Goal: Task Accomplishment & Management: Complete application form

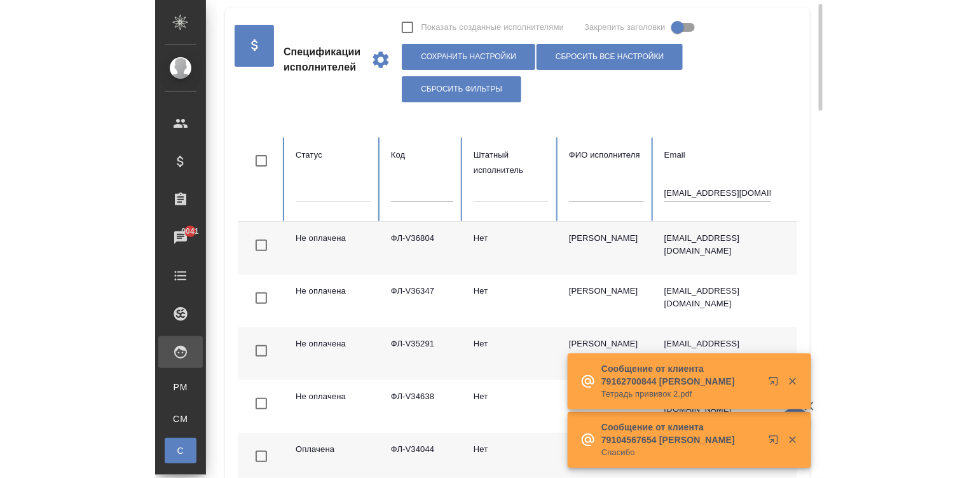
scroll to position [0, 78]
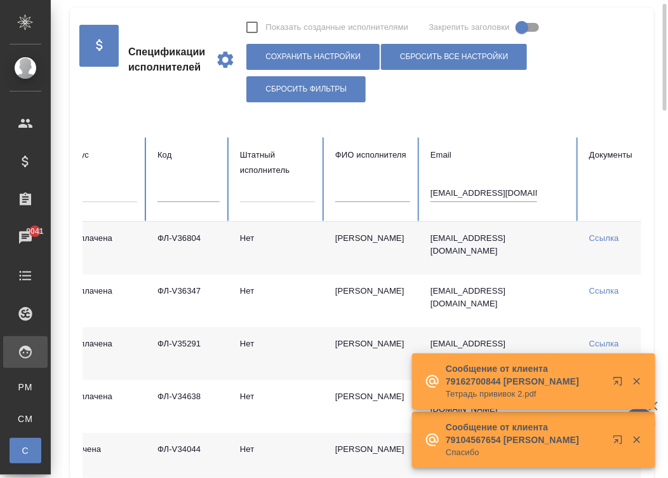
click at [469, 191] on input "denisovalena@list.ru" at bounding box center [484, 193] width 107 height 18
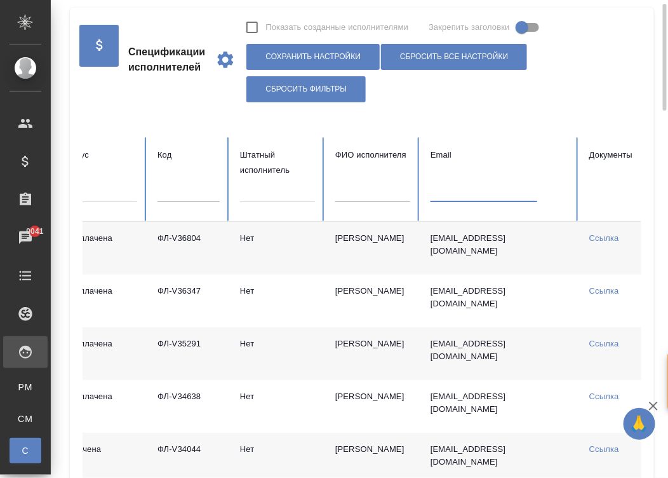
click at [356, 187] on input "text" at bounding box center [373, 193] width 75 height 18
type input "троицкий"
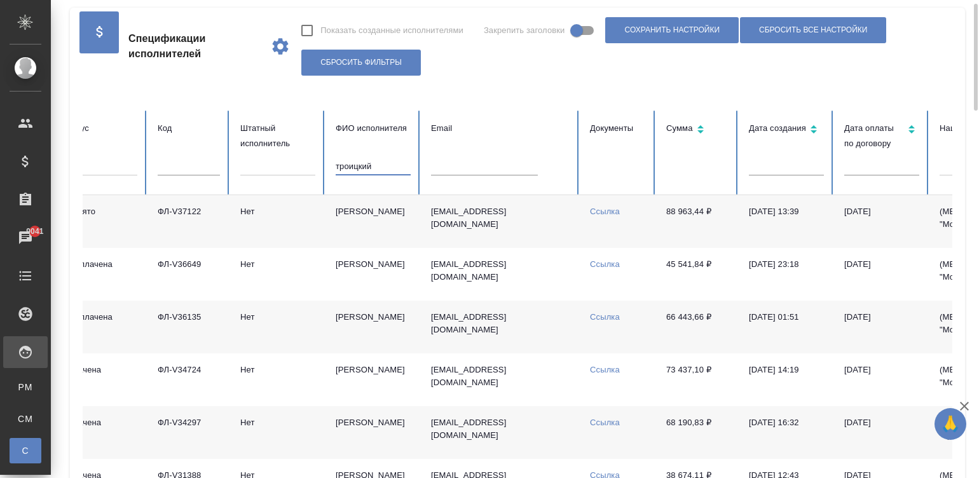
click at [612, 207] on link "Ссылка" at bounding box center [605, 212] width 30 height 10
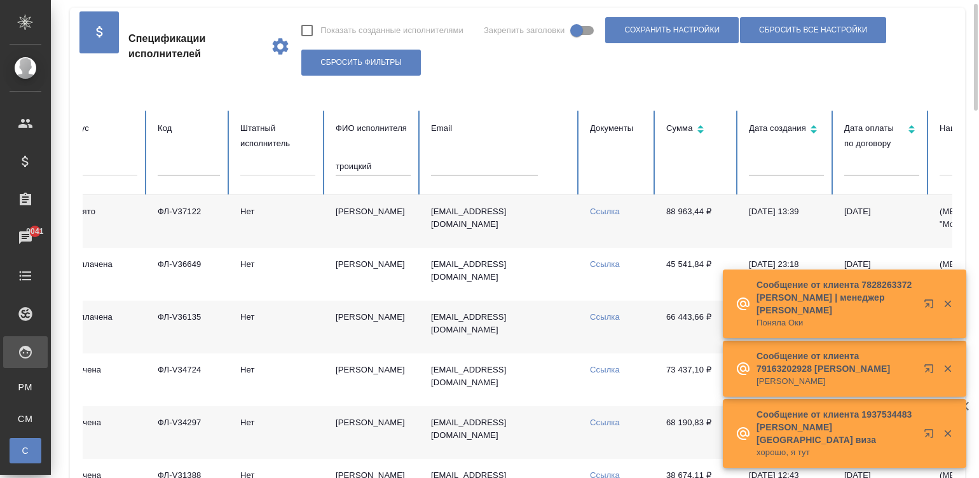
click at [390, 168] on input "троицкий" at bounding box center [373, 167] width 75 height 18
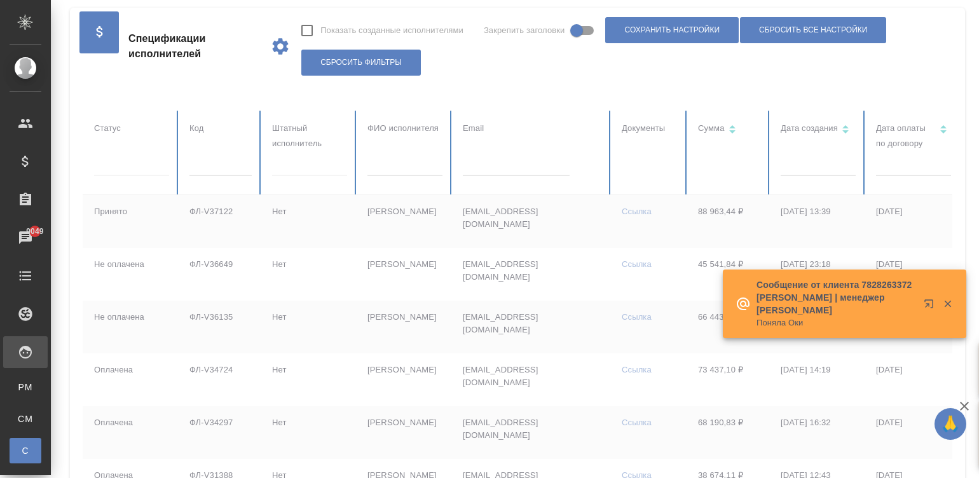
scroll to position [0, 15]
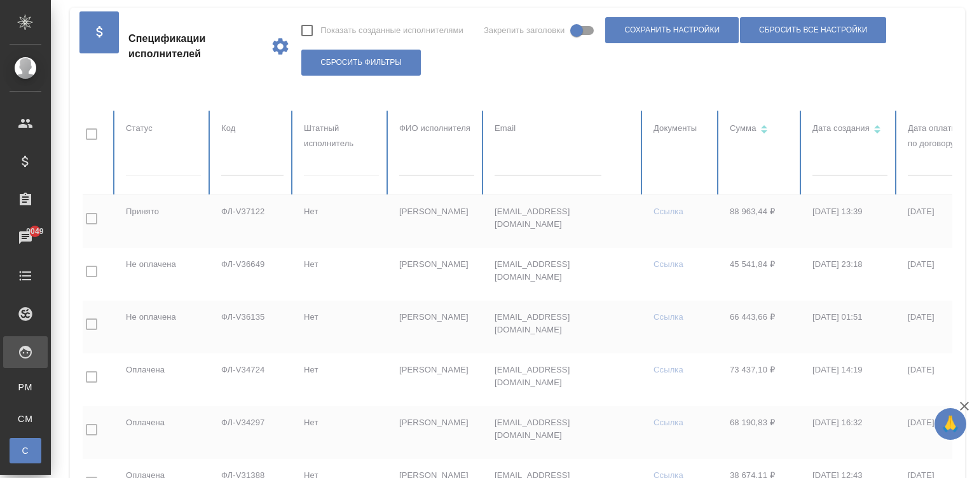
click at [247, 166] on input "text" at bounding box center [252, 167] width 62 height 18
click at [264, 166] on input "text" at bounding box center [252, 167] width 62 height 18
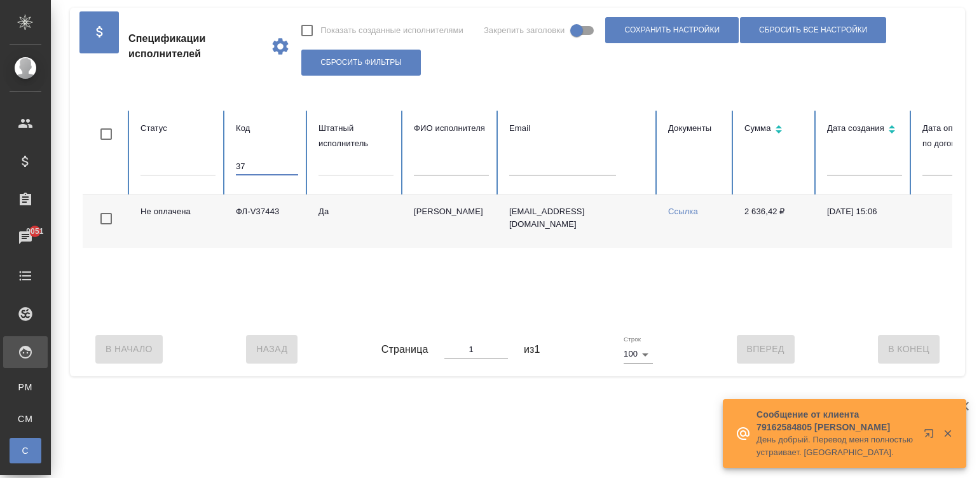
type input "3"
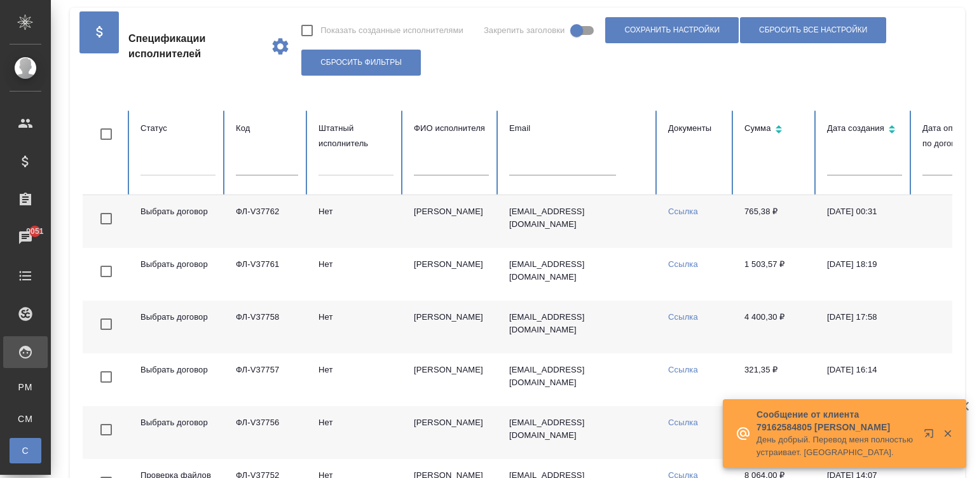
click at [452, 168] on input "text" at bounding box center [451, 167] width 75 height 18
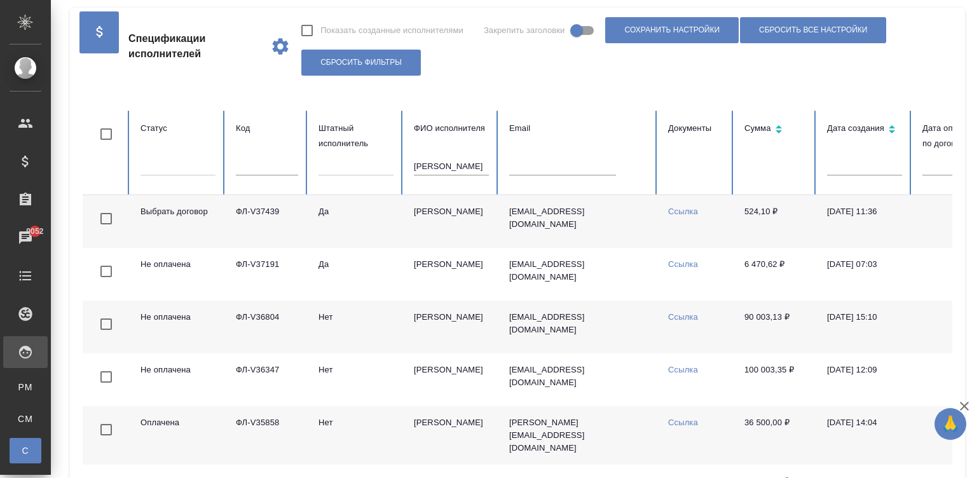
click at [409, 329] on td "Денисова Елена" at bounding box center [450, 327] width 95 height 53
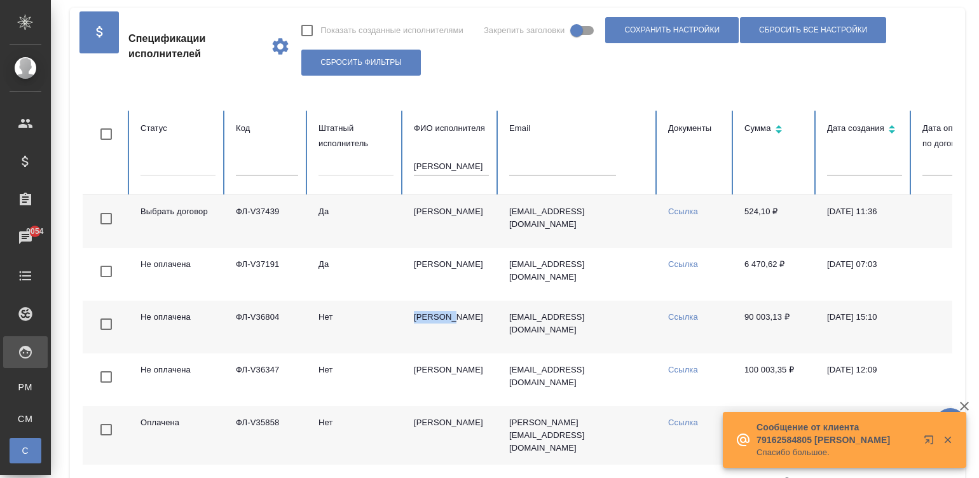
click at [455, 166] on input "денисова" at bounding box center [451, 167] width 75 height 18
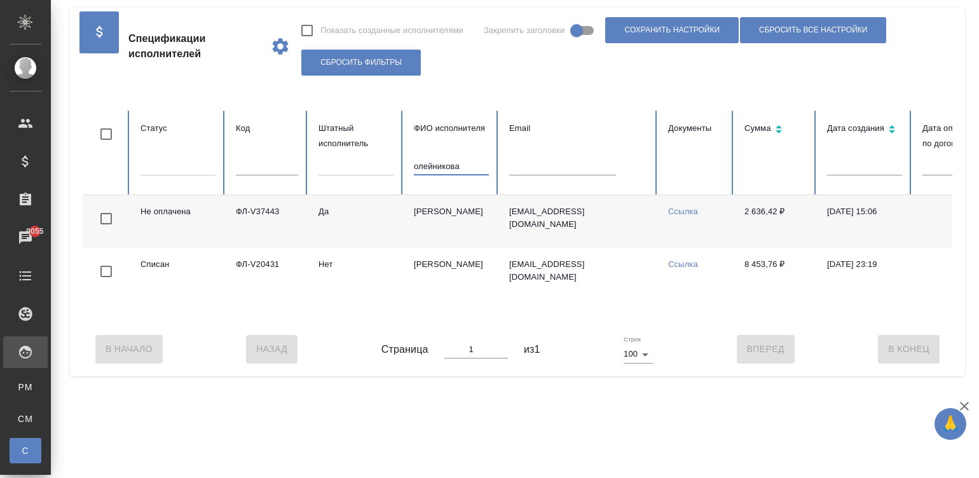
type input "олейникова"
click at [637, 219] on td "e.olejnikova@awatera.com" at bounding box center [578, 221] width 159 height 53
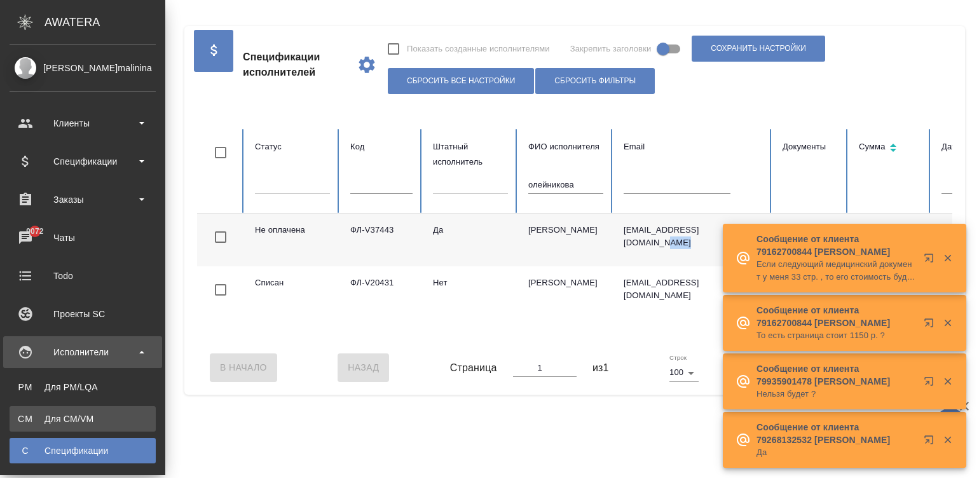
click at [58, 416] on div "Для CM/VM" at bounding box center [82, 418] width 133 height 13
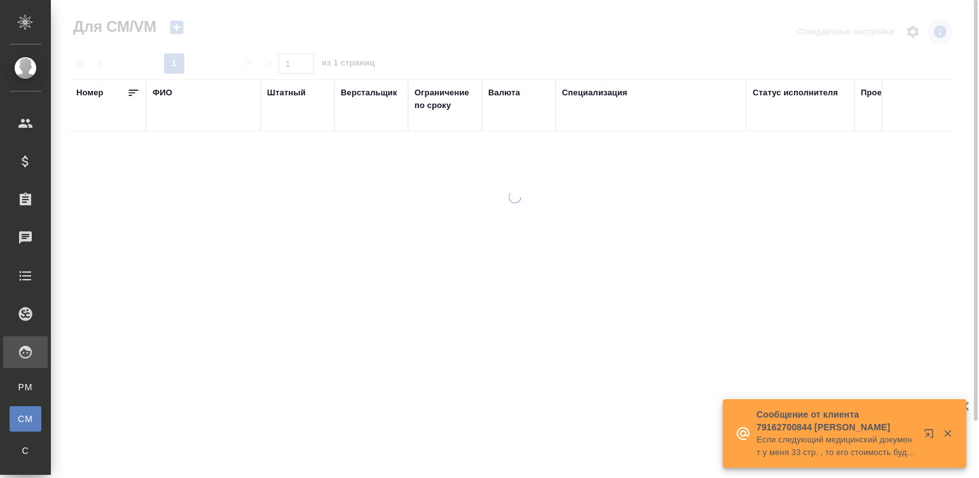
click at [159, 83] on th "ФИО" at bounding box center [203, 105] width 114 height 52
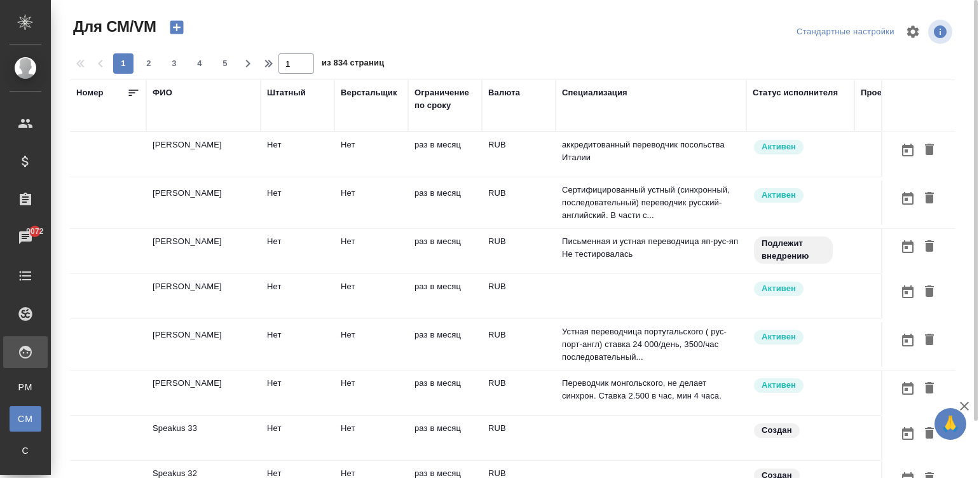
click at [416, 147] on td "раз в месяц" at bounding box center [445, 154] width 74 height 44
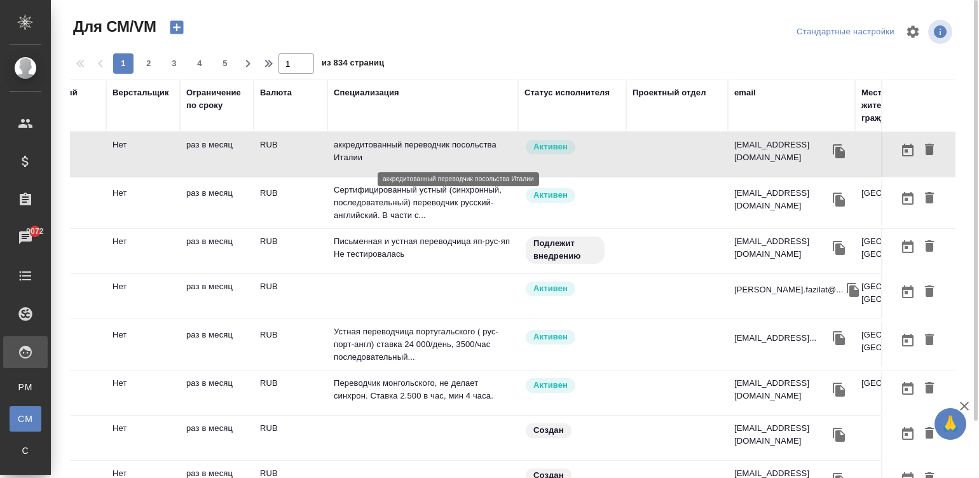
scroll to position [0, 254]
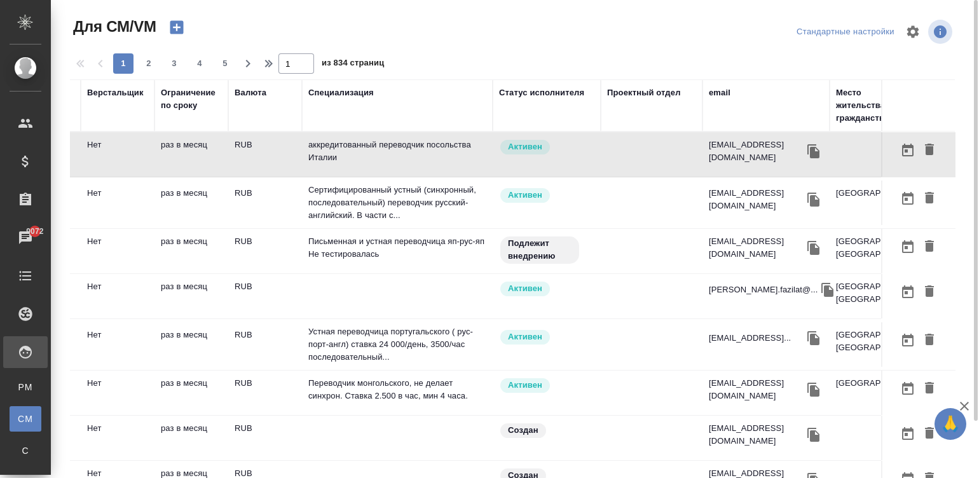
click at [668, 88] on div "email" at bounding box center [719, 92] width 22 height 13
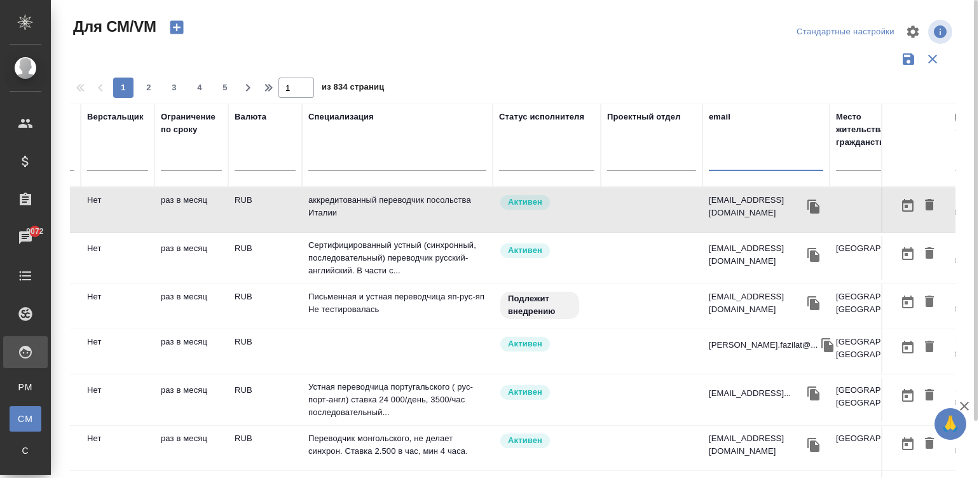
click at [668, 161] on input "text" at bounding box center [765, 163] width 114 height 16
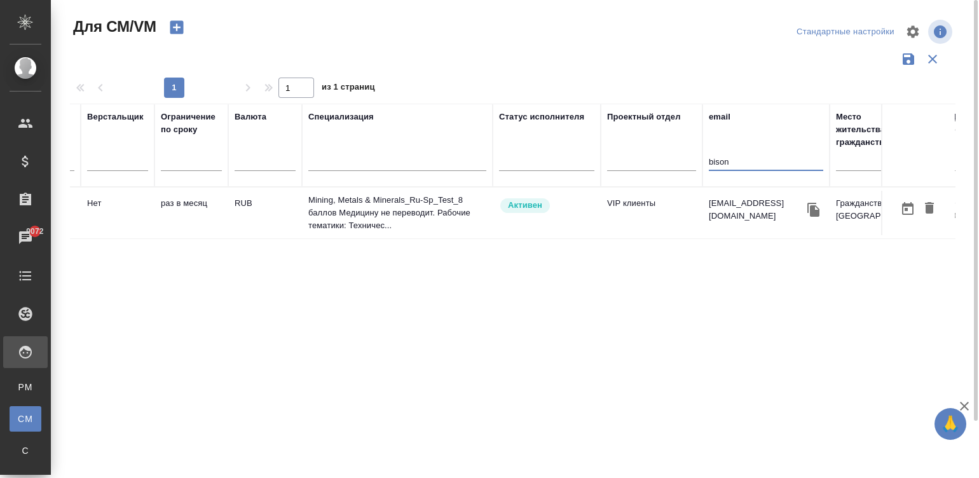
type input "bison"
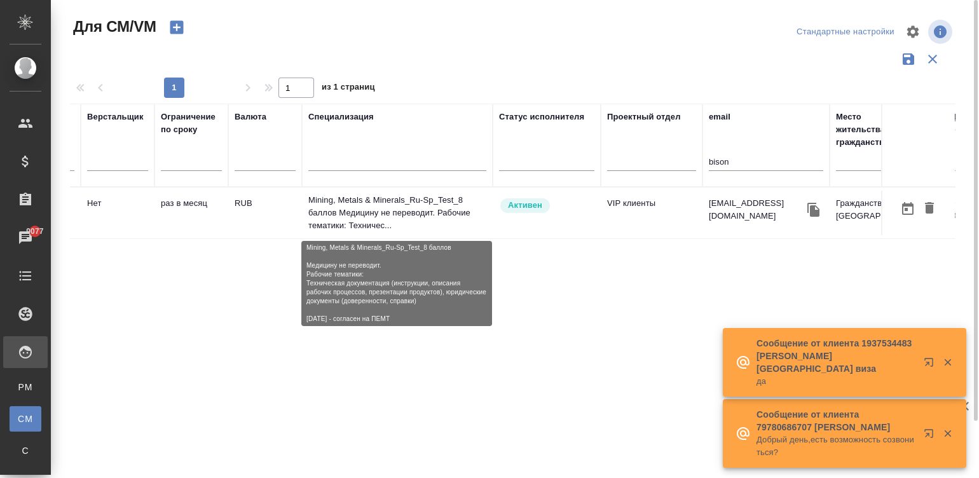
click at [348, 199] on p "Mining, Metals & Minerals_Ru-Sp_Test_8 баллов Медицину не переводит. Рабочие те…" at bounding box center [397, 213] width 178 height 38
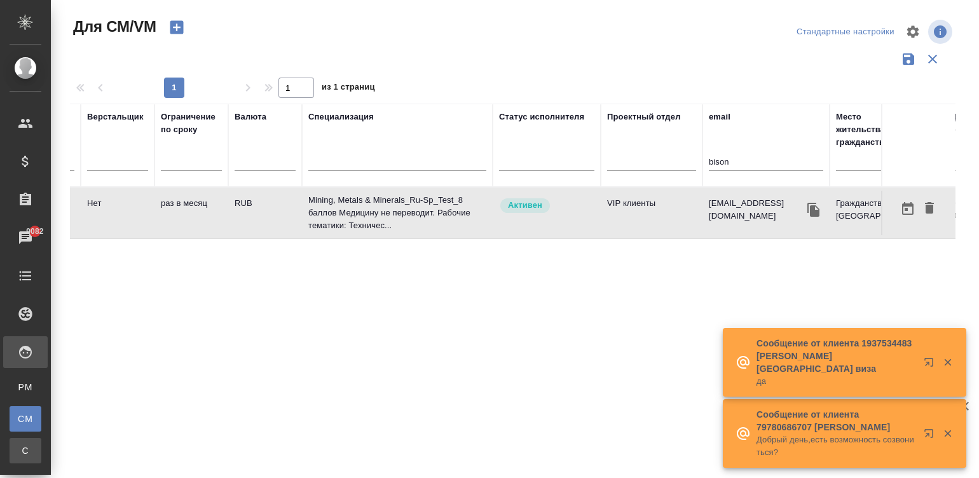
click at [19, 454] on div "Спецификации" at bounding box center [9, 450] width 19 height 13
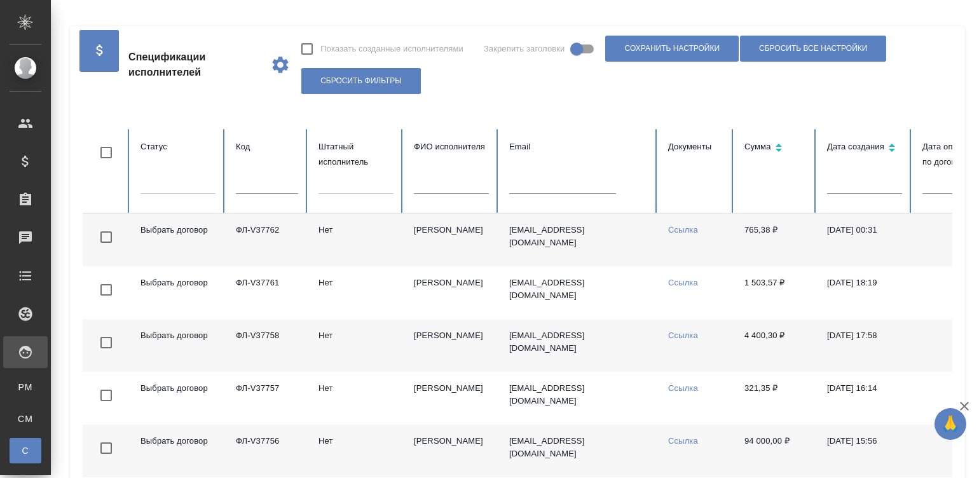
checkbox input "false"
click at [495, 226] on td "[PERSON_NAME]" at bounding box center [450, 240] width 95 height 53
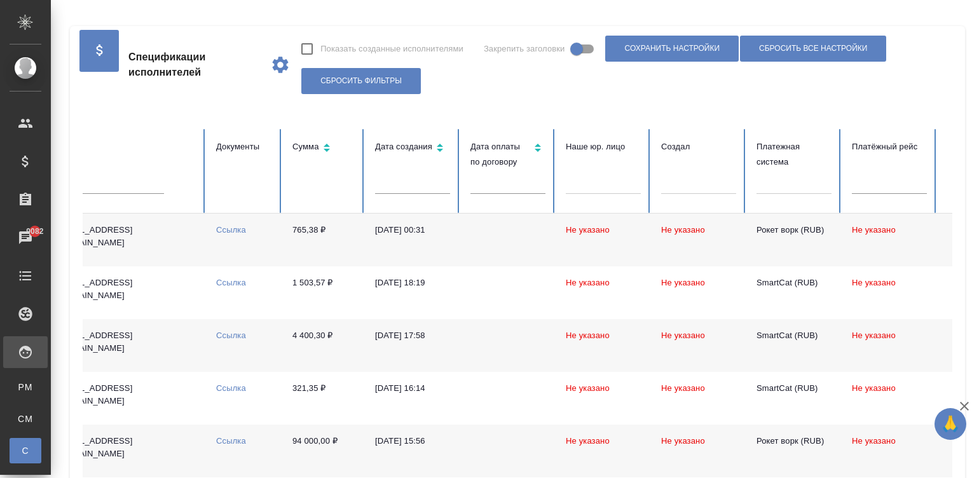
scroll to position [0, 491]
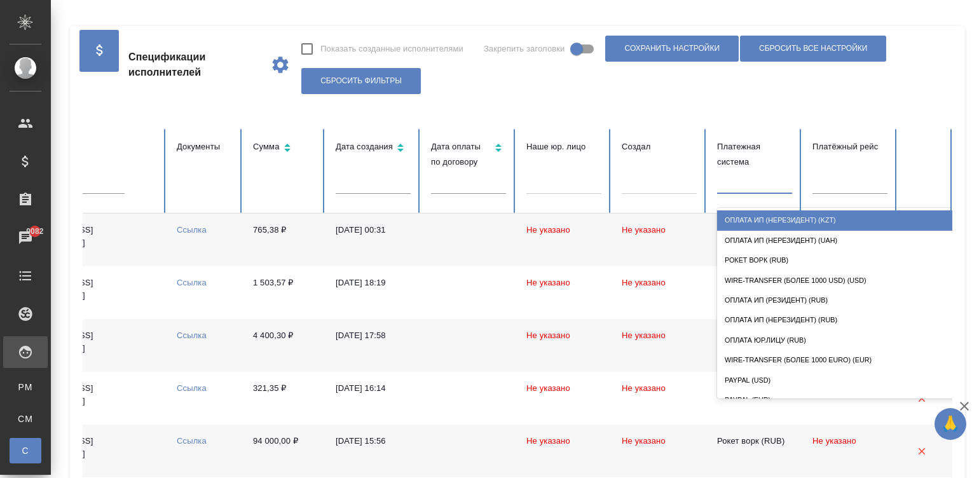
click at [668, 184] on div at bounding box center [754, 181] width 75 height 18
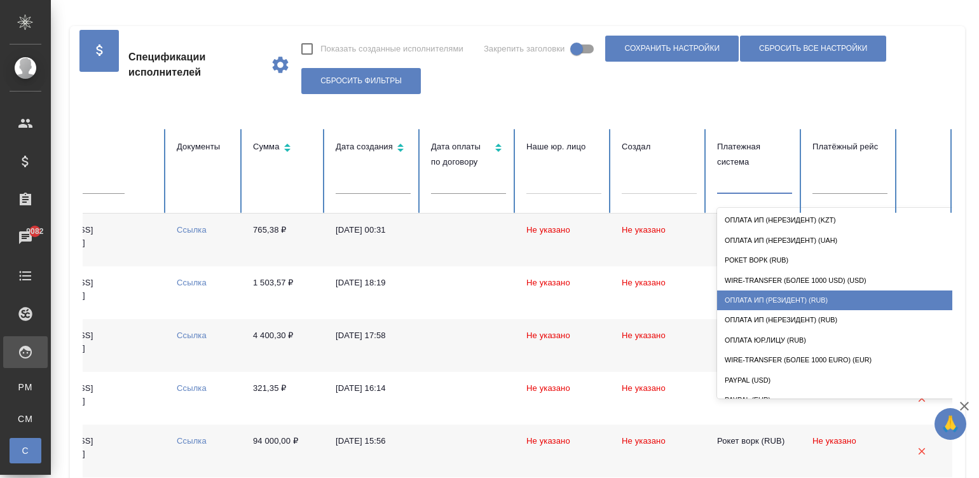
click at [668, 296] on div "Оплата ИП (резидент) (RUB)" at bounding box center [844, 300] width 254 height 20
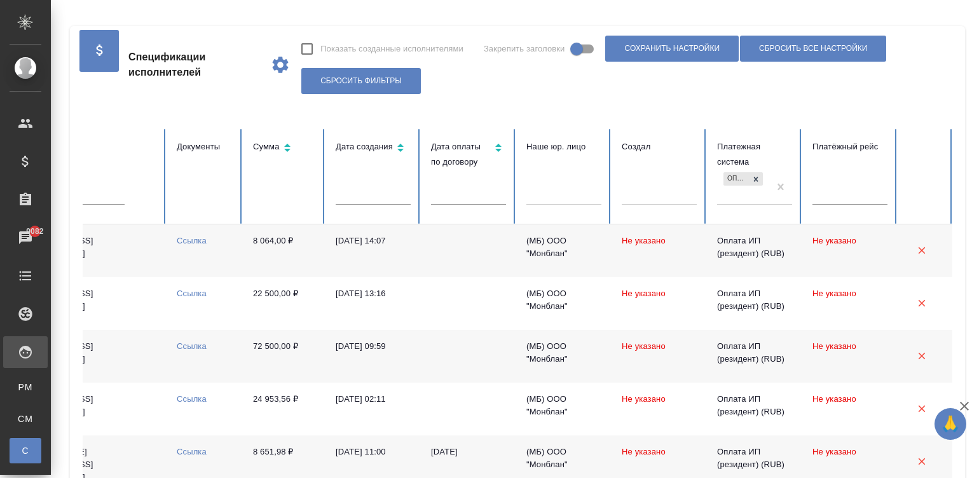
click at [496, 241] on td at bounding box center [468, 250] width 95 height 53
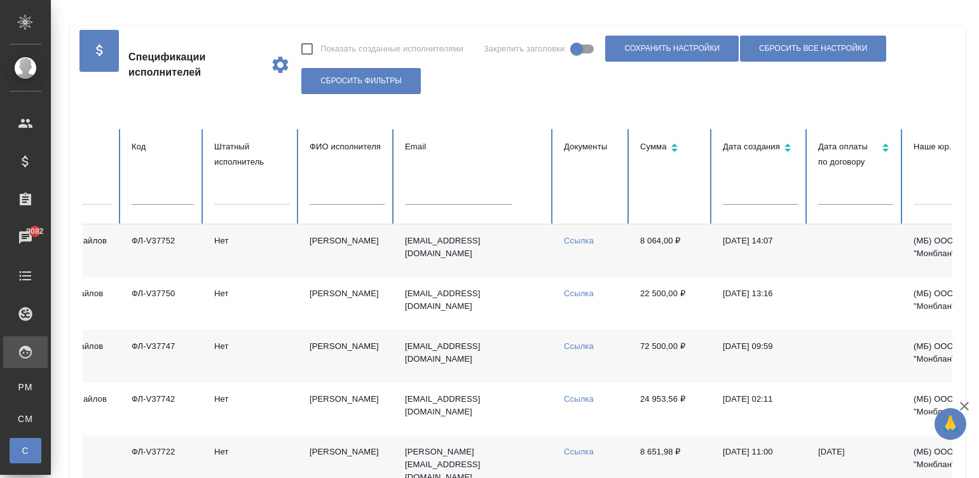
scroll to position [0, 0]
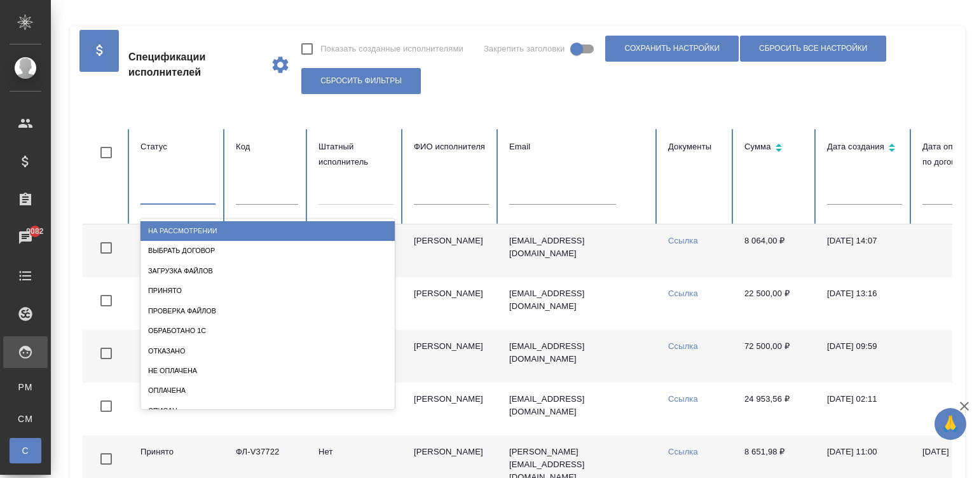
click at [200, 196] on div at bounding box center [177, 191] width 75 height 18
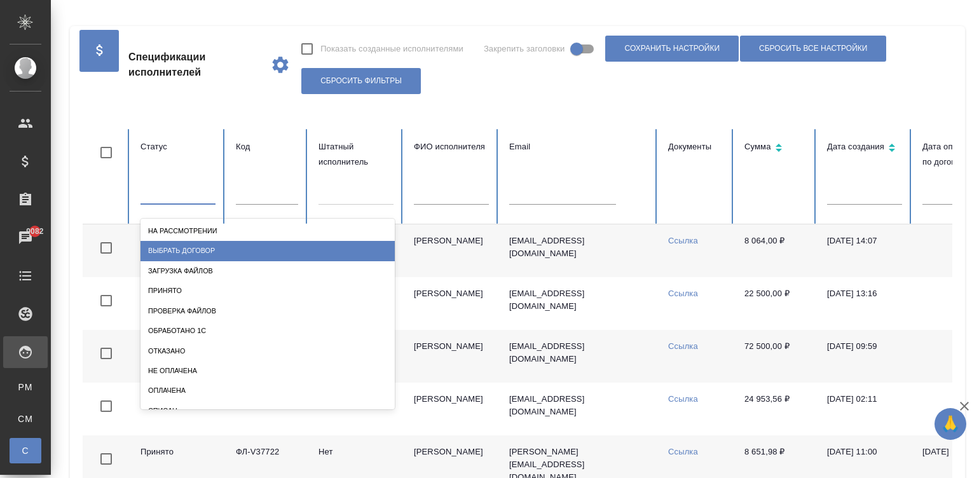
click at [225, 245] on div "Выбрать договор" at bounding box center [267, 251] width 254 height 20
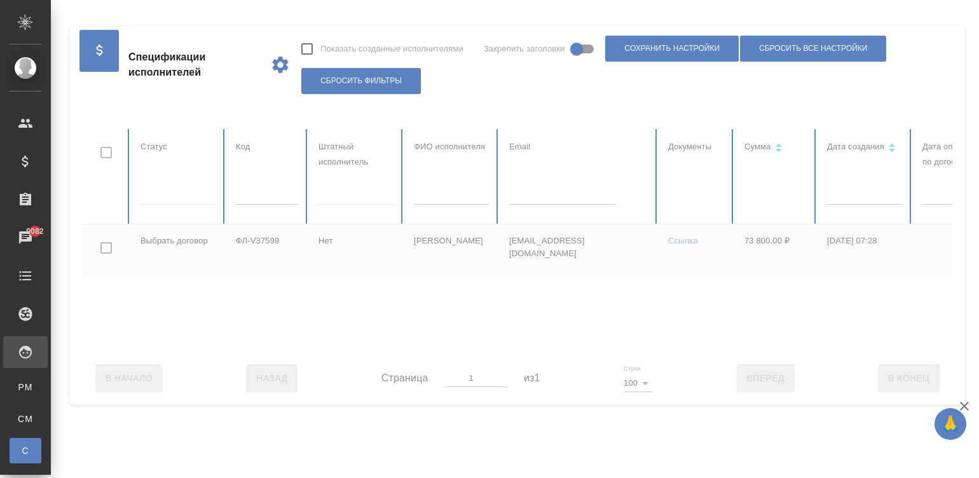
click at [158, 194] on div at bounding box center [763, 240] width 1361 height 222
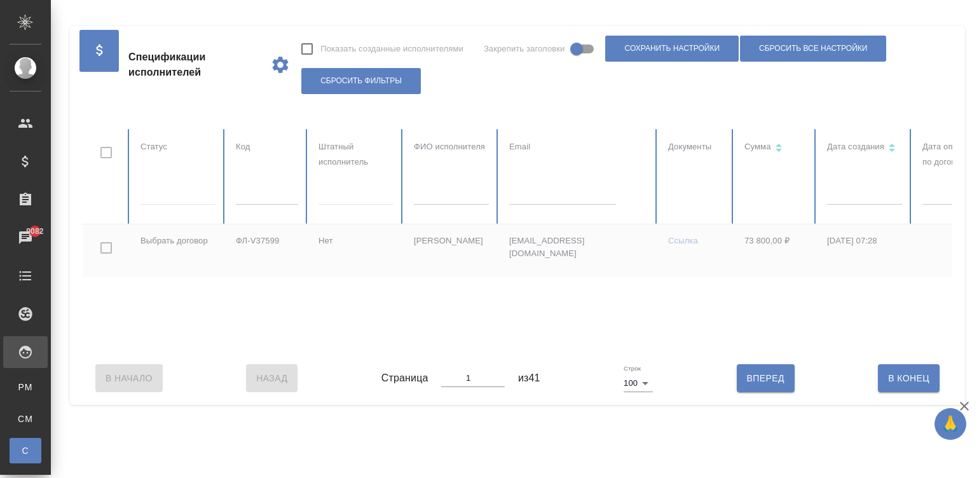
click at [158, 194] on div at bounding box center [763, 240] width 1361 height 222
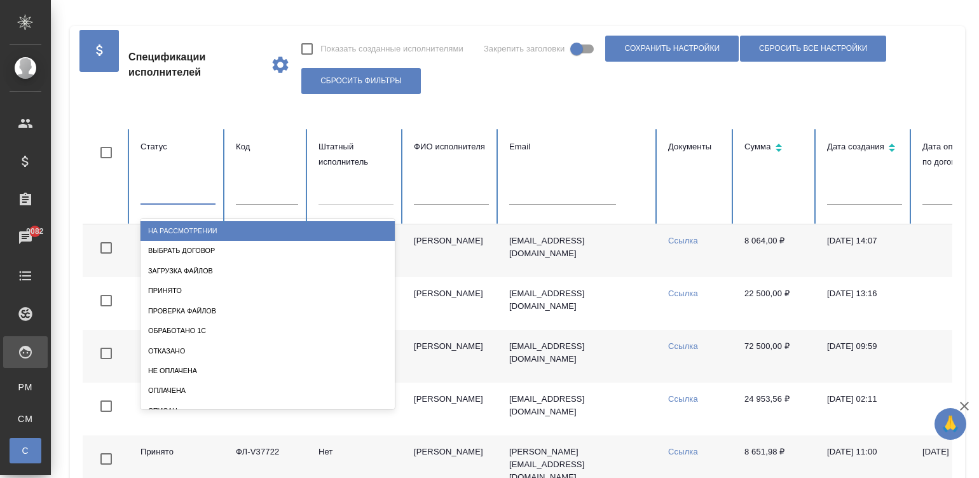
click at [169, 193] on div at bounding box center [177, 191] width 75 height 18
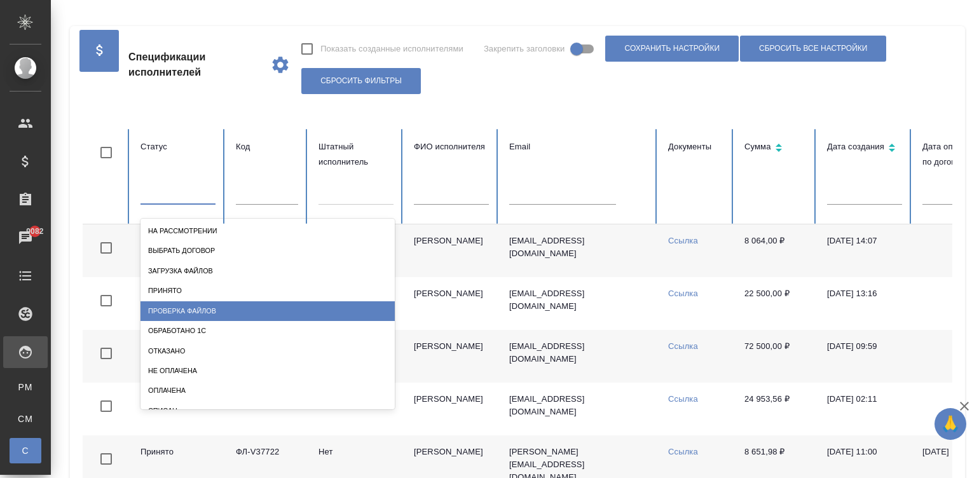
click at [201, 311] on div "Проверка файлов" at bounding box center [267, 311] width 254 height 20
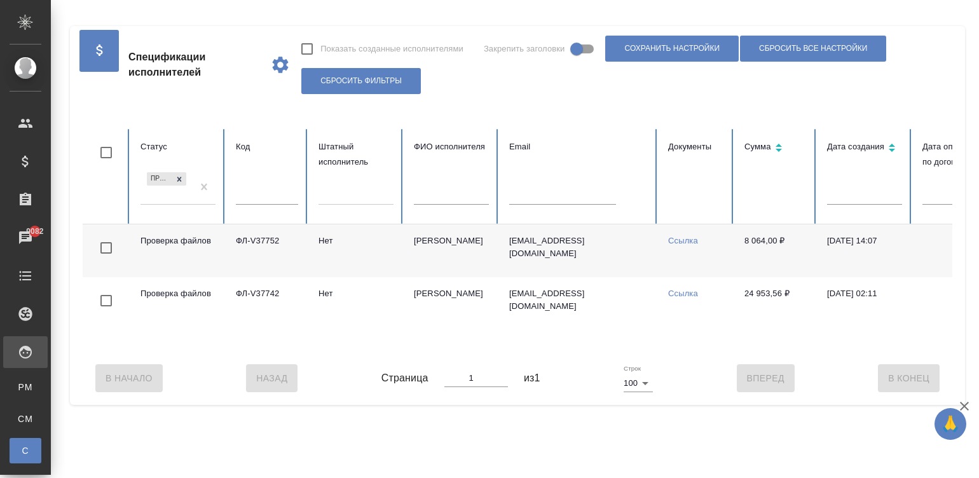
click at [432, 252] on td "[PERSON_NAME]" at bounding box center [450, 250] width 95 height 53
click at [432, 252] on td "Ильин Дмитрий Львович" at bounding box center [450, 250] width 95 height 53
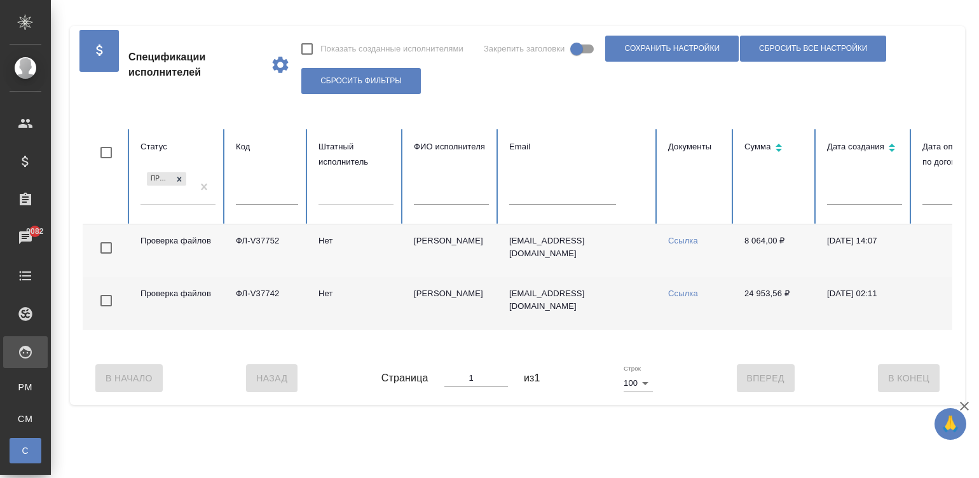
click at [444, 308] on td "Чечин Александр" at bounding box center [450, 303] width 95 height 53
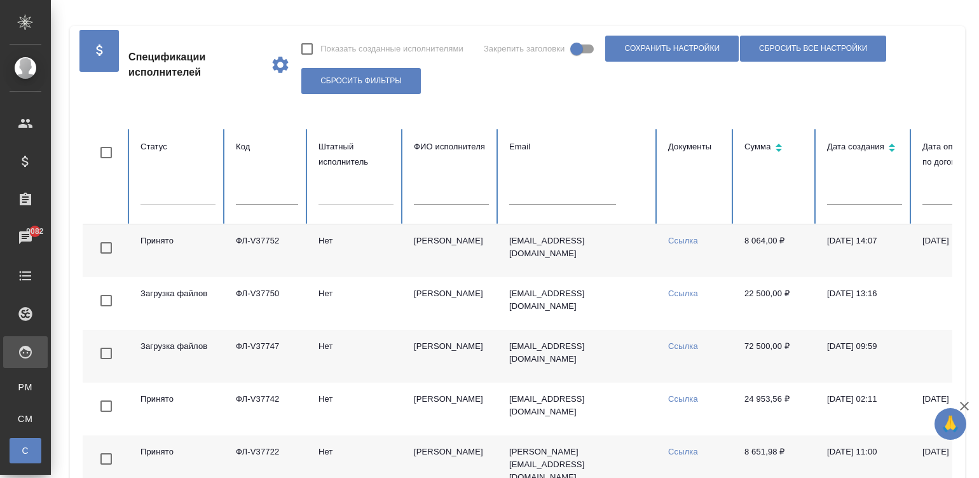
click at [668, 356] on tr "Загрузка файлов ФЛ-V37747 Нет Юдина Ольга sun.dandelion1@gmail.com Ссылка 72 50…" at bounding box center [763, 356] width 1361 height 53
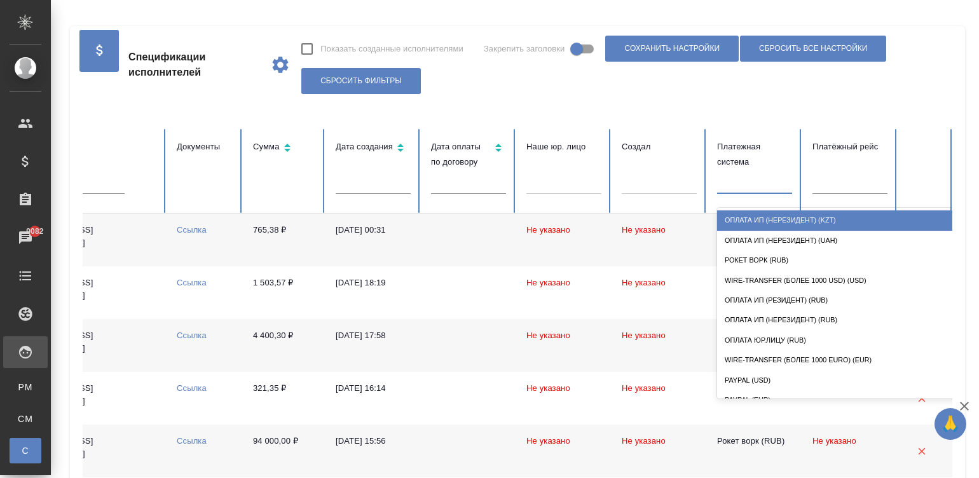
click at [668, 182] on div at bounding box center [754, 181] width 75 height 18
click at [668, 217] on div "Оплата ИП (нерезидент) (KZT)" at bounding box center [844, 220] width 254 height 20
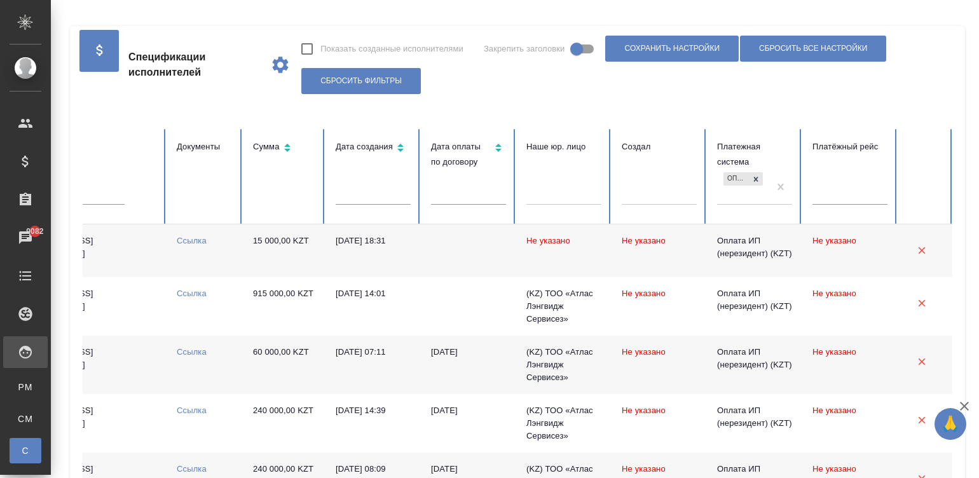
click at [576, 256] on td "Не указано" at bounding box center [563, 250] width 95 height 53
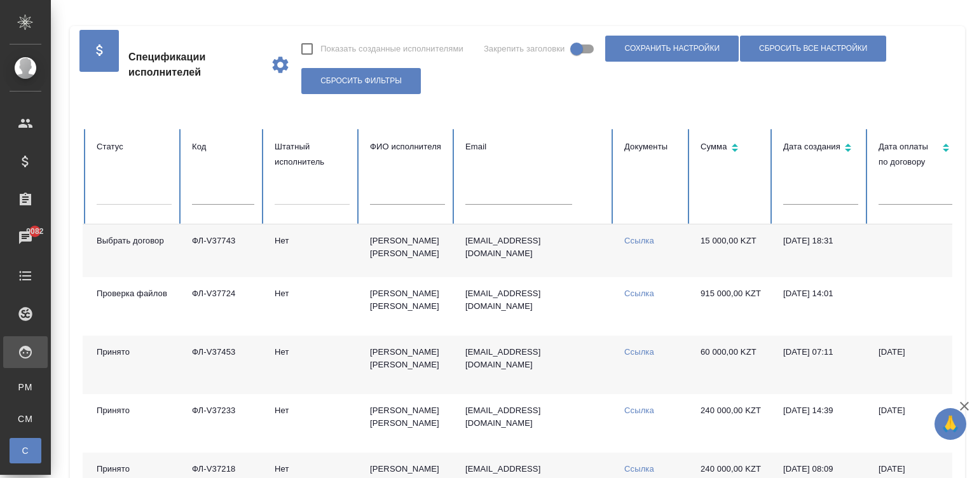
scroll to position [0, 0]
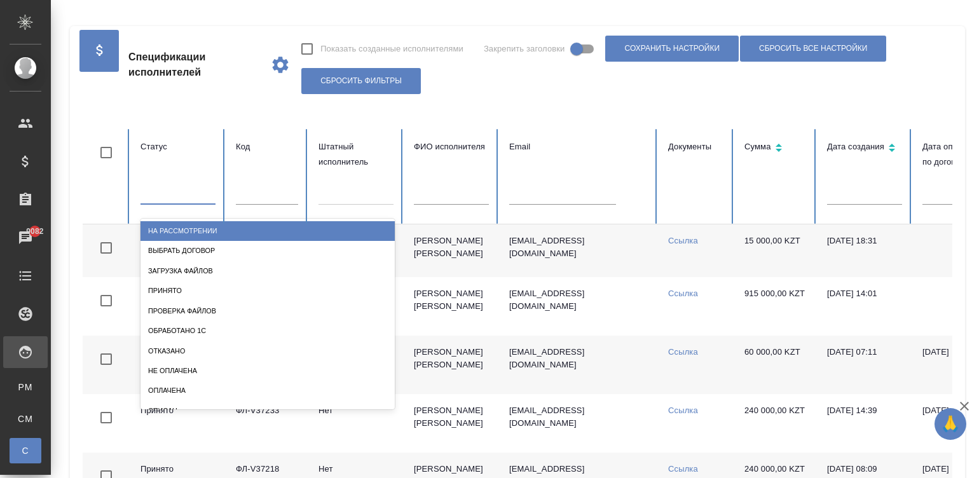
click at [186, 191] on div at bounding box center [177, 191] width 75 height 18
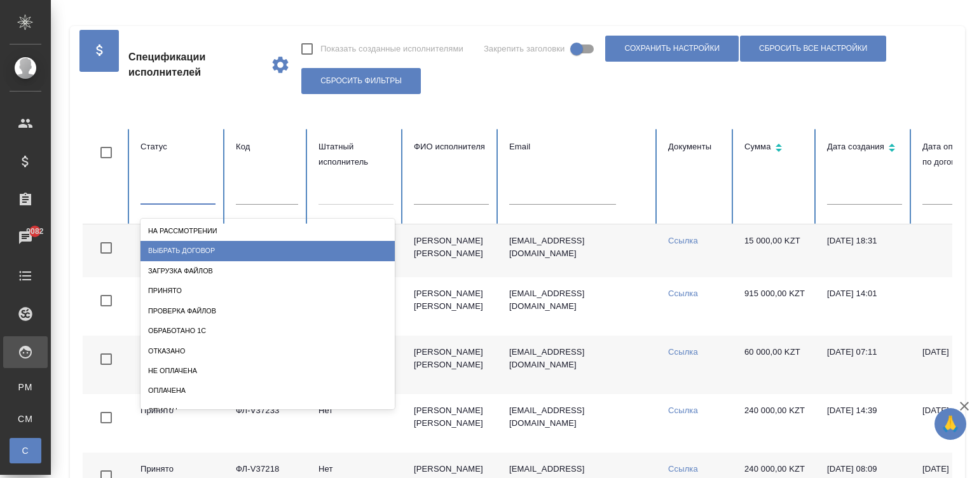
click at [217, 242] on div "Выбрать договор" at bounding box center [267, 251] width 254 height 20
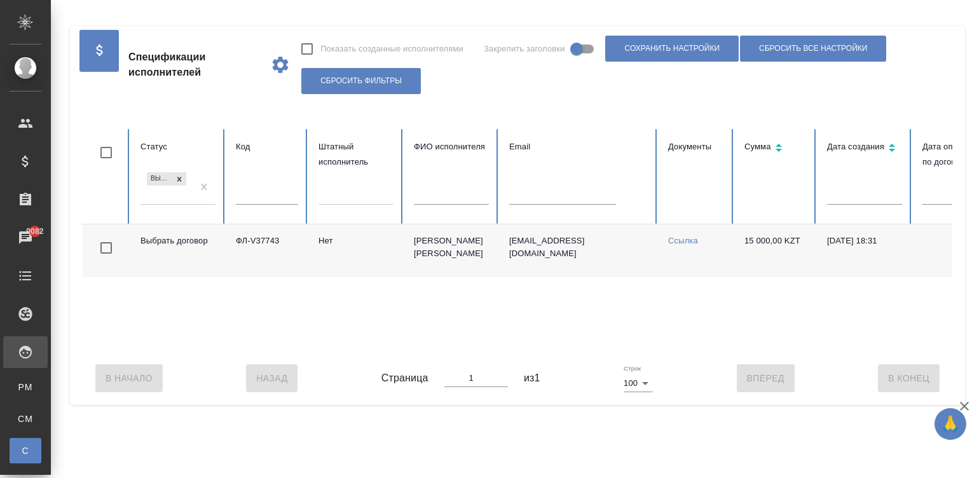
click at [217, 243] on td "Выбрать договор" at bounding box center [177, 250] width 95 height 53
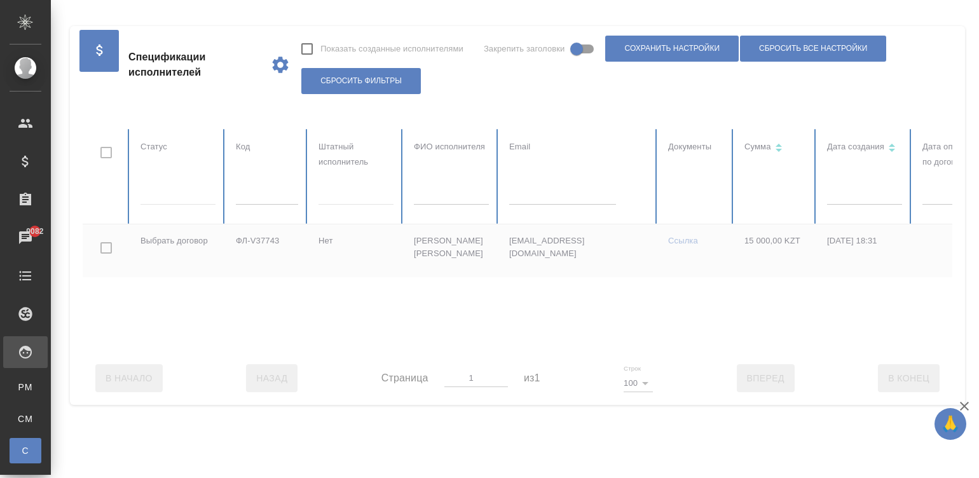
click at [164, 188] on div at bounding box center [763, 240] width 1361 height 222
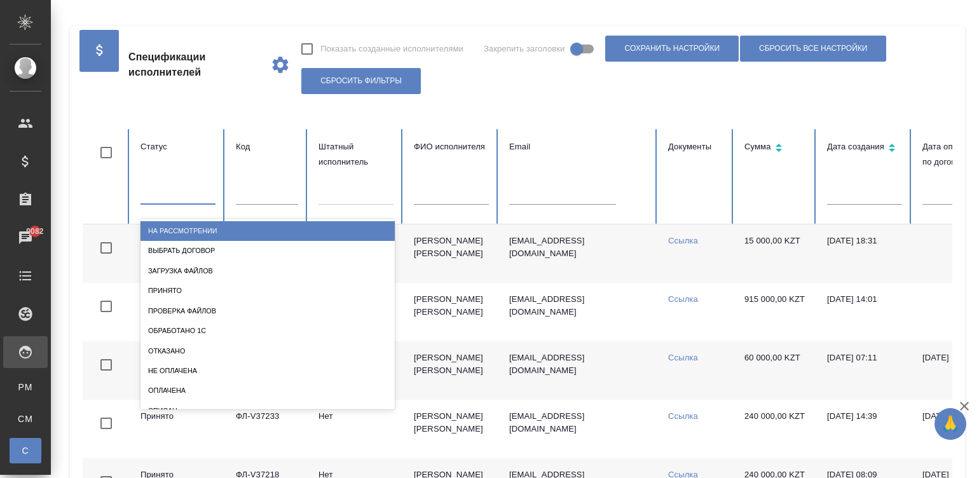
click at [175, 200] on div at bounding box center [177, 191] width 75 height 18
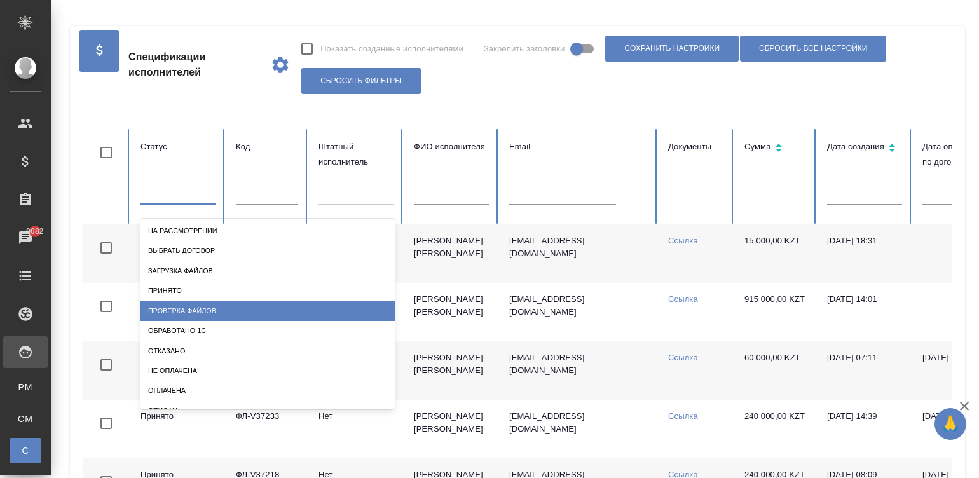
click at [159, 305] on div "Проверка файлов" at bounding box center [267, 311] width 254 height 20
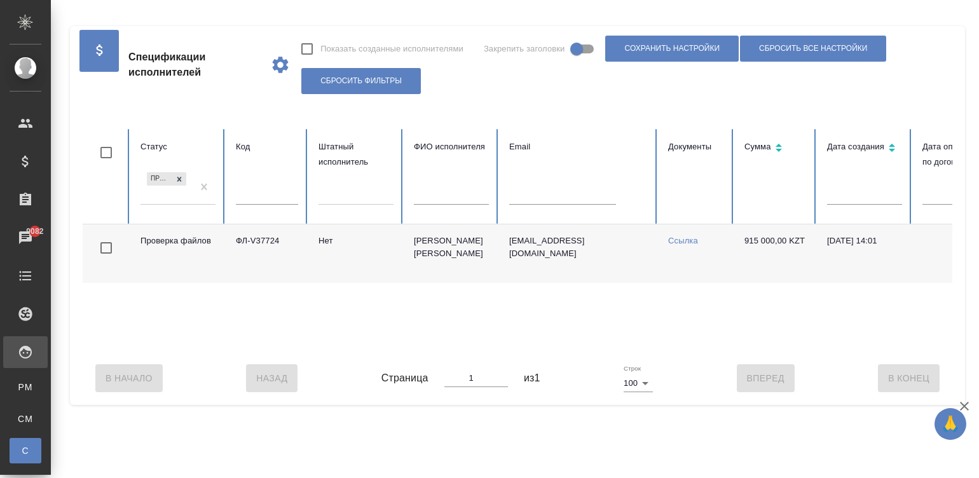
click at [358, 253] on td "Нет" at bounding box center [355, 253] width 95 height 58
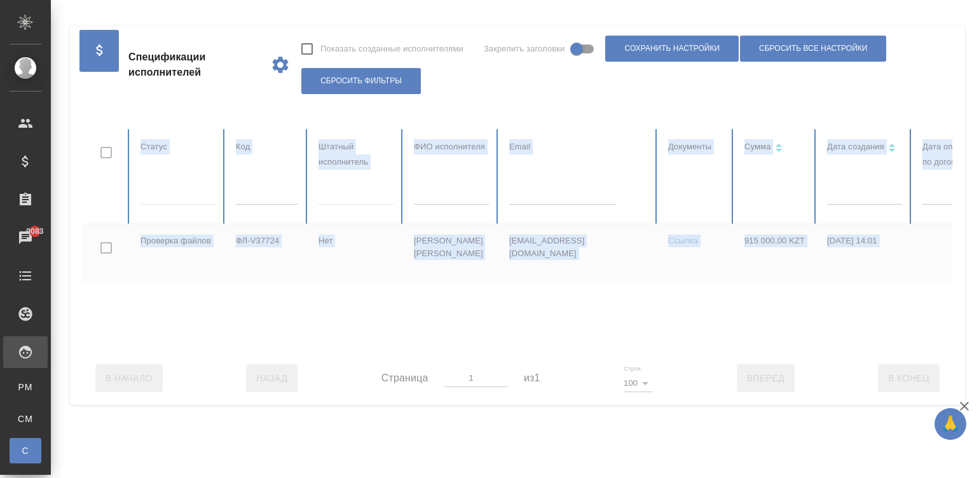
drag, startPoint x: 196, startPoint y: 184, endPoint x: 537, endPoint y: 337, distance: 373.2
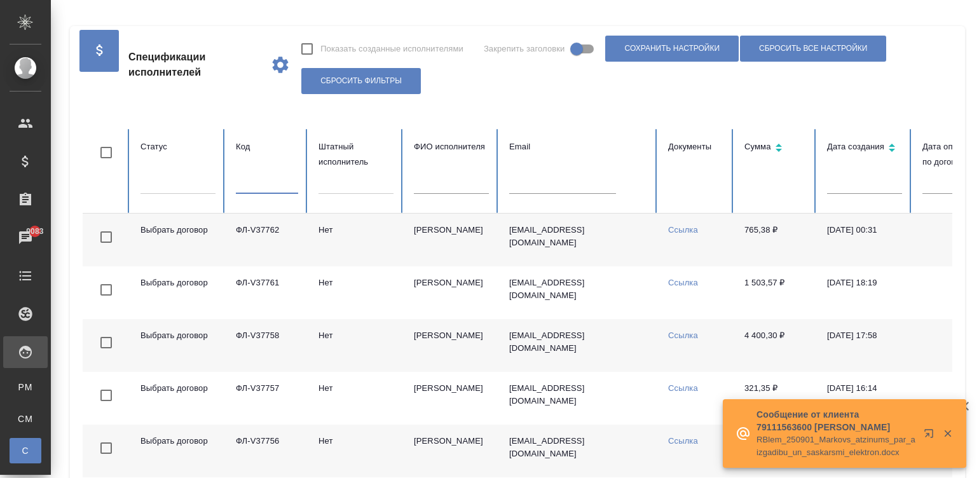
click at [257, 182] on input "text" at bounding box center [267, 185] width 62 height 18
paste input "ФЛ-V36885"
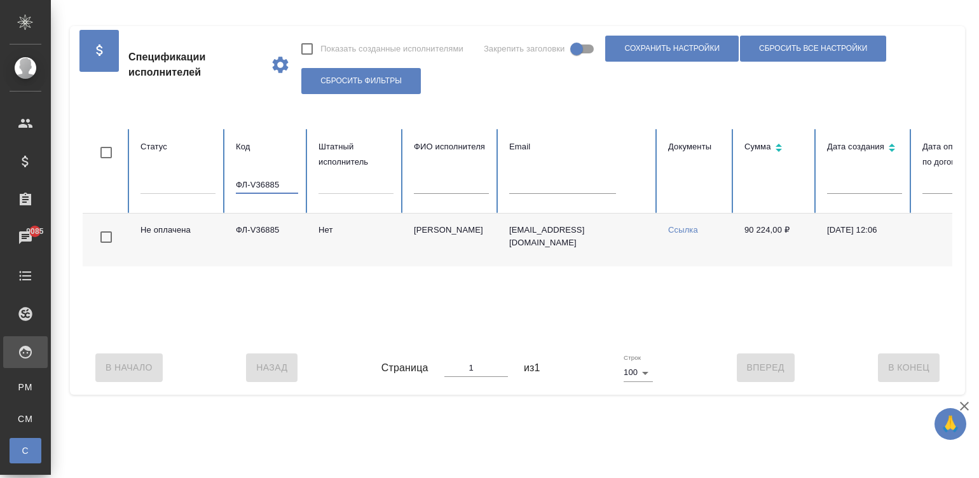
scroll to position [0, 491]
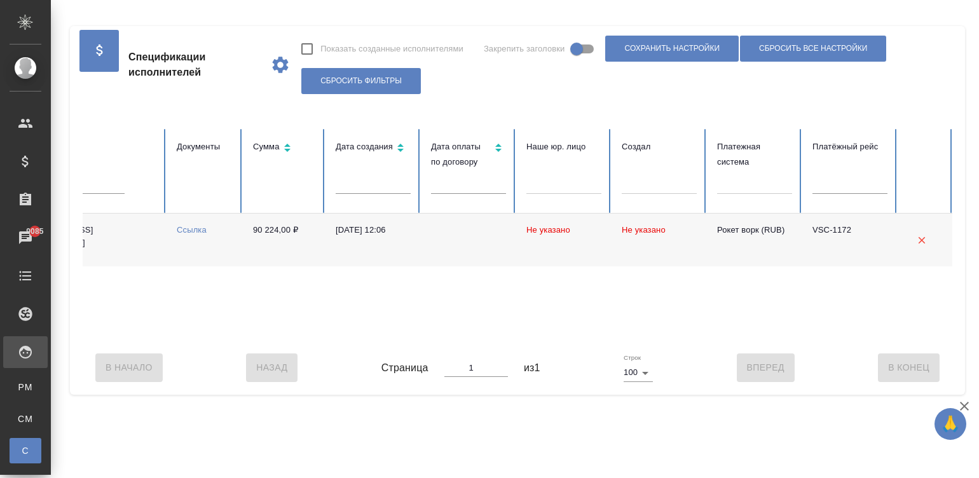
type input "ФЛ-V36885"
click at [140, 355] on div "В Начало Назад Страница 1 из 1 Строк 100 100 Вперед В Конец" at bounding box center [517, 367] width 869 height 53
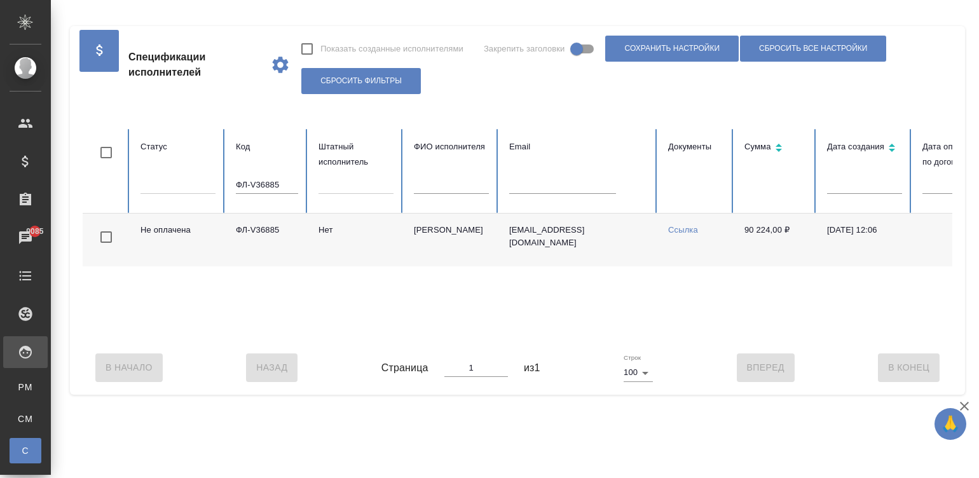
drag, startPoint x: 482, startPoint y: 256, endPoint x: 406, endPoint y: 223, distance: 82.5
click at [406, 223] on td "Костоглотова Валентина Александровна" at bounding box center [450, 240] width 95 height 53
copy td "Костоглотова Валентина Александровна"
click at [326, 235] on td "Нет" at bounding box center [355, 240] width 95 height 53
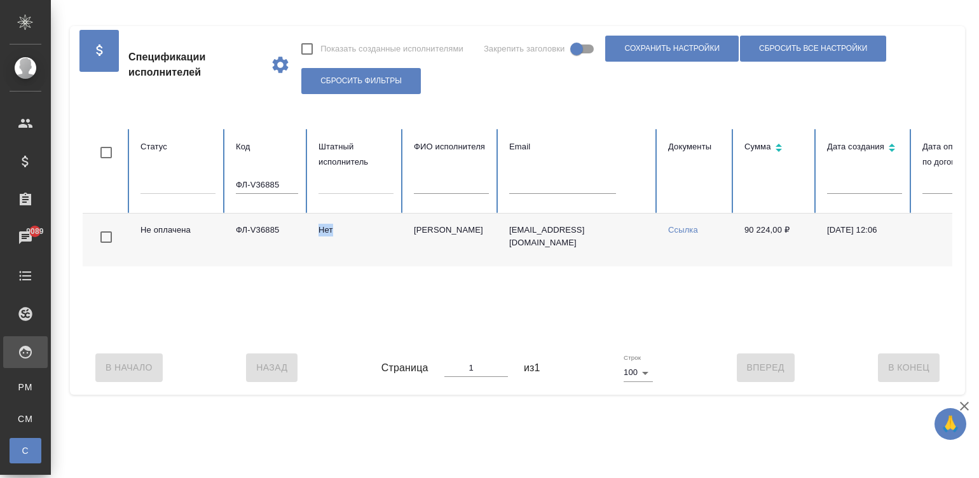
click at [277, 182] on input "ФЛ-V36885" at bounding box center [267, 185] width 62 height 18
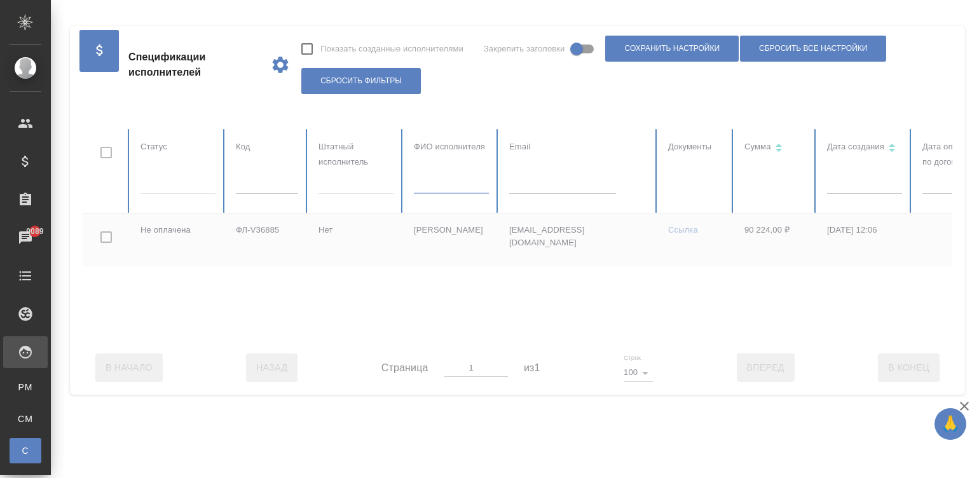
click at [442, 189] on table "Статус Код Штатный исполнитель ФИО исполнителя Email Документы Сумма Дата созда…" at bounding box center [763, 235] width 1361 height 212
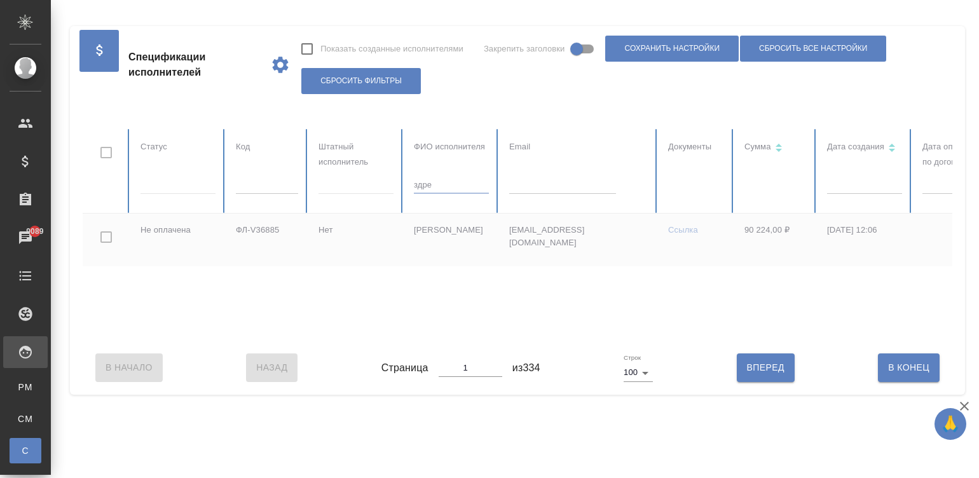
click at [442, 189] on input "здре" at bounding box center [451, 185] width 75 height 18
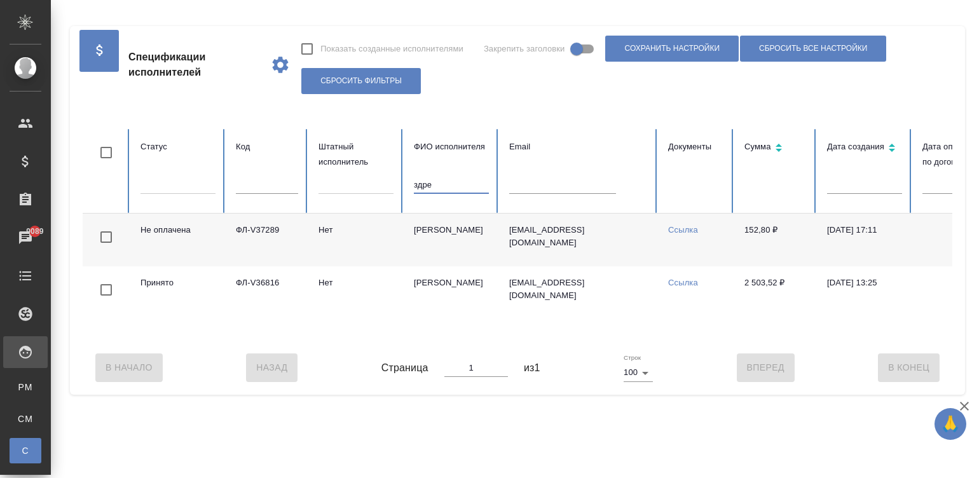
type input "здре"
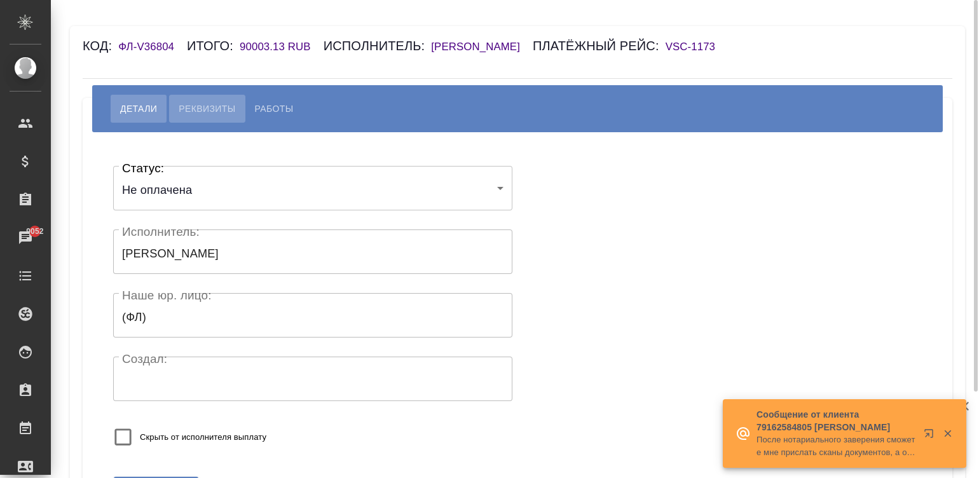
click at [200, 102] on span "Реквизиты" at bounding box center [207, 108] width 57 height 15
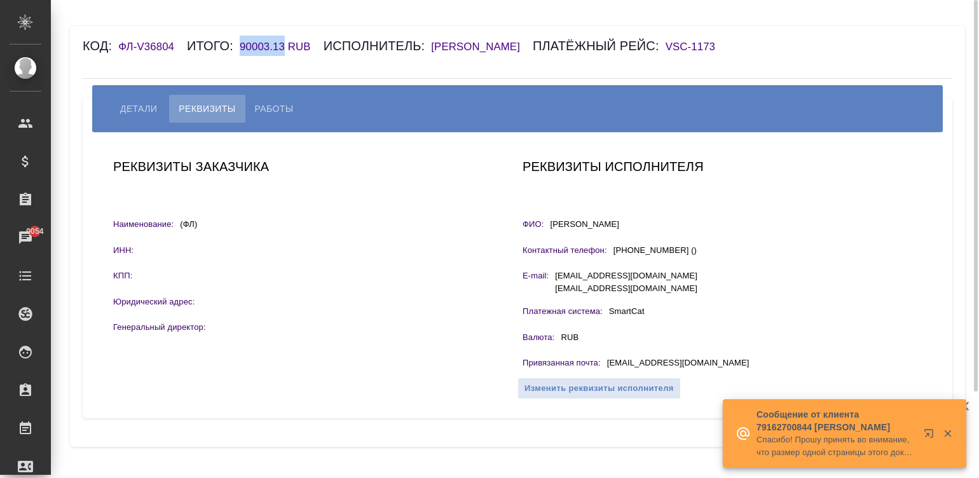
drag, startPoint x: 234, startPoint y: 44, endPoint x: 283, endPoint y: 51, distance: 50.1
click at [283, 51] on div "Код: ФЛ-V36804 Итого: 90003.13 RUB Исполнитель: Денисова Елена Платёжный рейс: …" at bounding box center [445, 46] width 724 height 20
copy h6 "90003.13"
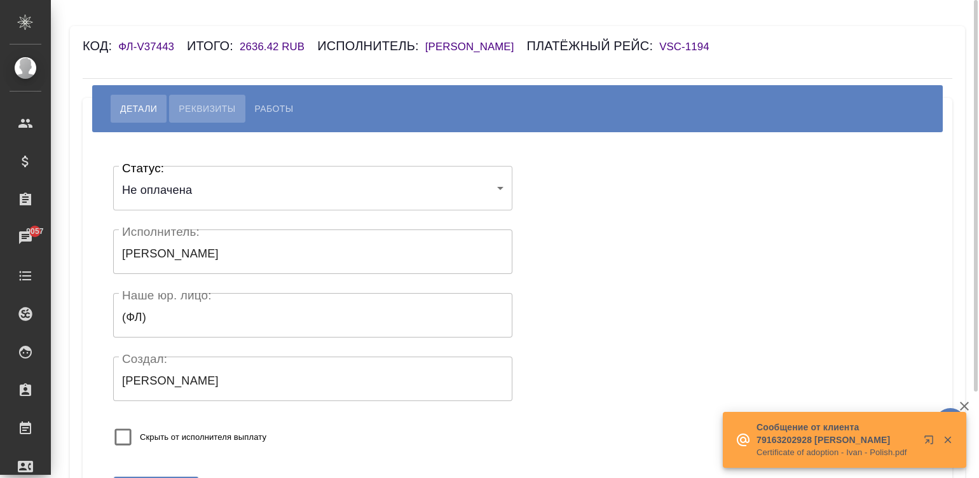
click at [187, 113] on span "Реквизиты" at bounding box center [207, 108] width 57 height 15
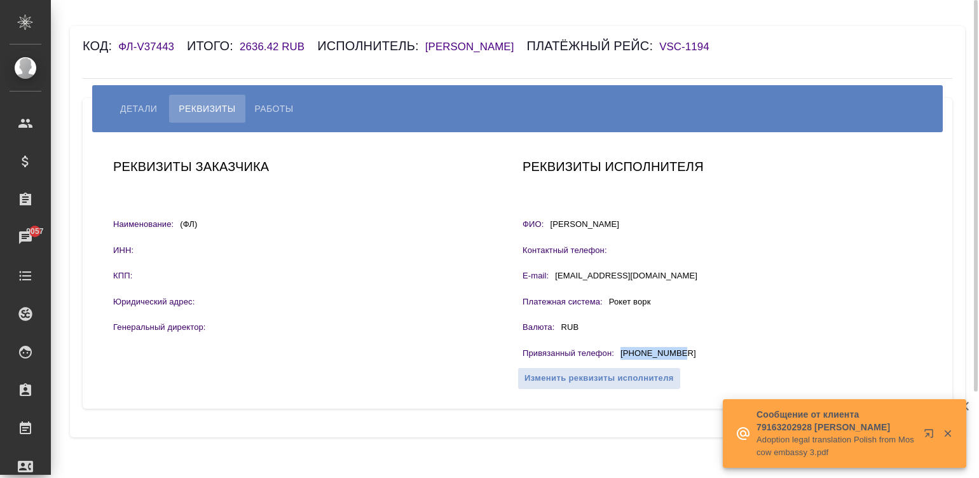
drag, startPoint x: 688, startPoint y: 355, endPoint x: 614, endPoint y: 357, distance: 73.8
click at [614, 357] on div "Привязанный телефон : +79955082636" at bounding box center [721, 355] width 399 height 16
copy div "+79955082636"
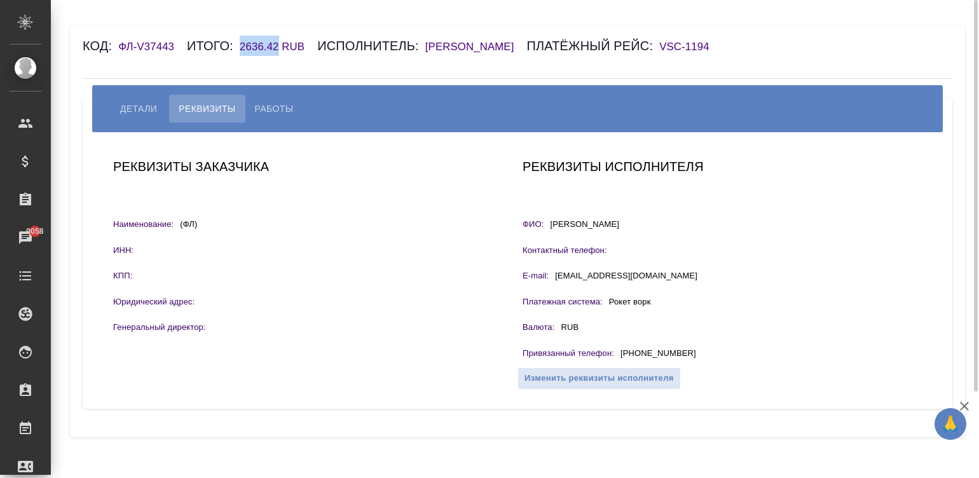
drag, startPoint x: 232, startPoint y: 48, endPoint x: 276, endPoint y: 45, distance: 44.6
click at [276, 45] on div "Код: ФЛ-V37443 Итого: 2636.42 RUB Исполнитель: Олейникова Екатерина Платёжный р…" at bounding box center [445, 46] width 724 height 20
copy h6 "2636.42"
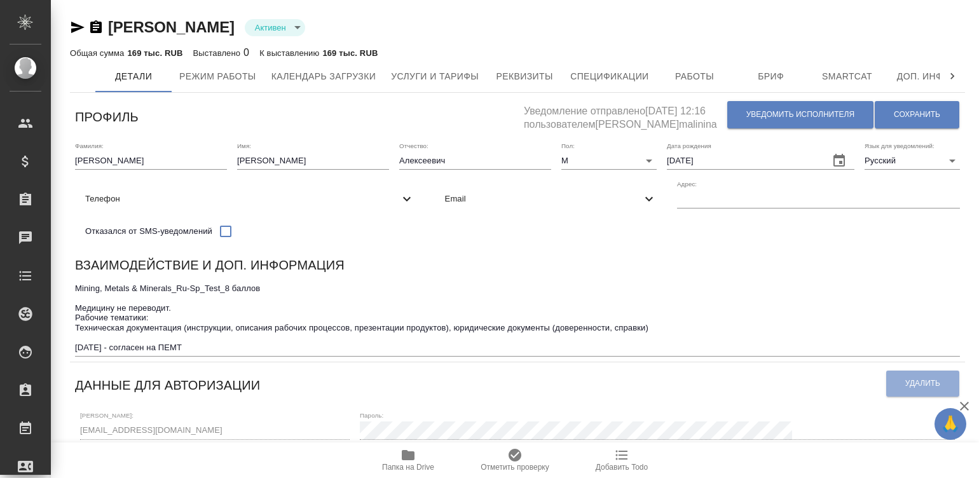
click at [612, 276] on div "Взаимодействие и доп. информация" at bounding box center [517, 267] width 885 height 25
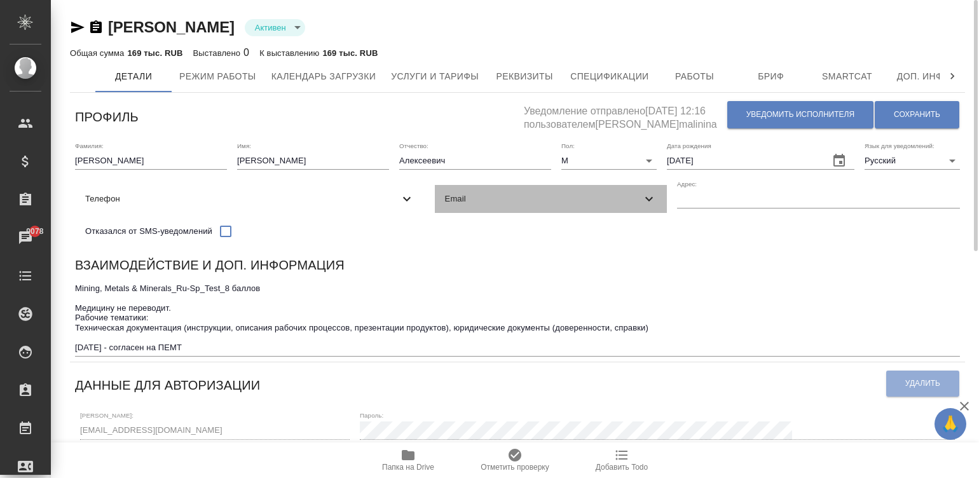
click at [445, 205] on span "Email" at bounding box center [543, 199] width 197 height 13
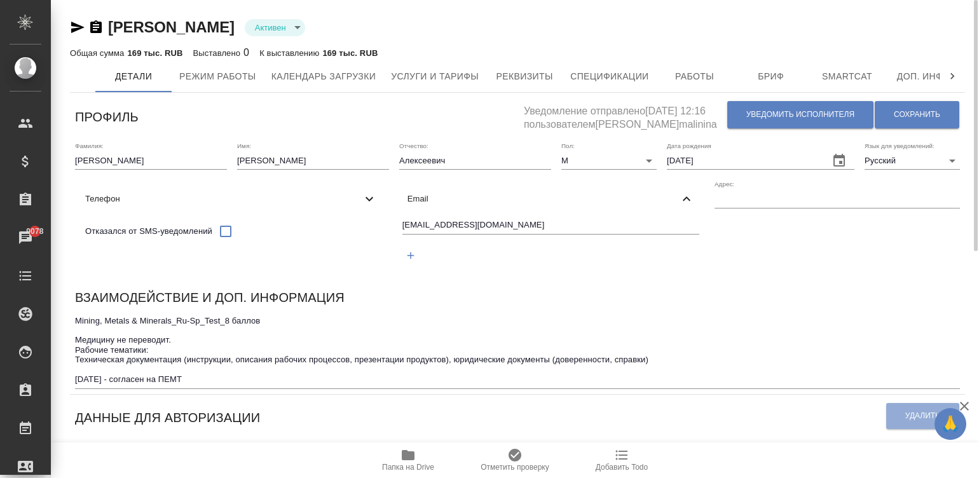
click at [402, 234] on input "bison240978@list.ru" at bounding box center [550, 226] width 297 height 16
click at [402, 234] on input "[EMAIL_ADDRESS][DOMAIN_NAME]" at bounding box center [550, 226] width 297 height 16
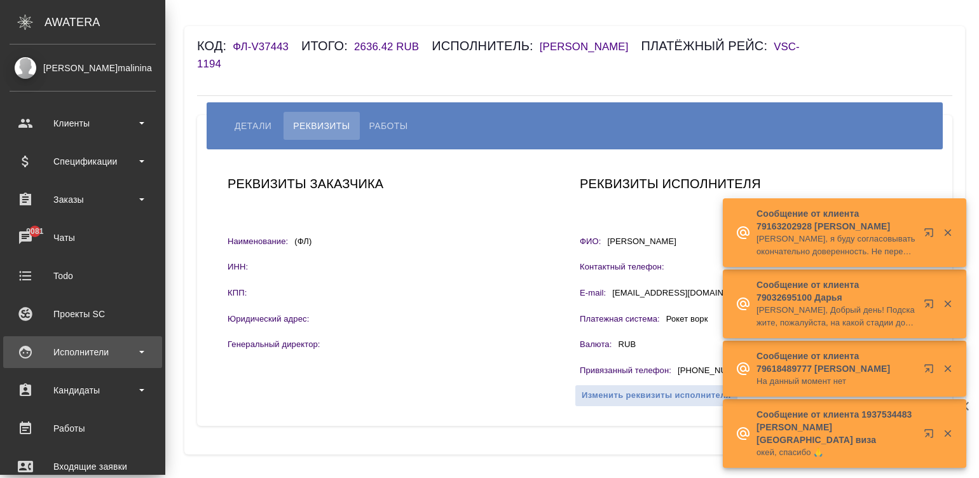
click at [25, 358] on div "Исполнители" at bounding box center [83, 351] width 146 height 19
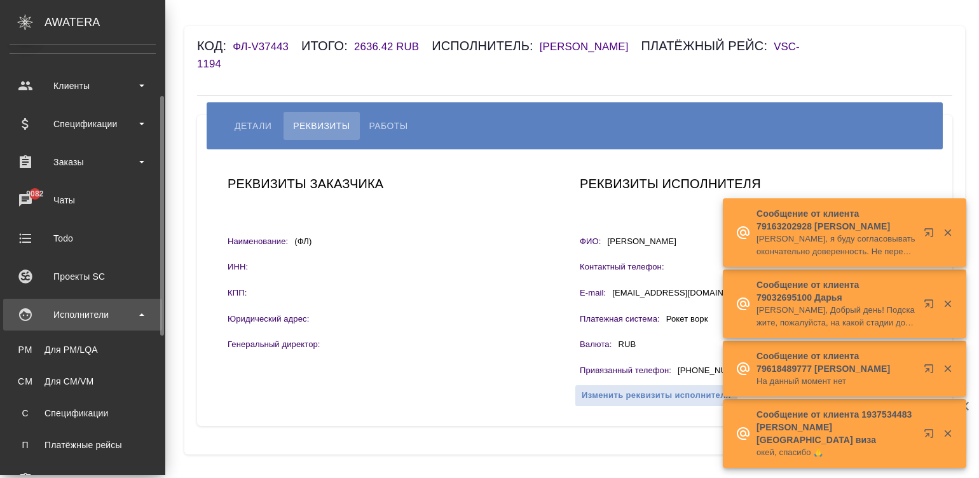
scroll to position [57, 0]
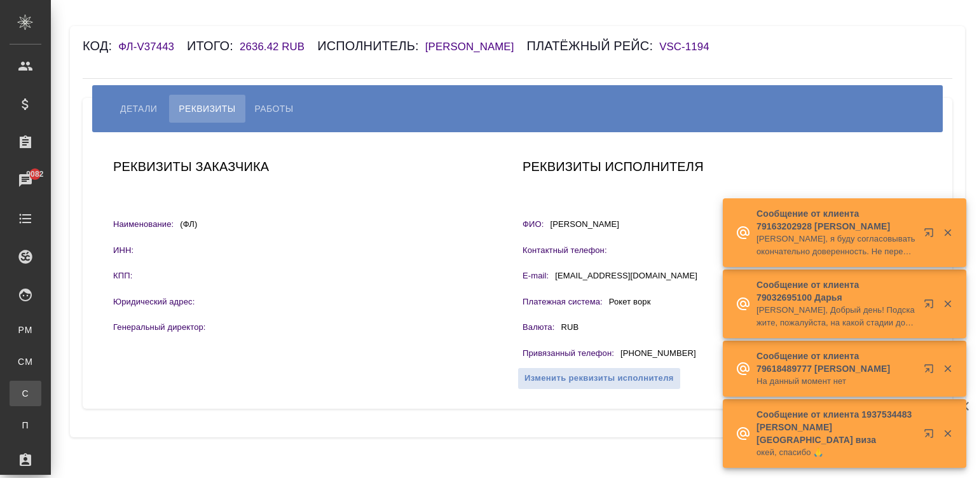
click at [91, 391] on div ".cls-1 fill:#fff; AWATERA Малинина Мария m.malinina Клиенты Спецификации Заказы…" at bounding box center [489, 239] width 979 height 478
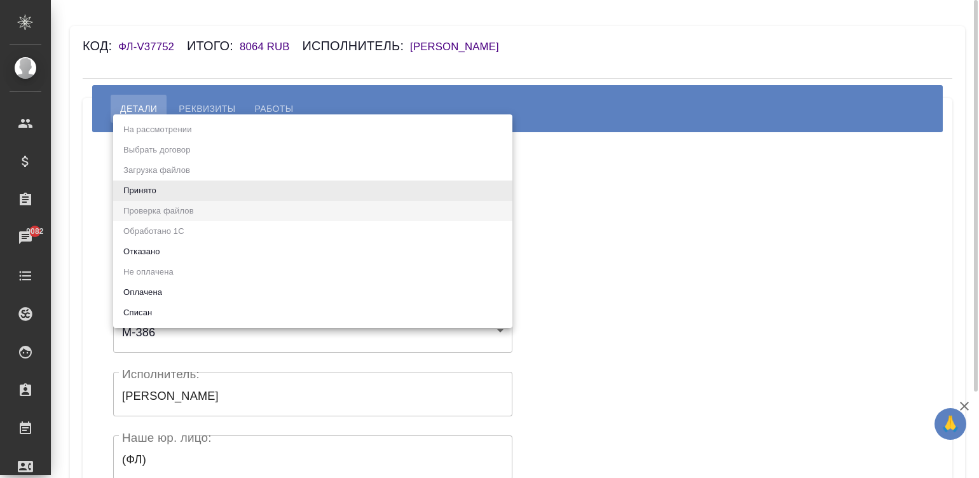
click at [207, 179] on body "🙏 .cls-1 fill:#fff; AWATERA [PERSON_NAME]malinina Клиенты Спецификации Заказы 9…" at bounding box center [489, 239] width 979 height 478
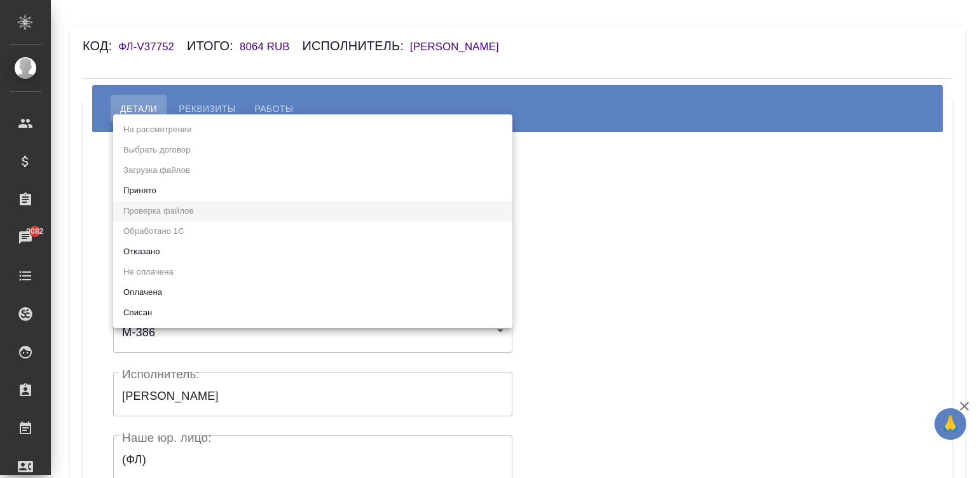
click at [165, 189] on li "Принято" at bounding box center [312, 190] width 399 height 20
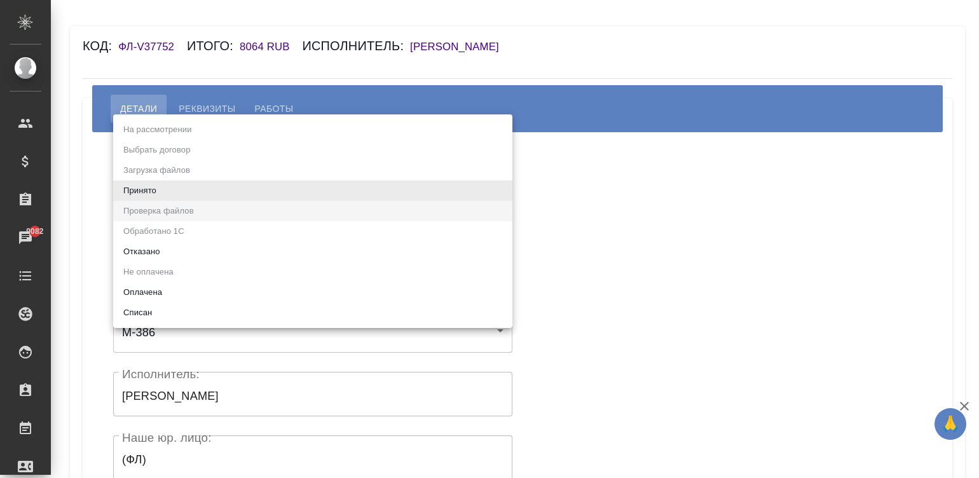
type input "accepted"
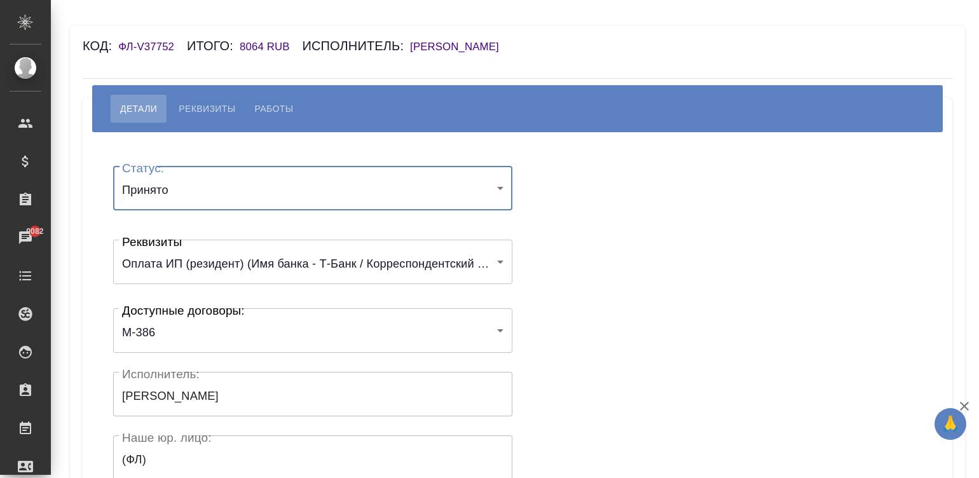
click at [626, 264] on div "Статус: Принято accepted Статус: Реквизиты Оплата ИП (резидент) (Имя банка - Т-…" at bounding box center [517, 380] width 818 height 459
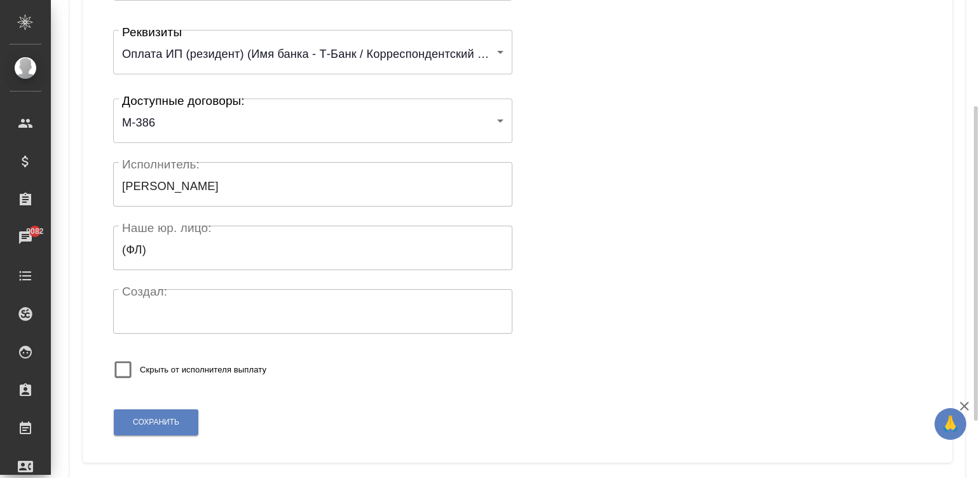
scroll to position [247, 0]
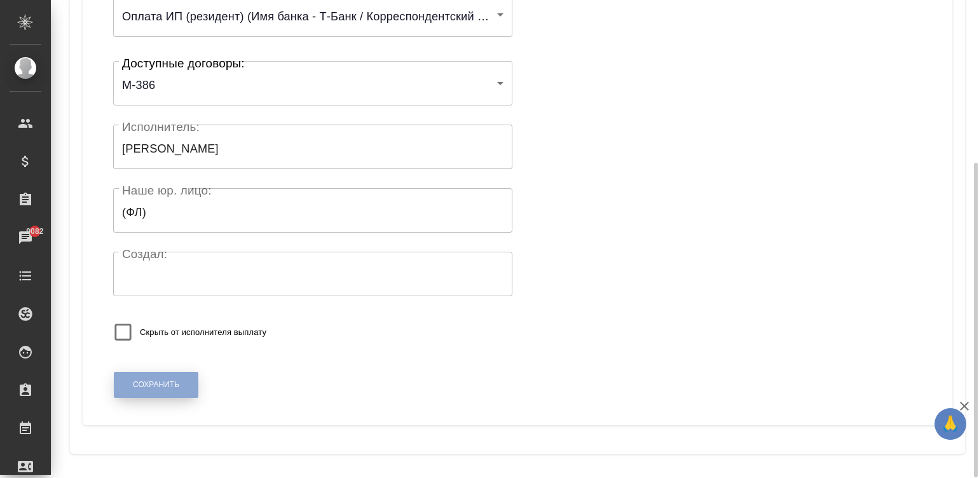
click at [159, 388] on span "Сохранить" at bounding box center [156, 384] width 46 height 11
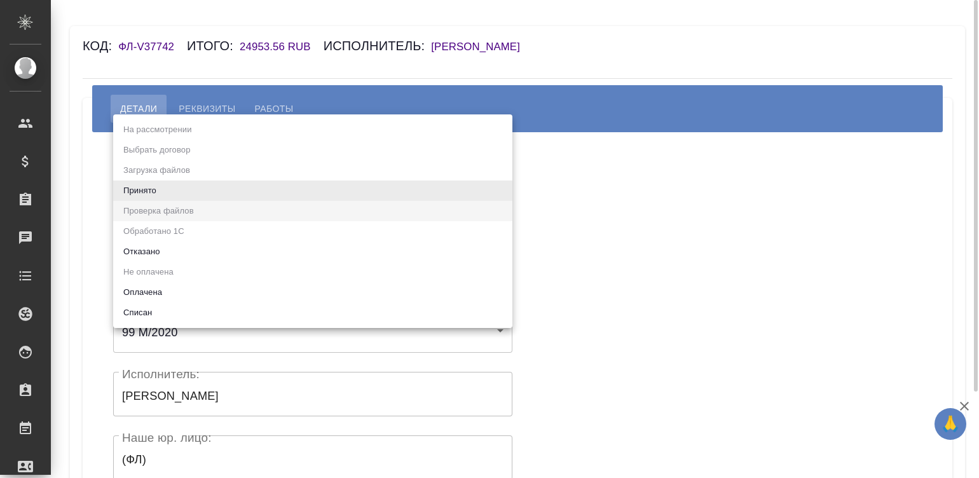
click at [238, 187] on body "🙏 .cls-1 fill:#fff; AWATERA Малинина Мария m.malinina Клиенты Спецификации Зака…" at bounding box center [489, 239] width 979 height 478
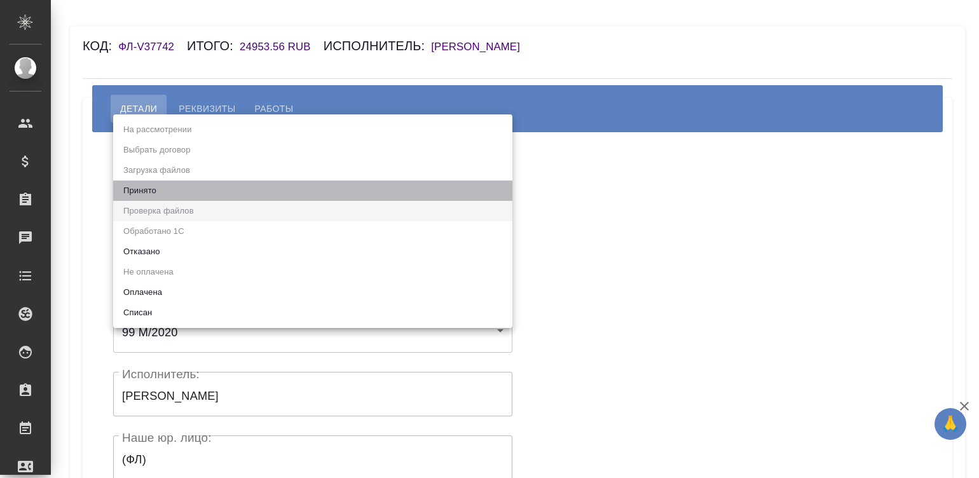
click at [175, 182] on li "Принято" at bounding box center [312, 190] width 399 height 20
type input "accepted"
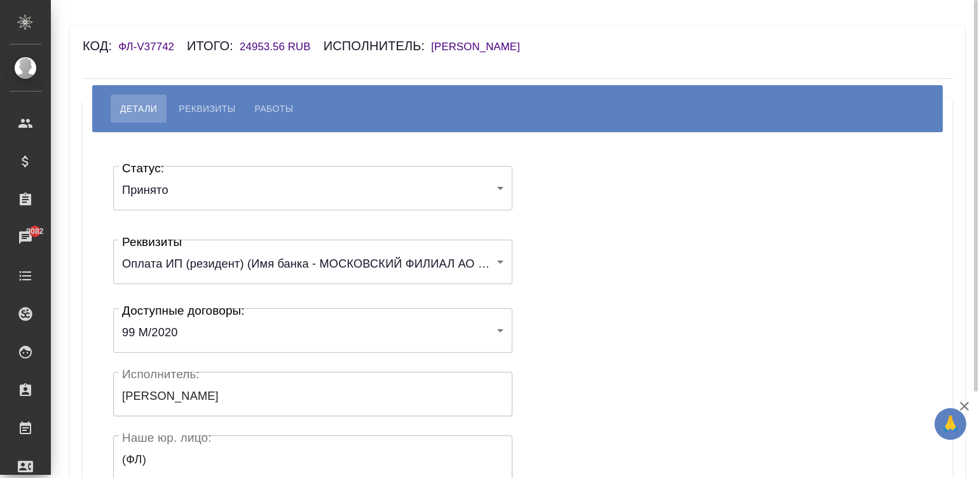
click at [574, 196] on div "Статус: Принято accepted Статус: Реквизиты Оплата ИП (резидент) (Имя банка - МО…" at bounding box center [517, 380] width 818 height 459
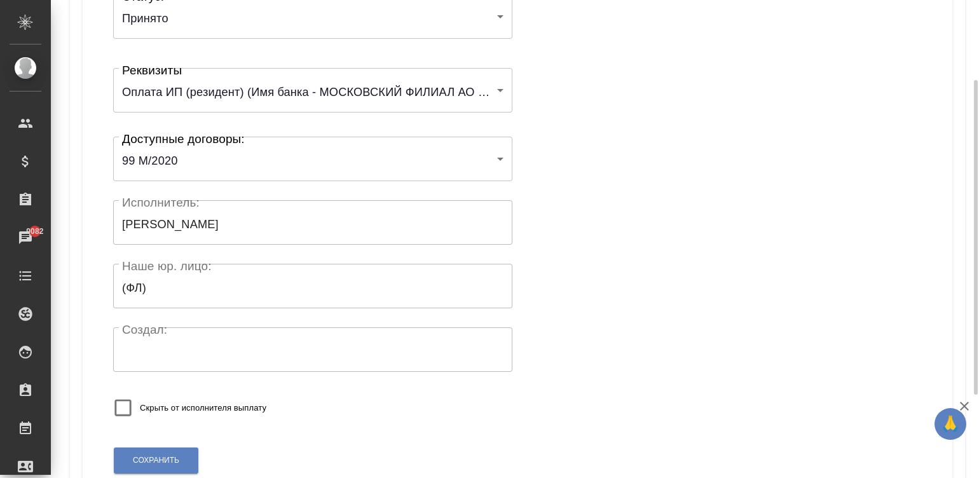
scroll to position [248, 0]
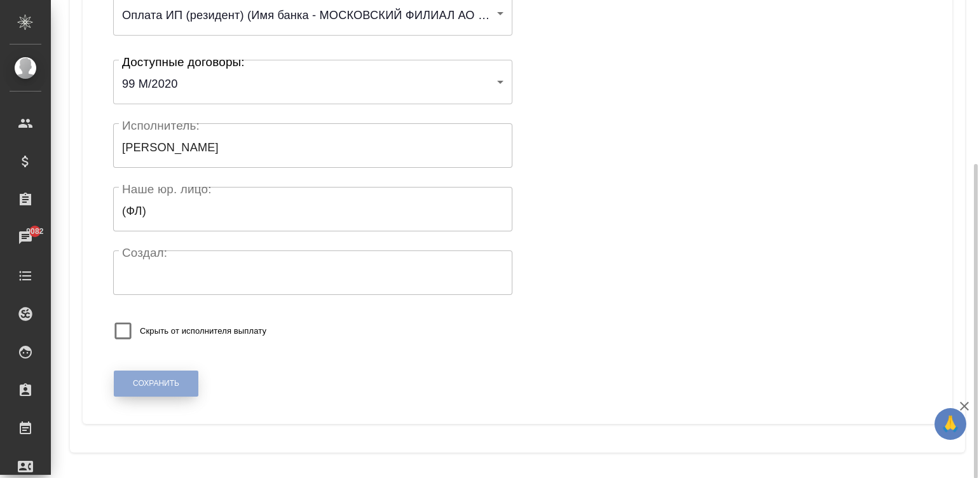
click at [156, 378] on span "Сохранить" at bounding box center [156, 383] width 46 height 11
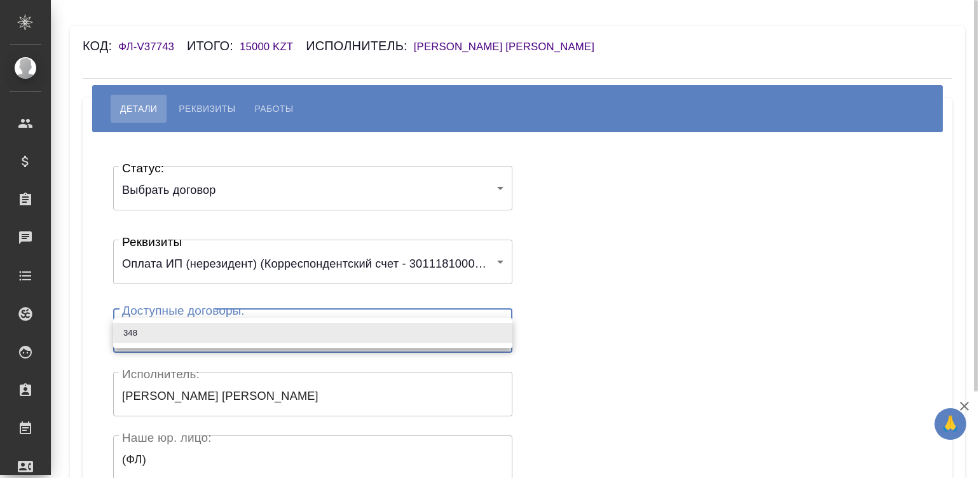
click at [184, 338] on body "🙏 .cls-1 fill:#fff; AWATERA [PERSON_NAME]malinina Клиенты Спецификации Заказы Ч…" at bounding box center [489, 239] width 979 height 478
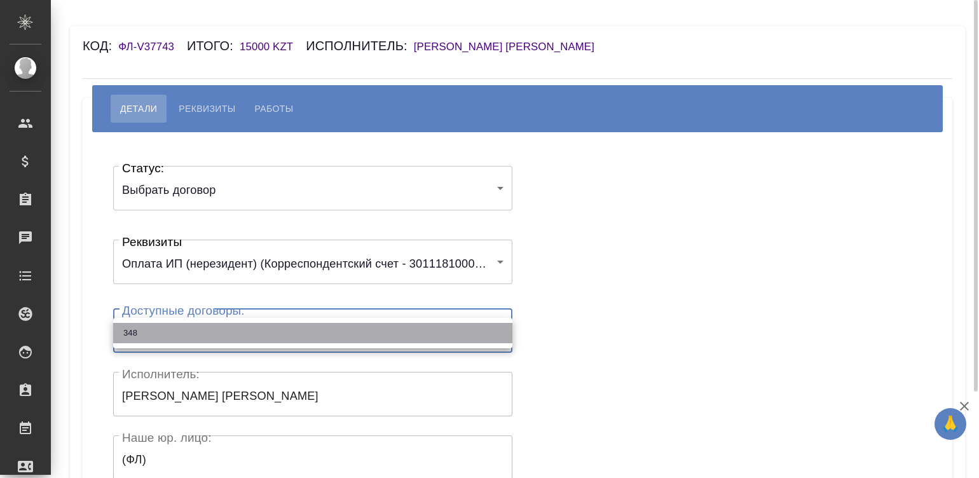
click at [184, 338] on li "348" at bounding box center [312, 333] width 399 height 20
type input "65140b95375835e9379c07e7"
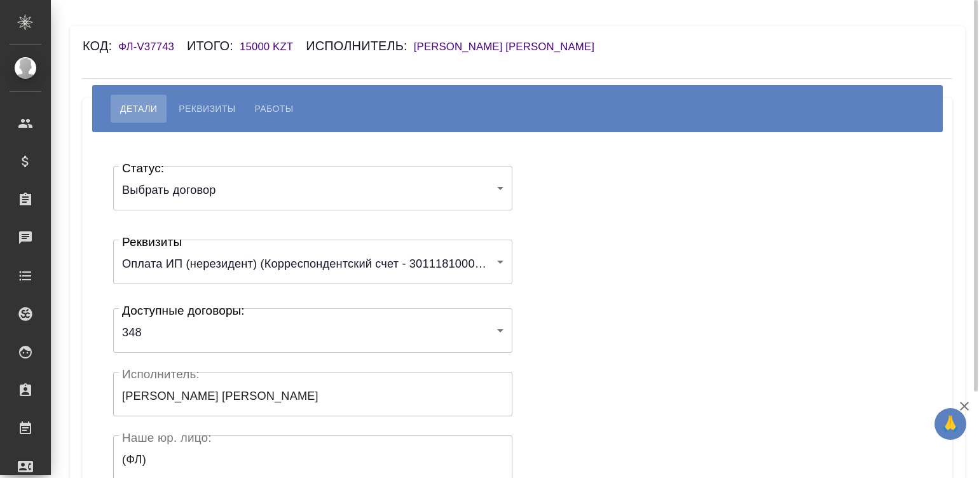
click at [562, 280] on div "Статус: Выбрать договор chooseContract Статус: Реквизиты Оплата ИП (нерезидент)…" at bounding box center [517, 380] width 818 height 459
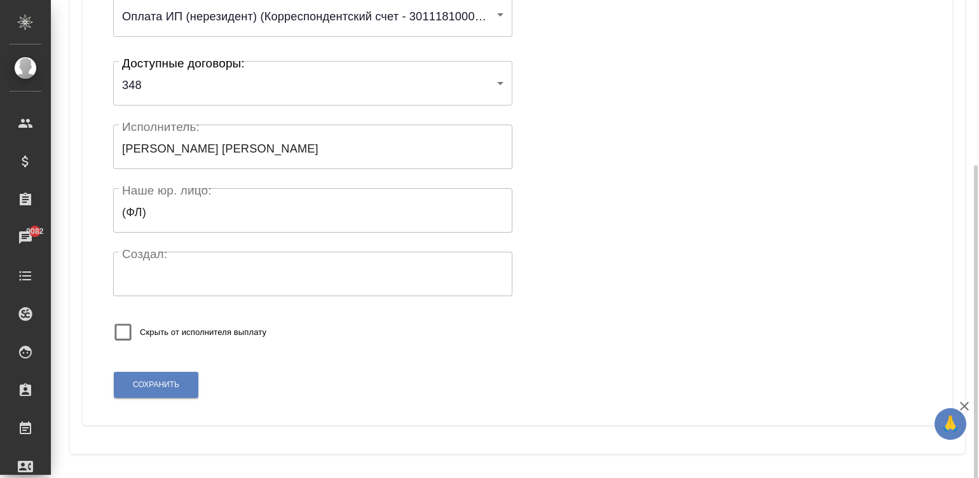
scroll to position [248, 0]
click at [157, 372] on button "Сохранить" at bounding box center [156, 383] width 85 height 26
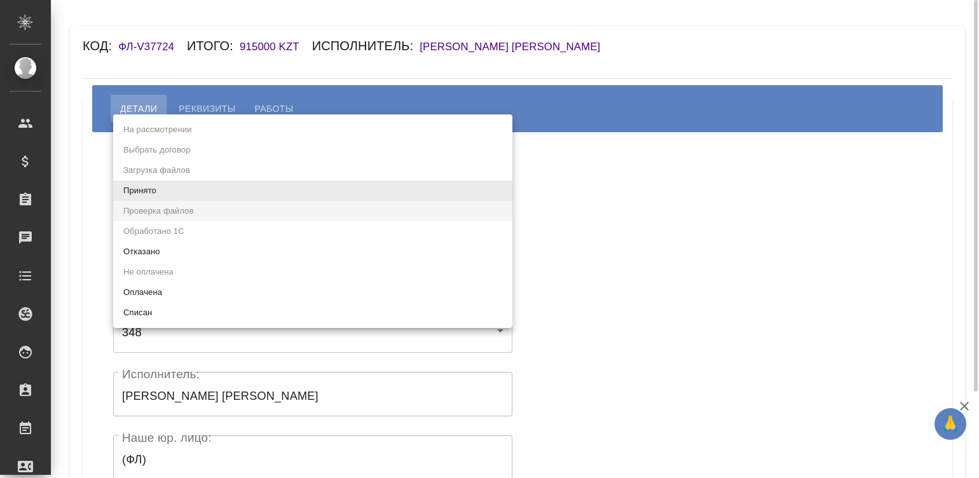
click at [203, 194] on body "🙏 .cls-1 fill:#fff; AWATERA Малинина Мария m.malinina Клиенты Спецификации Зака…" at bounding box center [489, 239] width 979 height 478
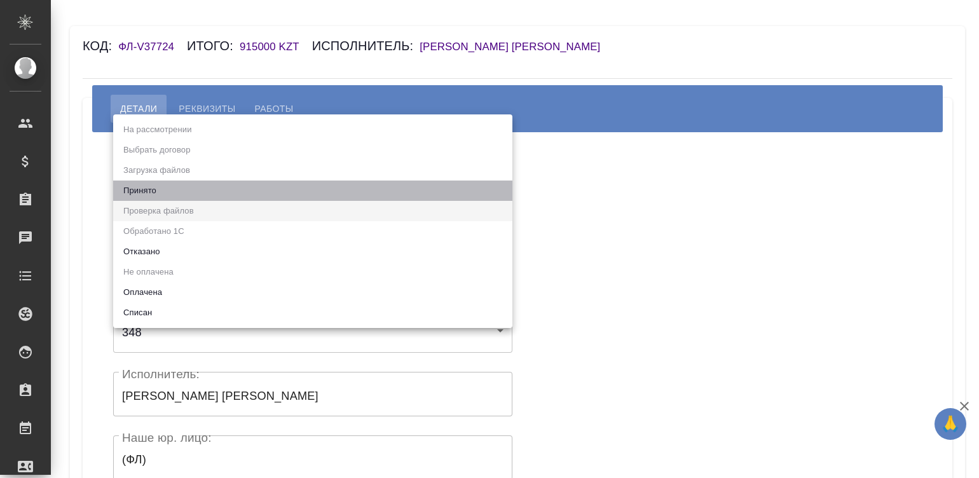
click at [180, 190] on li "Принято" at bounding box center [312, 190] width 399 height 20
type input "accepted"
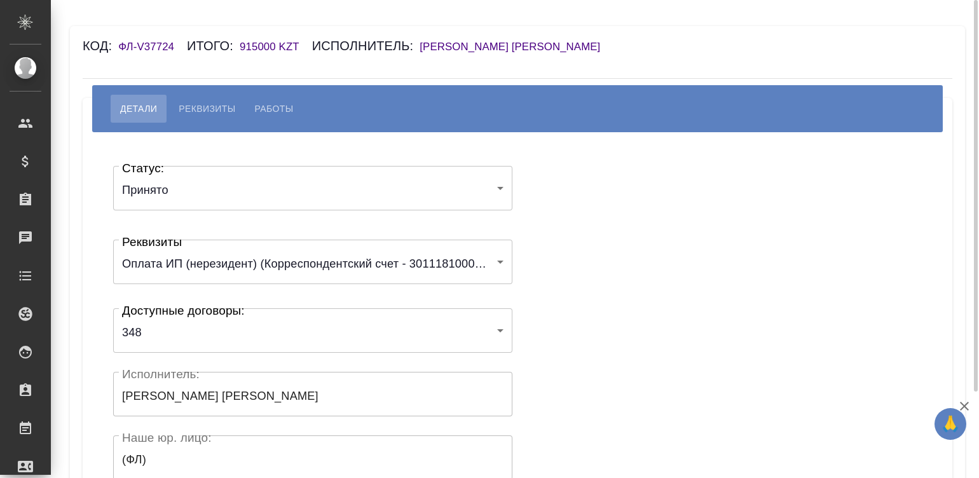
click at [625, 181] on div "Статус: Принято accepted Статус: Реквизиты Оплата ИП (нерезидент) (Корреспонден…" at bounding box center [517, 380] width 818 height 459
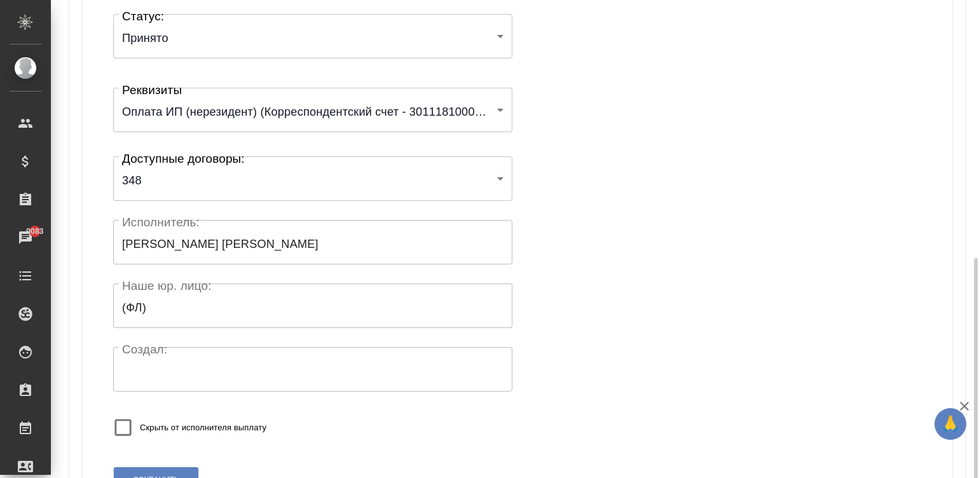
scroll to position [248, 0]
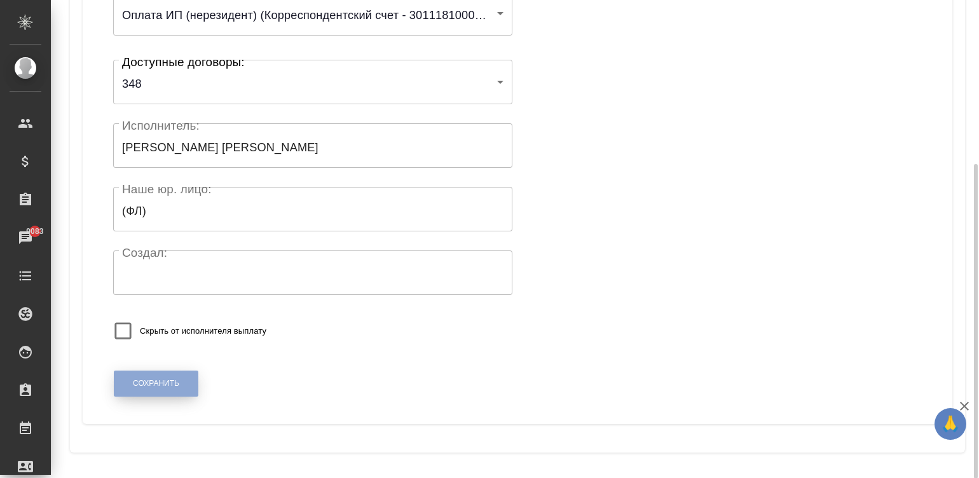
click at [143, 386] on span "Сохранить" at bounding box center [156, 383] width 46 height 11
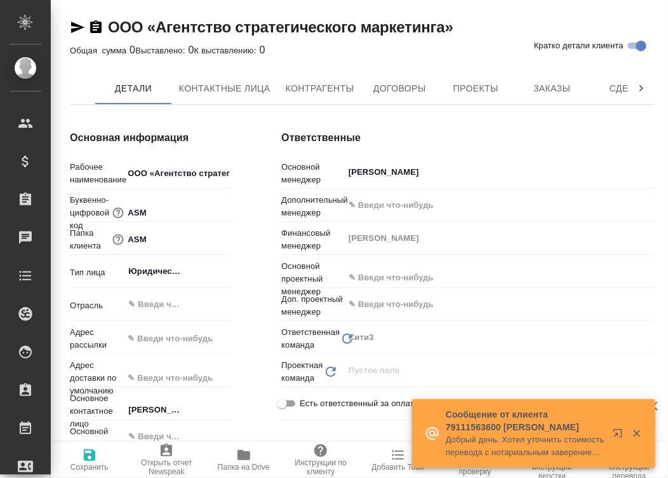
type textarea "x"
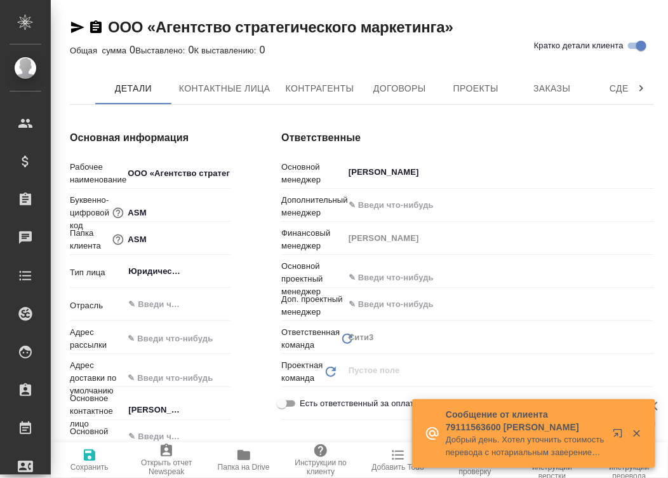
type textarea "x"
click at [398, 86] on span "Договоры" at bounding box center [399, 89] width 61 height 16
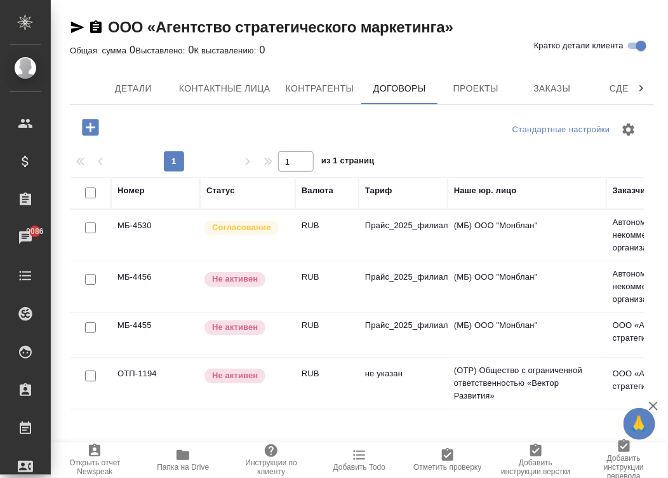
click at [349, 327] on td "RUB" at bounding box center [327, 335] width 64 height 44
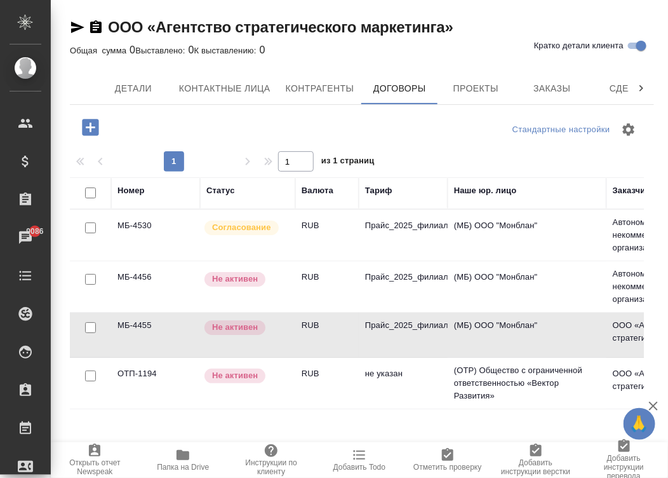
click at [349, 327] on td "RUB" at bounding box center [327, 335] width 64 height 44
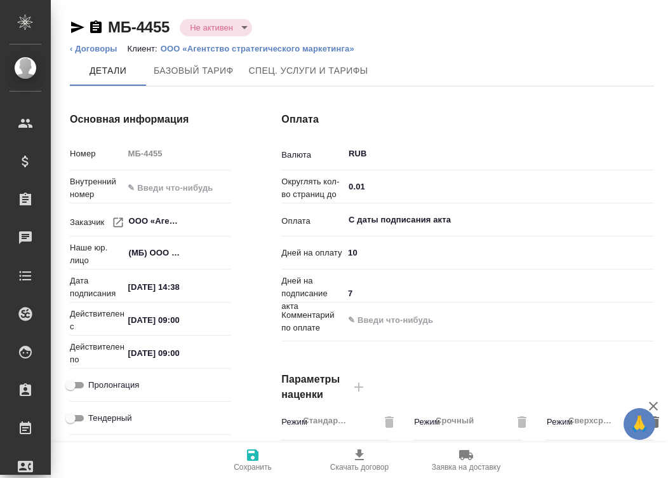
type input "Прайс_2025_филиалы"
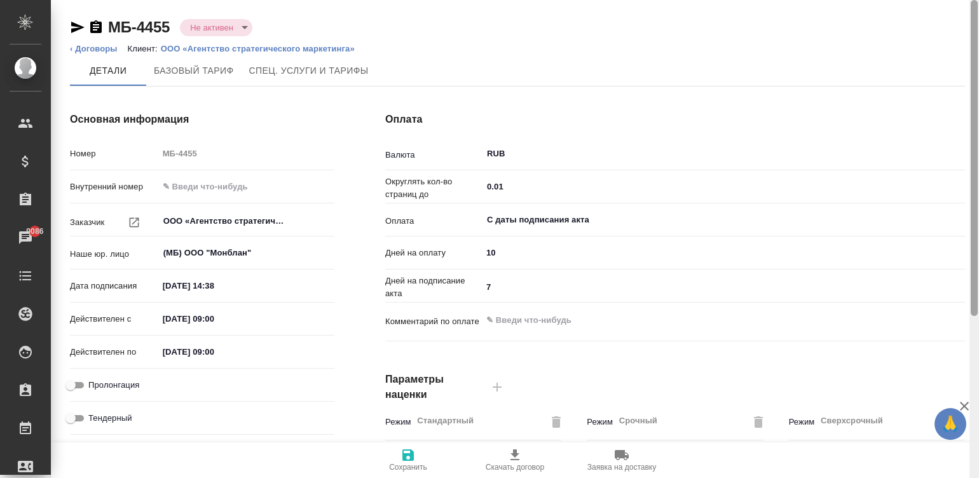
scroll to position [386, 0]
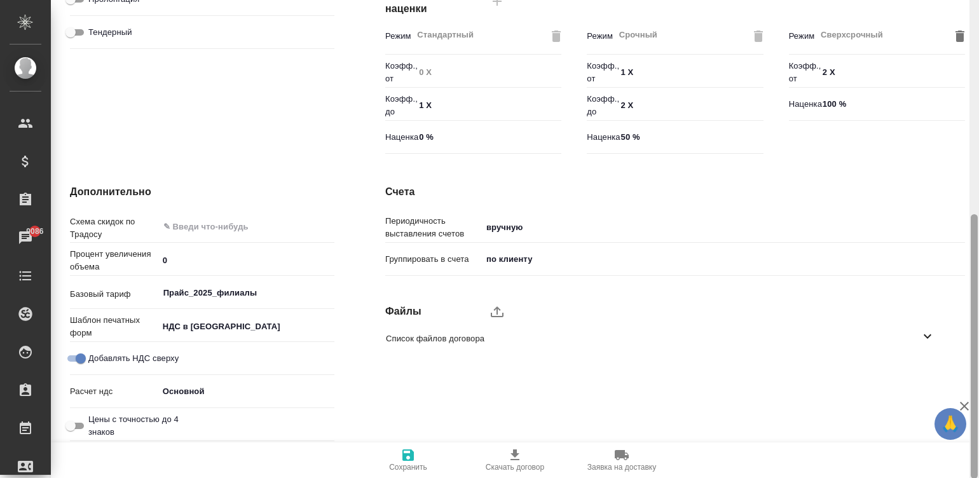
click at [668, 348] on div at bounding box center [974, 239] width 10 height 478
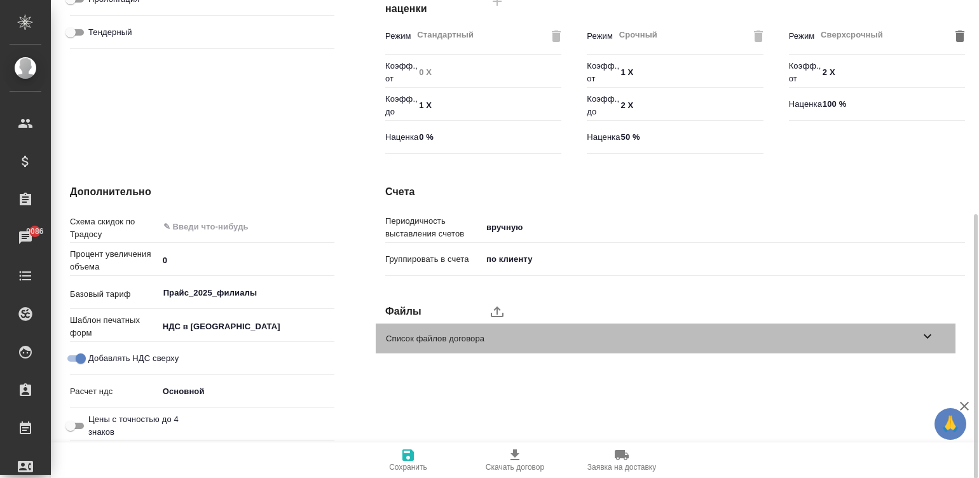
click at [668, 339] on span "Список файлов договора" at bounding box center [653, 338] width 534 height 13
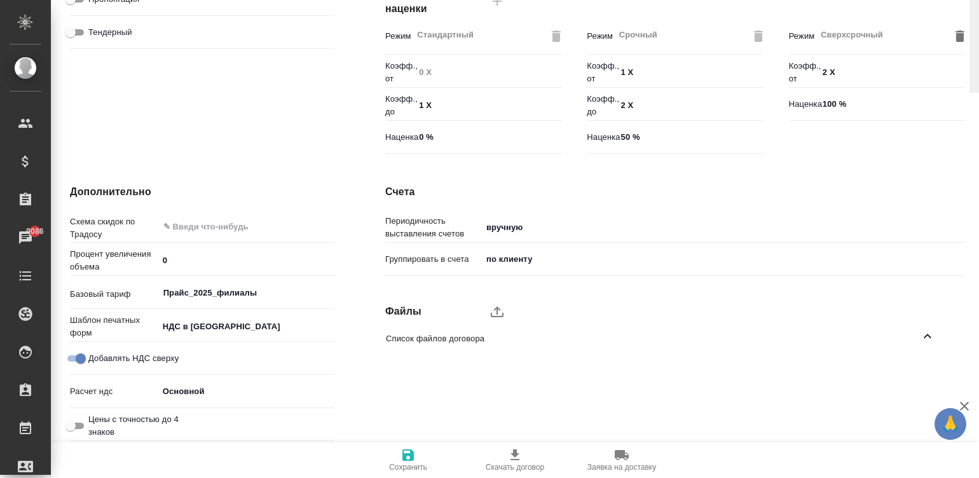
scroll to position [0, 0]
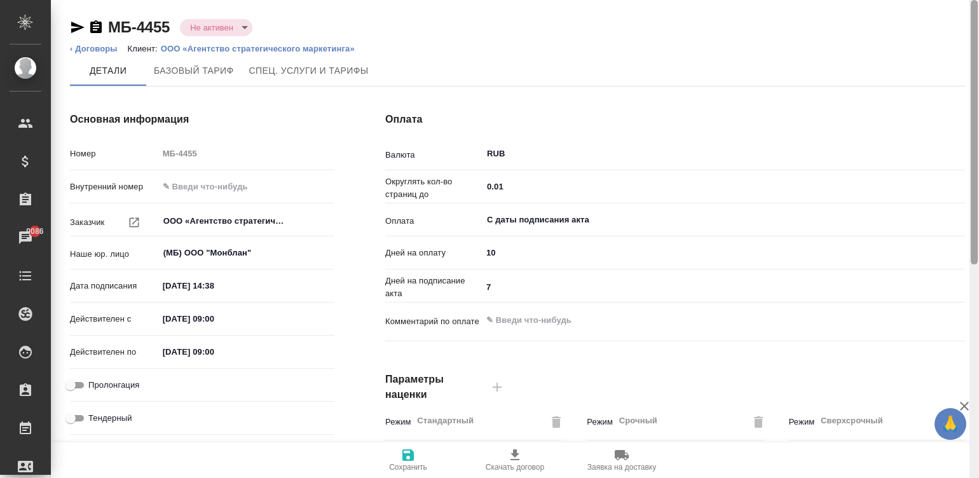
click at [668, 20] on div at bounding box center [974, 239] width 10 height 478
click at [668, 20] on div at bounding box center [973, 132] width 7 height 264
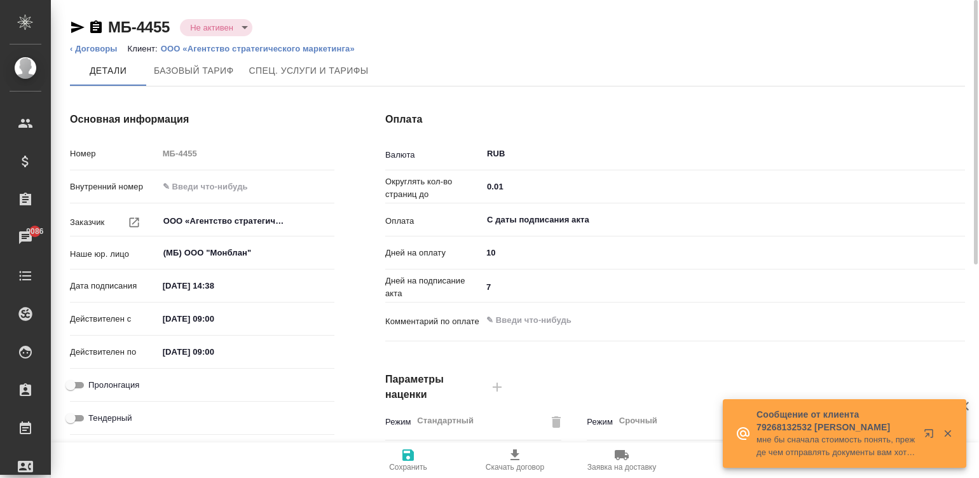
click at [251, 46] on p "ООО «Агентство стратегического маркетинга»" at bounding box center [262, 49] width 203 height 10
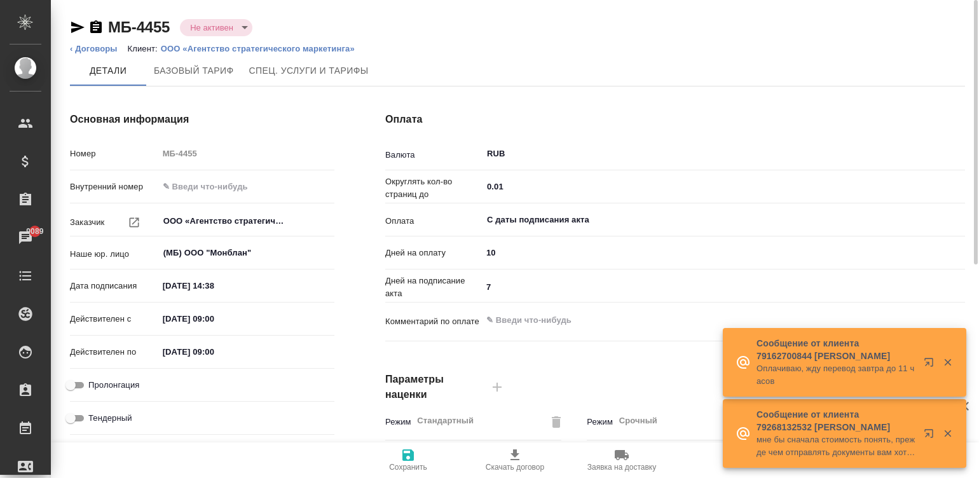
click at [247, 281] on input "22.08.2025 14:38" at bounding box center [213, 285] width 111 height 18
click at [247, 281] on input "22.08.2025 14:38" at bounding box center [214, 285] width 111 height 18
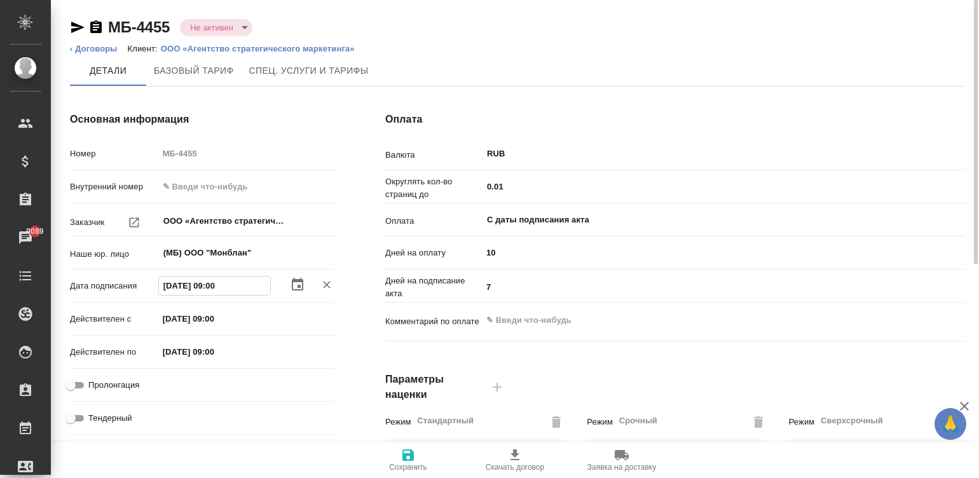
type input "19.08.2025 09:00"
click at [217, 317] on input "22.08.2025 09:00" at bounding box center [214, 318] width 111 height 18
paste input "19"
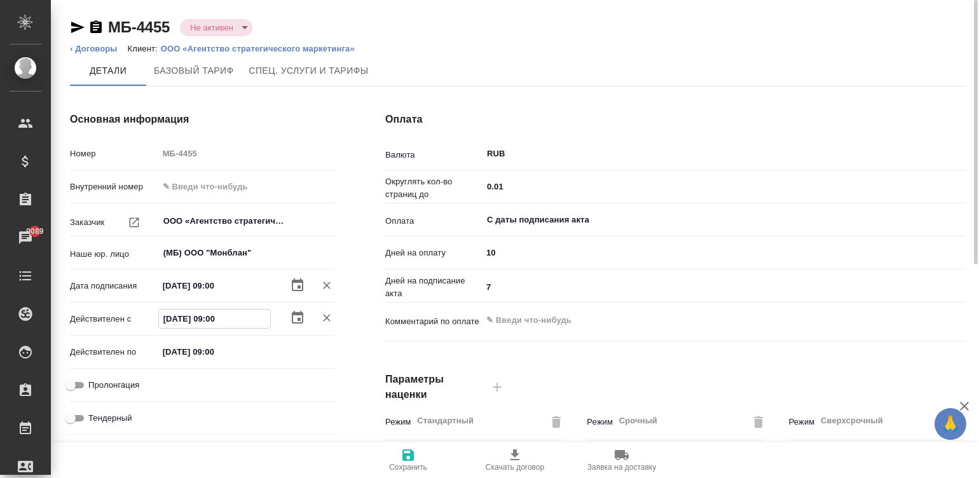
type input "19.08.2025 09:00"
click at [412, 456] on icon "button" at bounding box center [407, 454] width 11 height 11
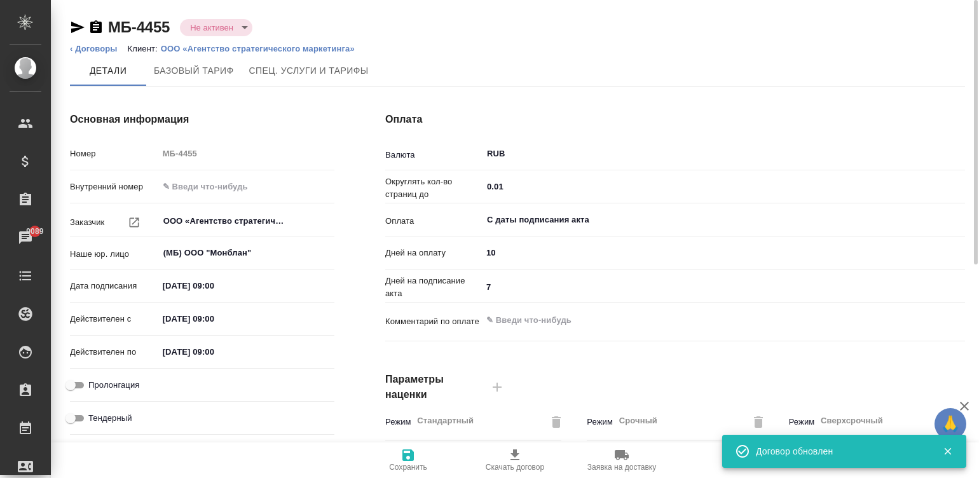
type input "Прайс_2025_филиалы"
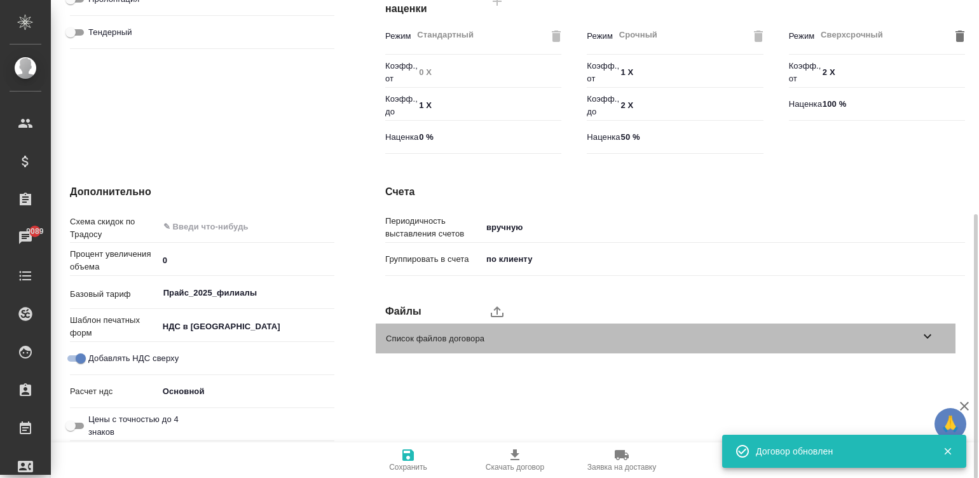
click at [668, 333] on span "Список файлов договора" at bounding box center [653, 338] width 534 height 13
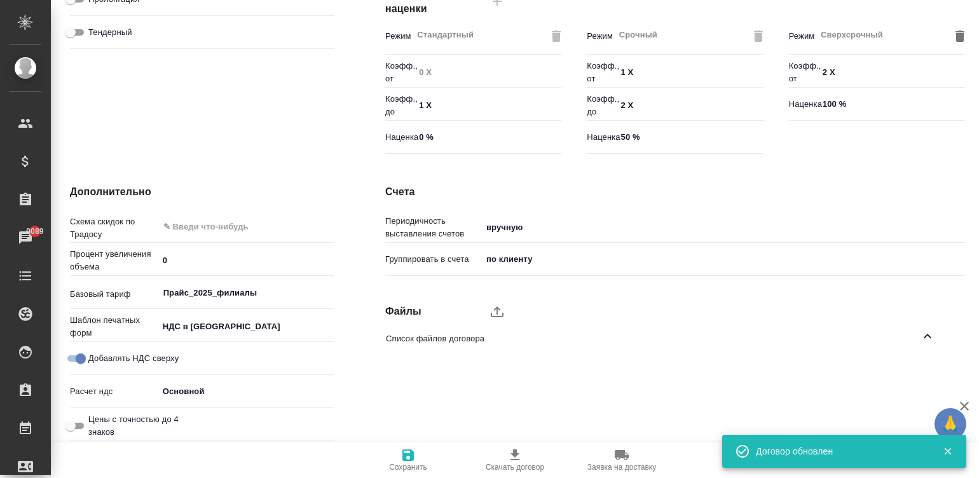
click at [489, 309] on icon "upload" at bounding box center [496, 311] width 15 height 15
click at [0, 0] on input "upload" at bounding box center [0, 0] width 0 height 0
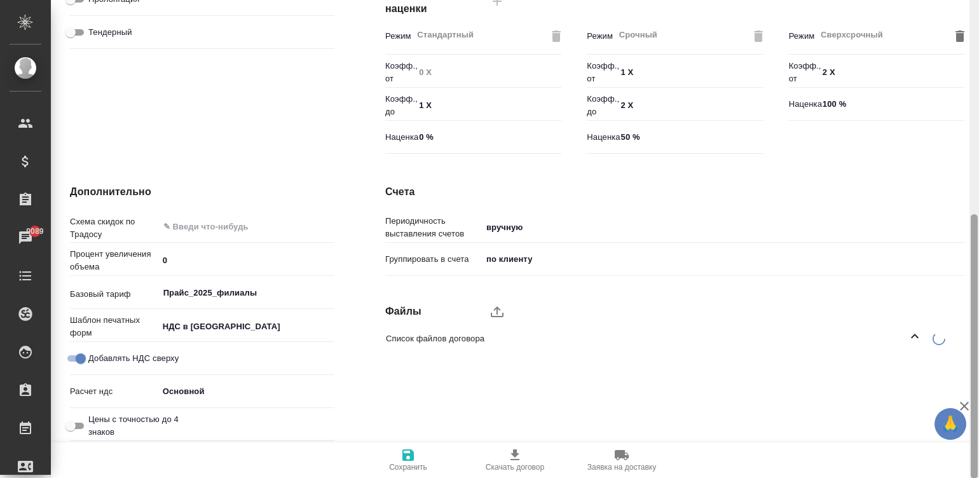
type textarea "x"
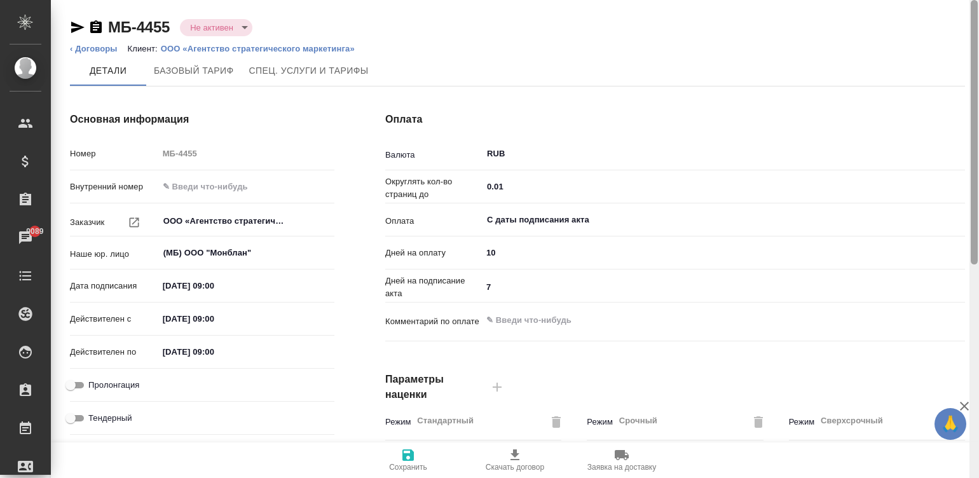
click at [668, 29] on div at bounding box center [974, 239] width 10 height 478
click at [198, 29] on body "🙏 .cls-1 fill:#fff; AWATERA Малинина Мария m.malinina Клиенты Спецификации Зака…" at bounding box center [489, 239] width 979 height 478
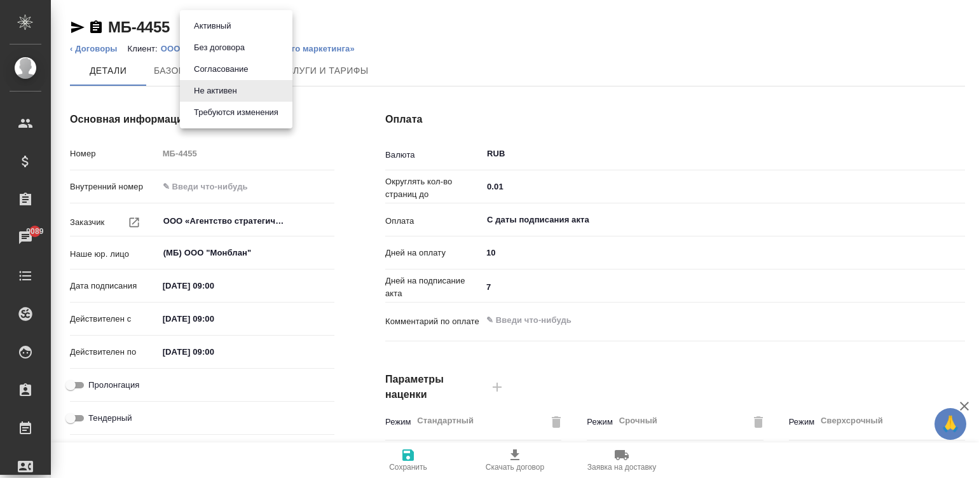
click at [221, 29] on button "Активный" at bounding box center [212, 26] width 44 height 14
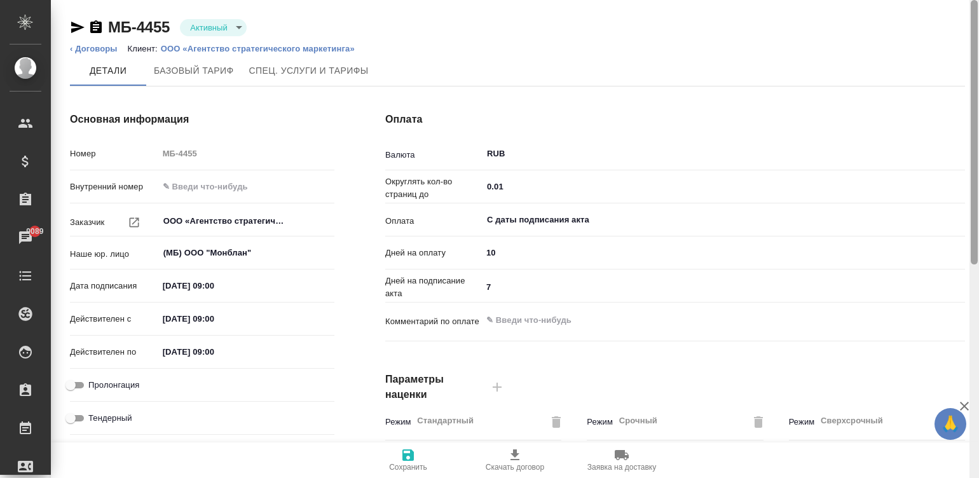
type input "Прайс_2025_филиалы"
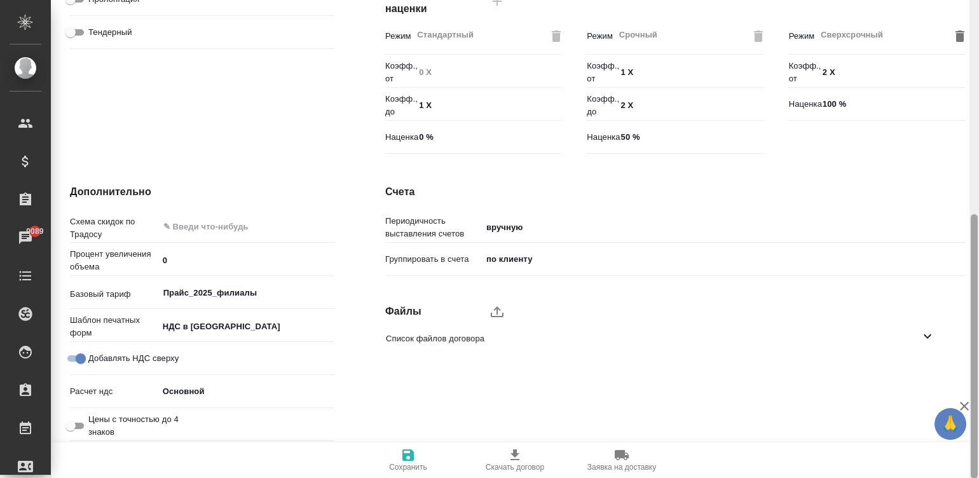
click at [668, 351] on div at bounding box center [974, 239] width 10 height 478
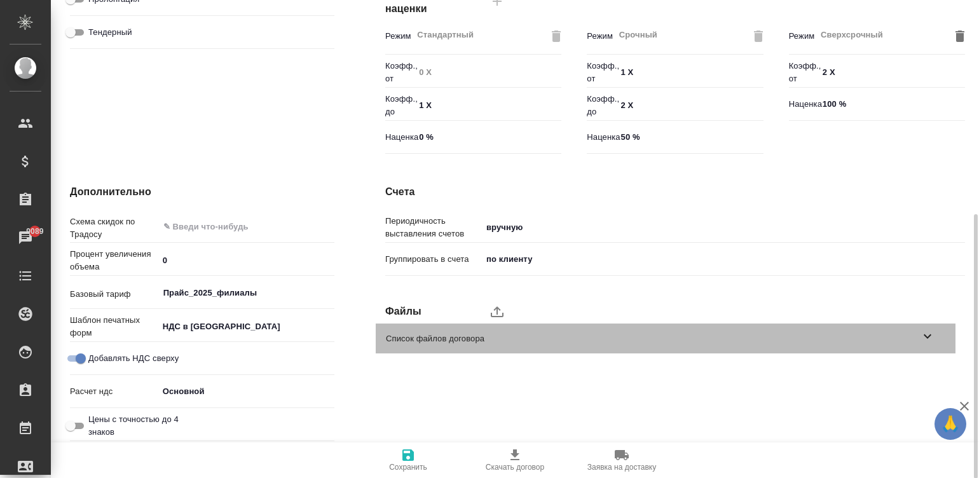
click at [668, 337] on span "Список файлов договора" at bounding box center [653, 338] width 534 height 13
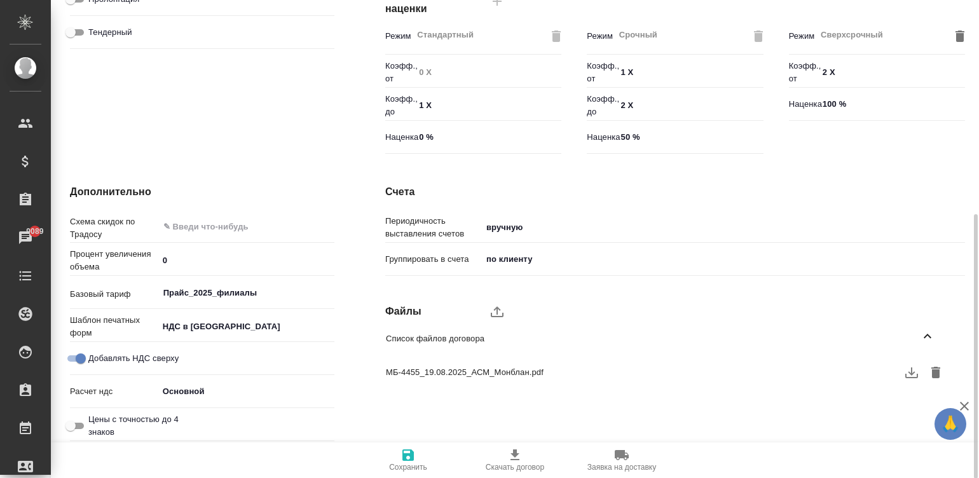
click at [403, 464] on span "Сохранить" at bounding box center [408, 467] width 38 height 9
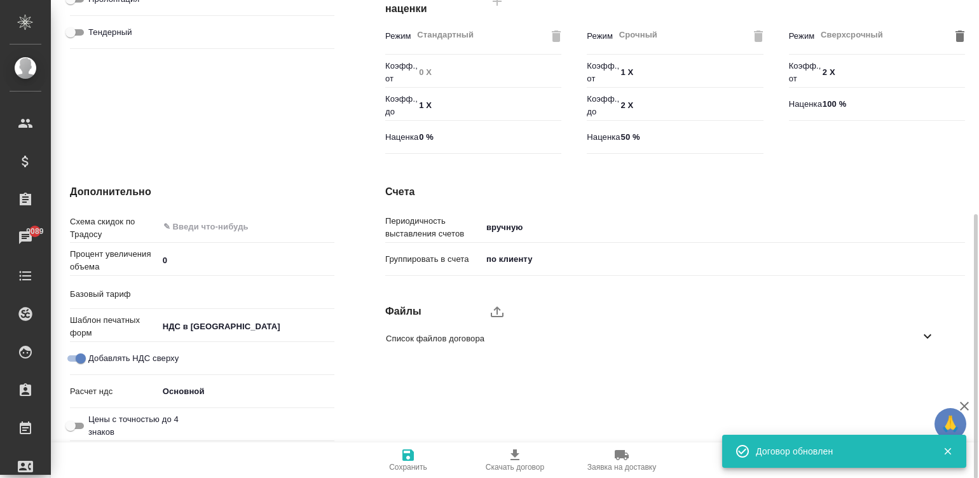
type input "Прайс_2025_филиалы"
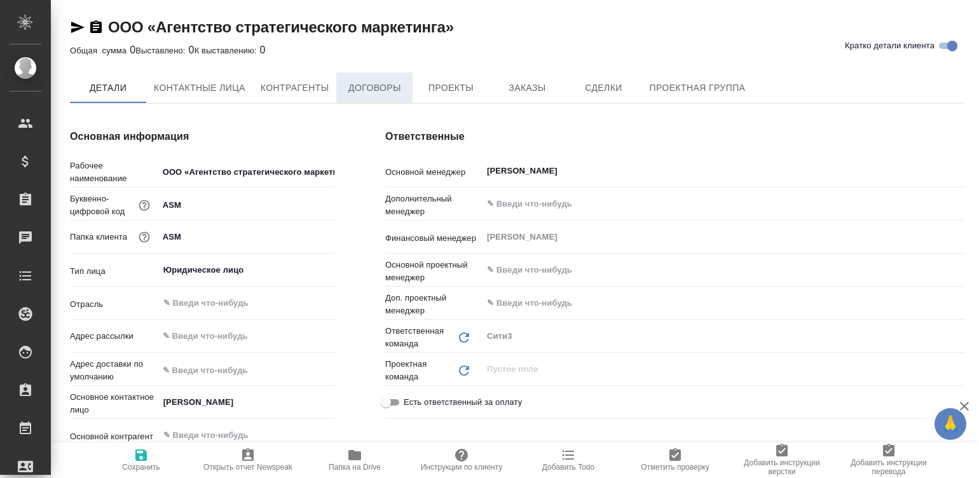
type textarea "x"
click at [370, 88] on span "Договоры" at bounding box center [374, 89] width 61 height 16
type textarea "x"
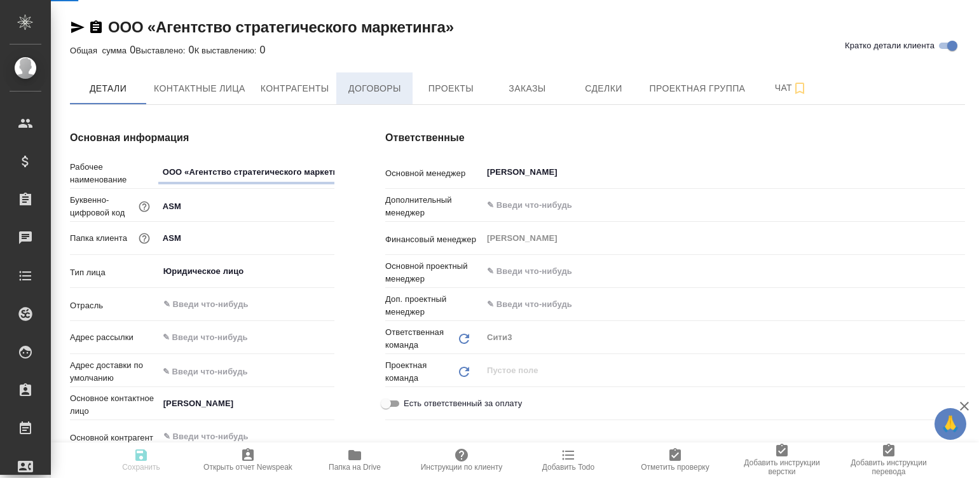
type textarea "x"
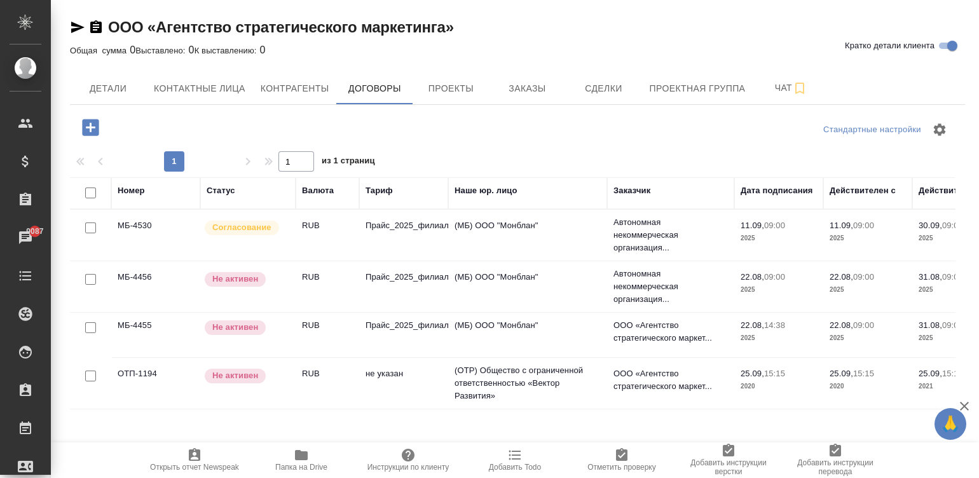
click at [293, 283] on td "Не активен" at bounding box center [247, 286] width 95 height 44
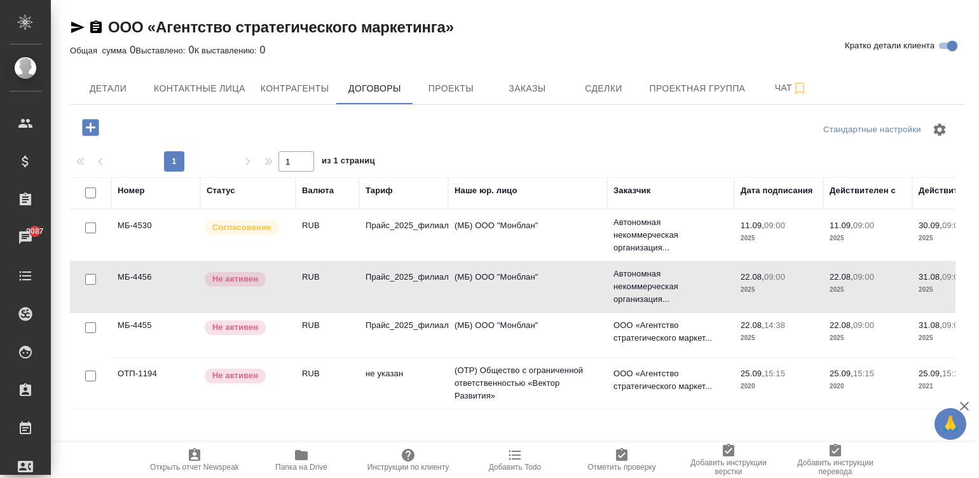
click at [293, 283] on td "Не активен" at bounding box center [247, 286] width 95 height 44
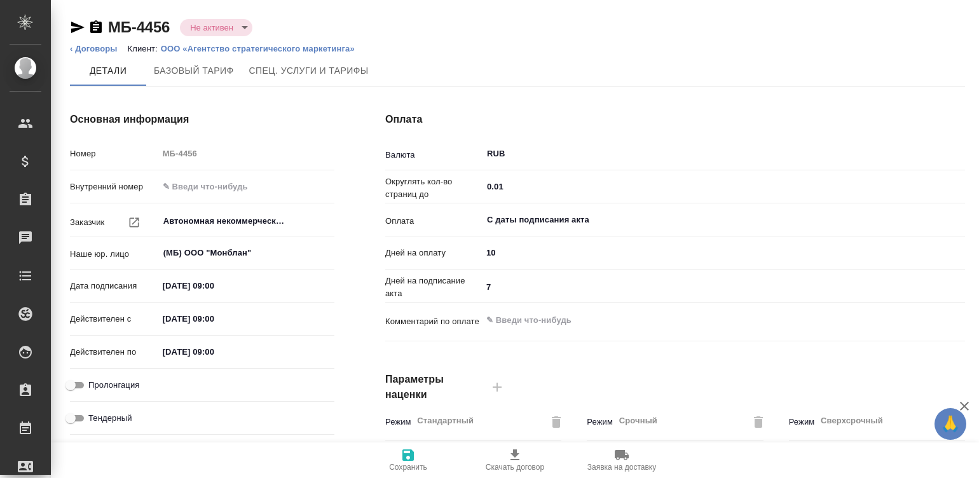
type input "Прайс_2025_филиалы"
click at [248, 283] on input "[DATE] 09:00" at bounding box center [214, 285] width 111 height 18
click at [248, 283] on input "22.08.2025 09:00" at bounding box center [214, 285] width 111 height 18
type input "1_.__.____ __:__"
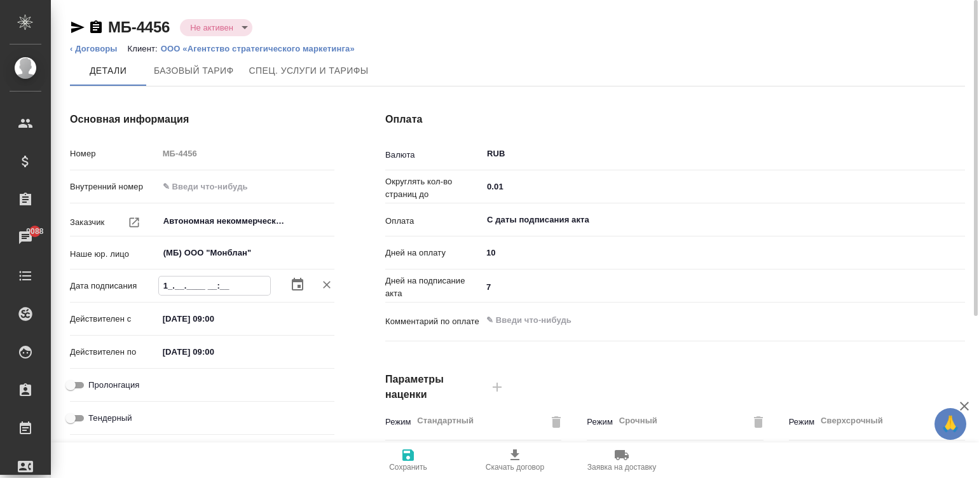
type textarea "x"
type input "10.__.____ __:__"
type textarea "x"
type input "1_.__.____ __:__"
type textarea "x"
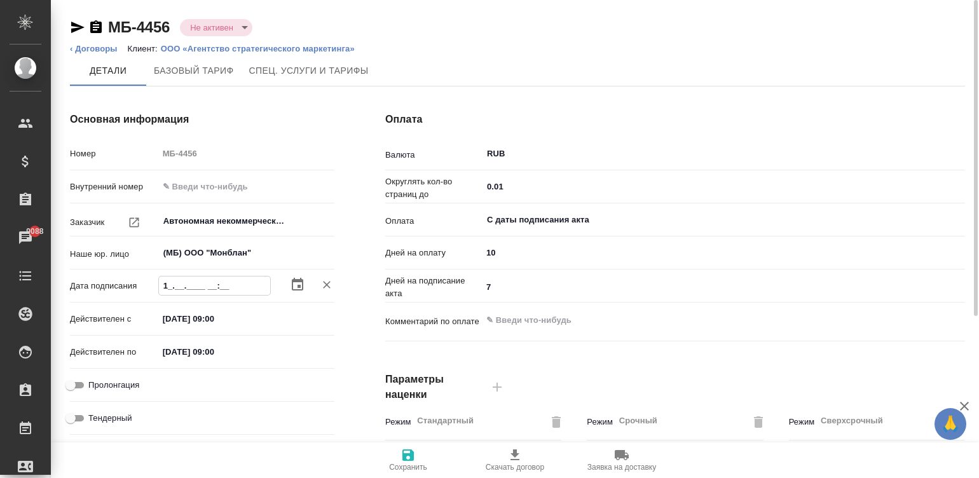
type input "19.__.____ __:__"
type textarea "x"
type input "19.0_.____ __:__"
type textarea "x"
type input "19.08.____ __:__"
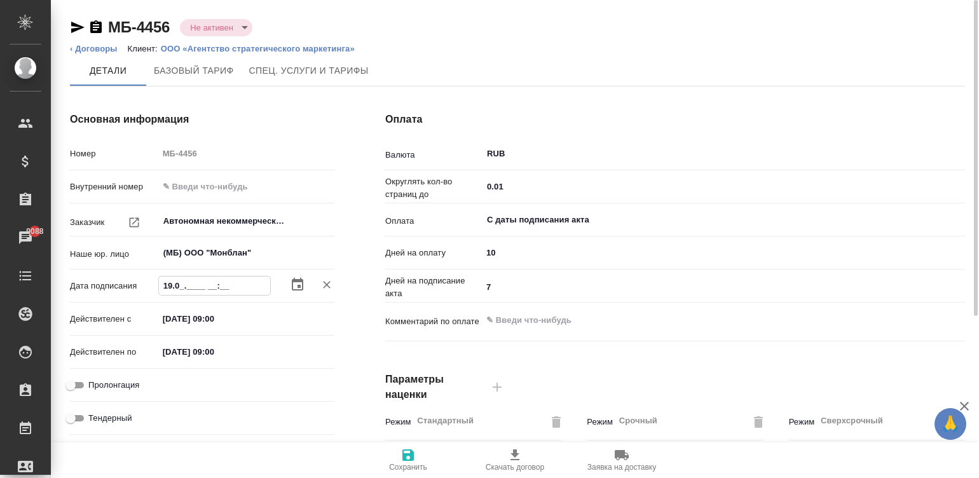
type textarea "x"
type input "19.08.2___ __:__"
type textarea "x"
type input "19.08.20__ __:__"
type textarea "x"
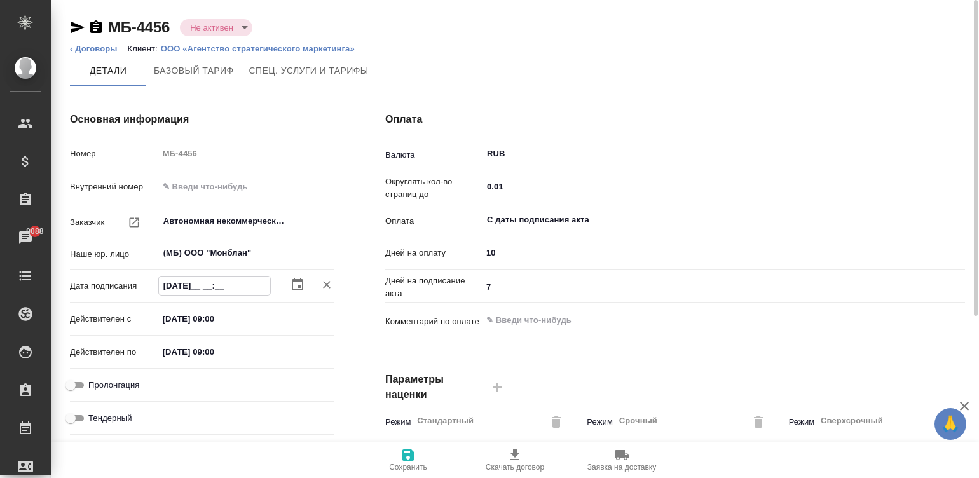
type input "19.08.202_ __:__"
type textarea "x"
type input "19.08.2025 __:__"
type textarea "x"
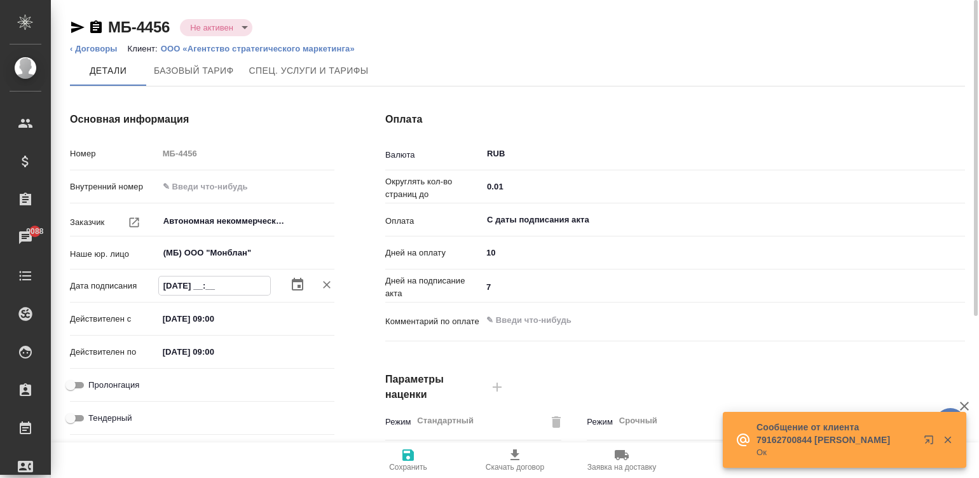
type input "19.08.2025 0_:__"
type textarea "x"
type input "19.08.2025 09:__"
type textarea "x"
type input "19.08.2025 09:0_"
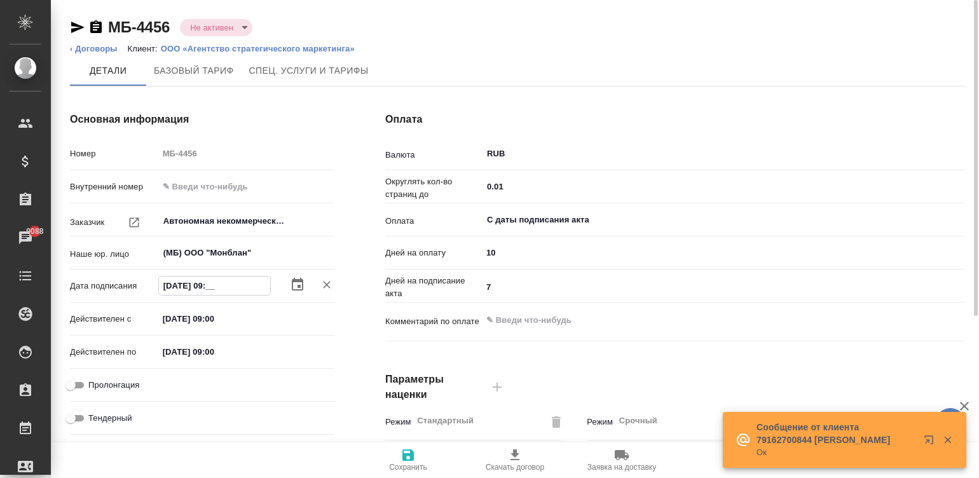
type textarea "x"
type input "19.08.2025 09:00"
type textarea "x"
type input "19.08.2025 09:00"
click at [222, 322] on input "22.08.2025 09:00" at bounding box center [214, 318] width 111 height 18
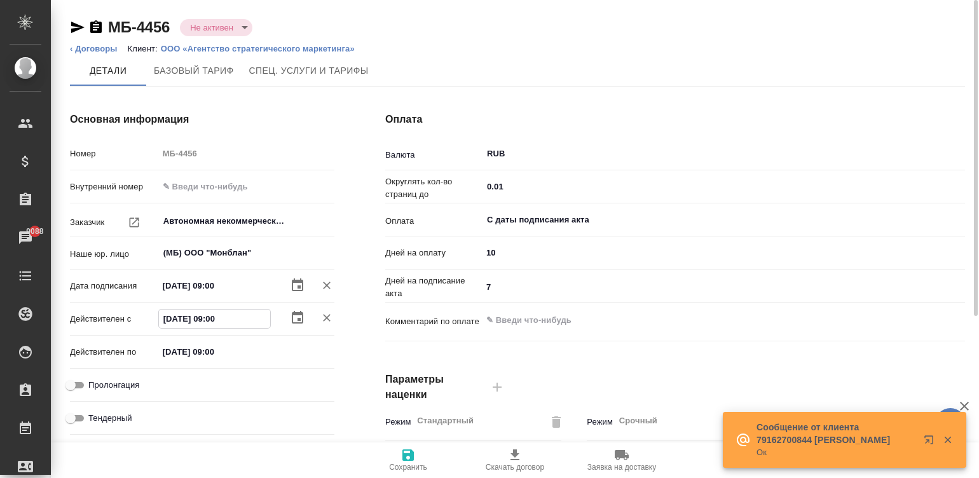
click at [222, 322] on input "22.08.2025 09:00" at bounding box center [214, 318] width 111 height 18
paste input "19"
type input "19.08.2025 09:00"
type textarea "x"
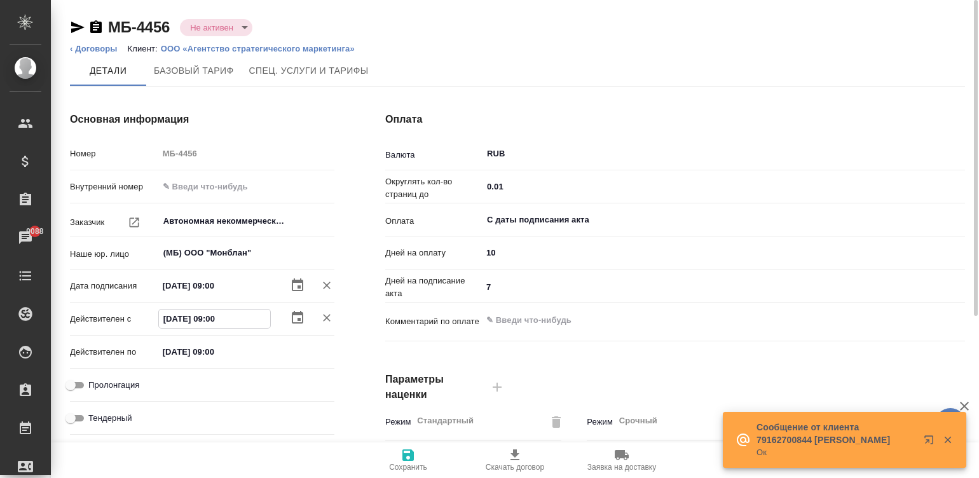
type input "19.08.2025 09:00"
click at [243, 348] on input "31.08.2025 09:00" at bounding box center [213, 351] width 111 height 18
click at [243, 348] on input "31.08.2025 09:00" at bounding box center [214, 351] width 111 height 18
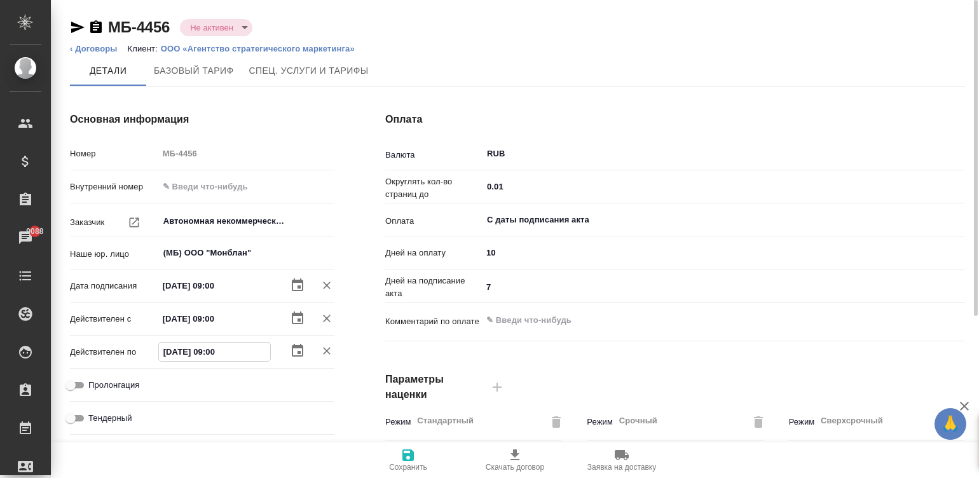
click at [371, 188] on div "Оплата Валюта RUB ​ Округлять кол-во страниц до 0.01 ​ Оплата С даты подписания…" at bounding box center [675, 328] width 630 height 484
click at [413, 454] on icon "button" at bounding box center [407, 454] width 11 height 11
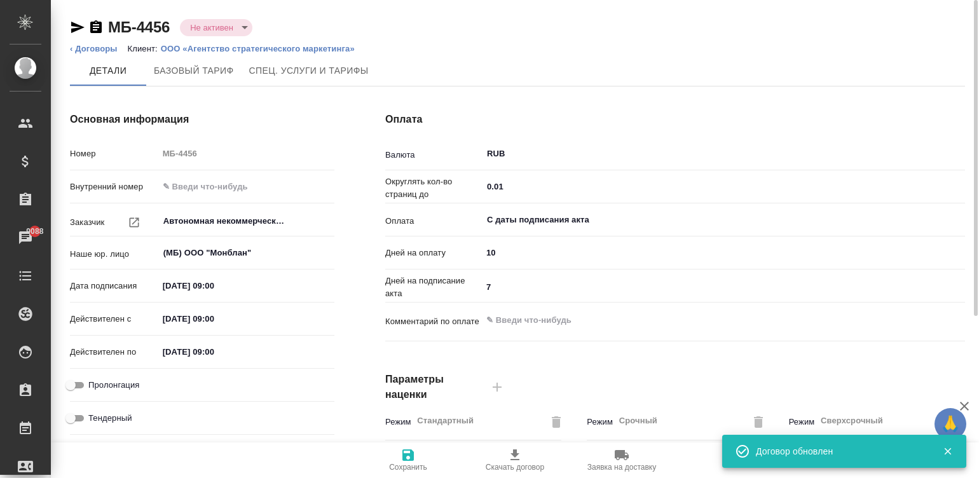
type input "Прайс_2025_филиалы"
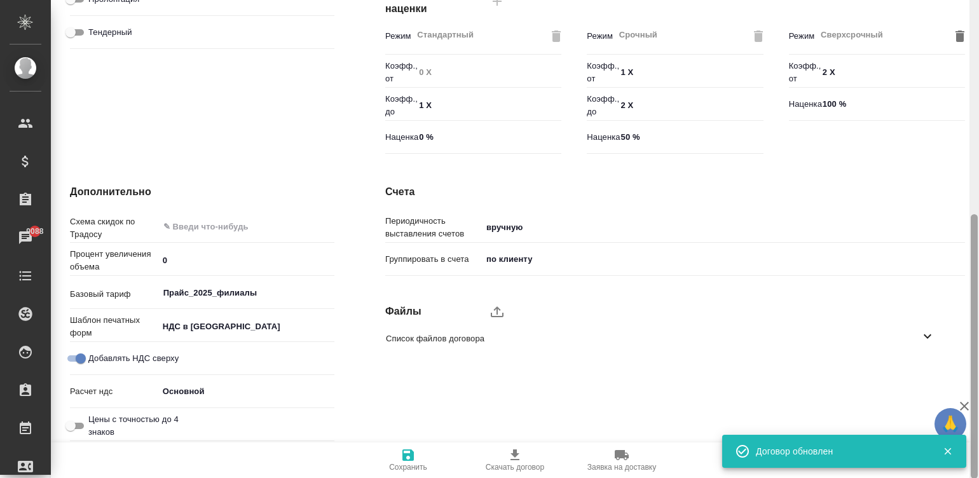
click at [973, 340] on div at bounding box center [974, 239] width 10 height 478
click at [691, 341] on span "Список файлов договора" at bounding box center [653, 338] width 534 height 13
click at [496, 311] on icon "upload" at bounding box center [497, 311] width 13 height 11
click at [0, 0] on input "upload" at bounding box center [0, 0] width 0 height 0
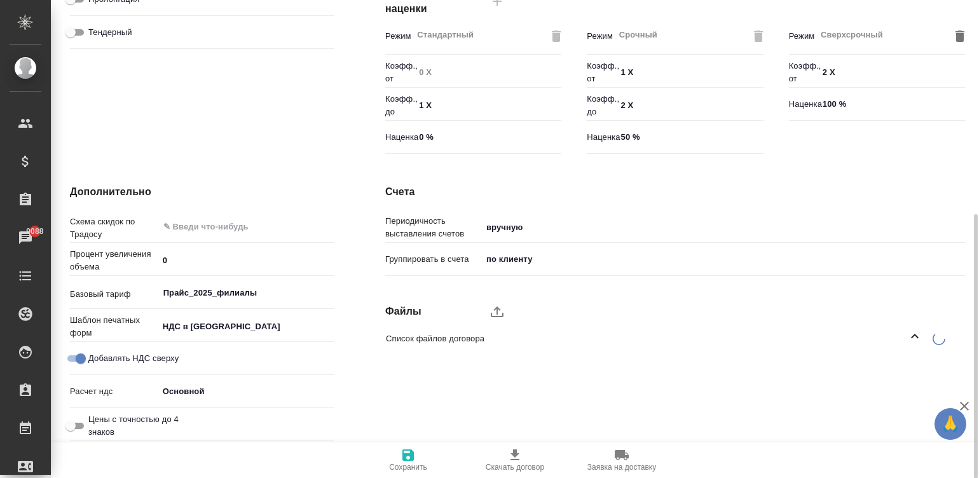
type textarea "x"
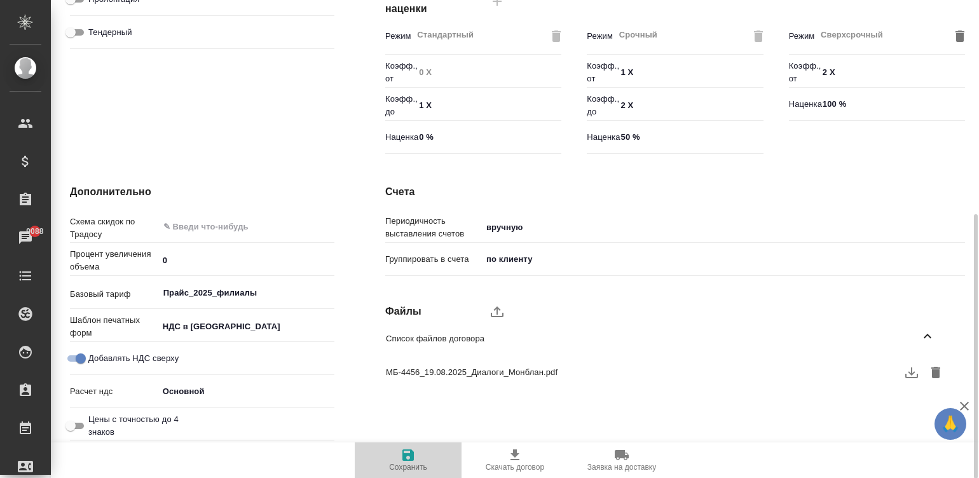
click at [405, 465] on span "Сохранить" at bounding box center [408, 467] width 38 height 9
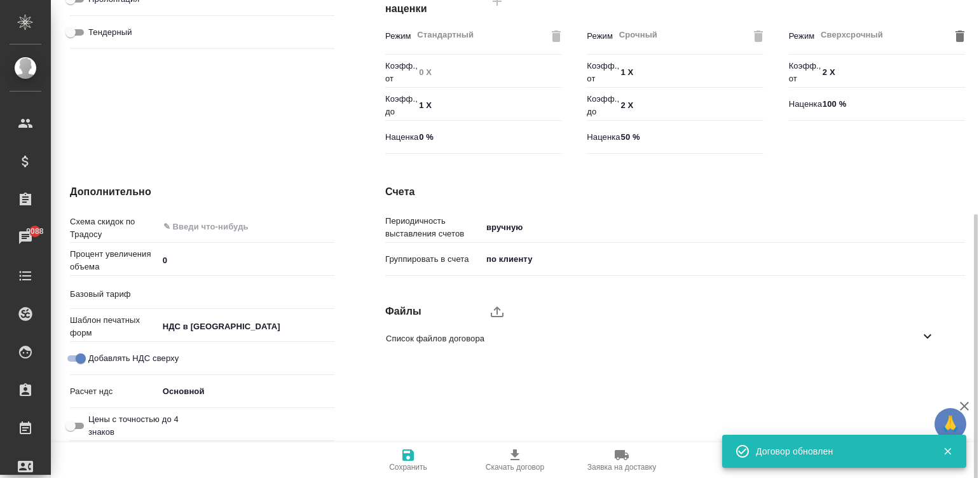
type input "Прайс_2025_филиалы"
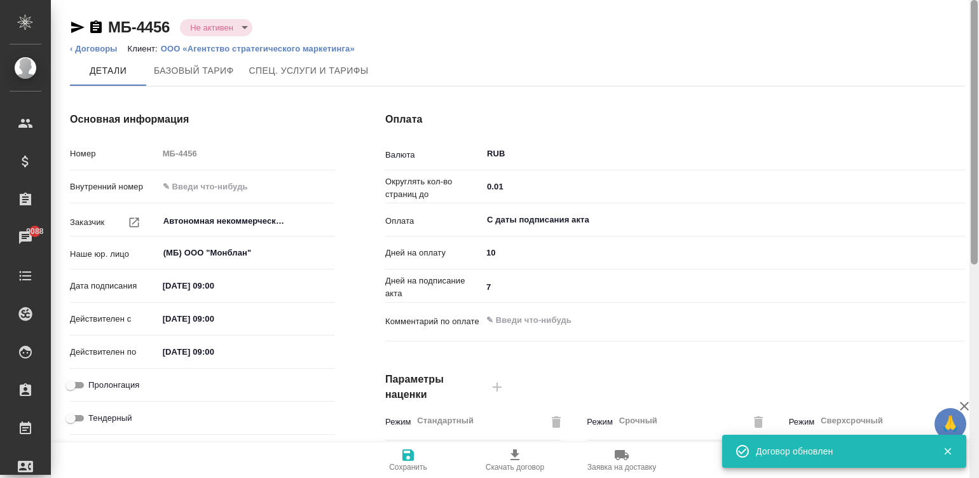
click at [972, 15] on div at bounding box center [974, 239] width 10 height 478
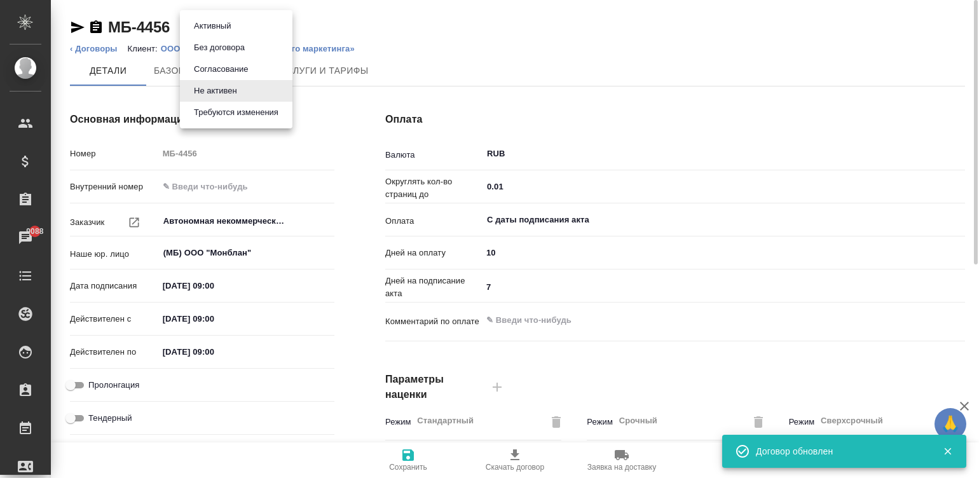
click at [191, 27] on body "🙏 .cls-1 fill:#fff; AWATERA Малинина Мария m.malinina Клиенты Спецификации Зака…" at bounding box center [489, 239] width 979 height 478
click at [216, 20] on button "Активный" at bounding box center [212, 26] width 44 height 14
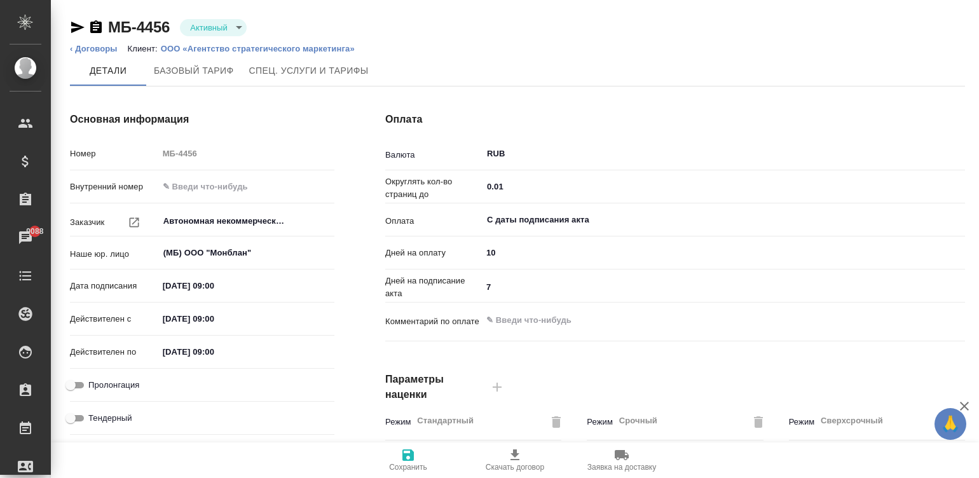
type input "Прайс_2025_филиалы"
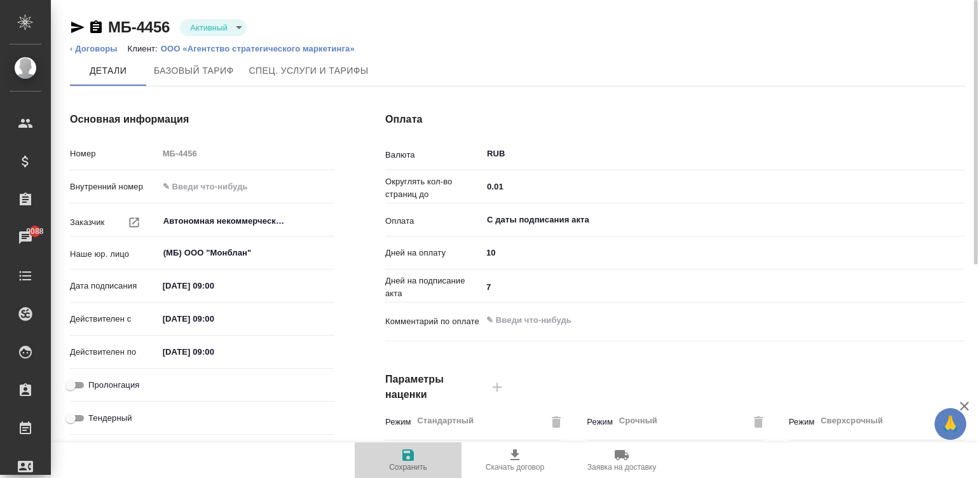
click at [401, 459] on icon "button" at bounding box center [407, 454] width 15 height 15
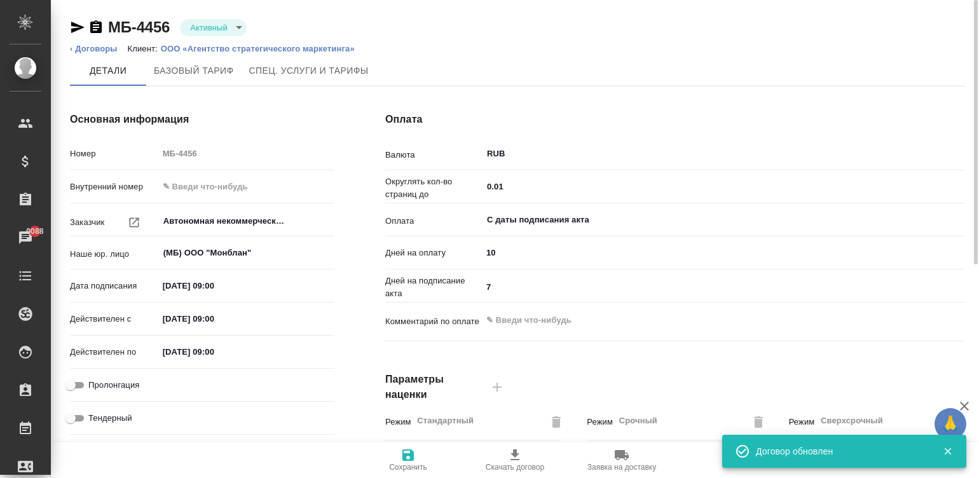
type input "Прайс_2025_филиалы"
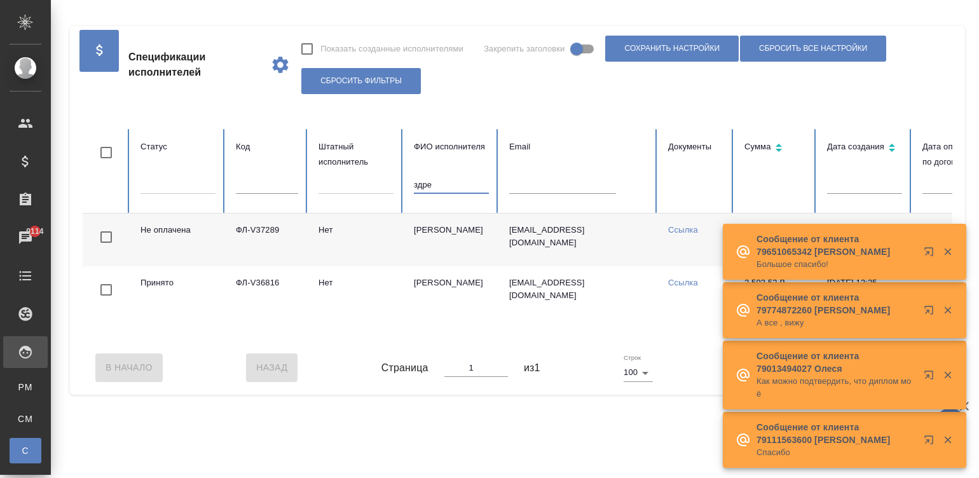
click at [432, 179] on input "здре" at bounding box center [451, 185] width 75 height 18
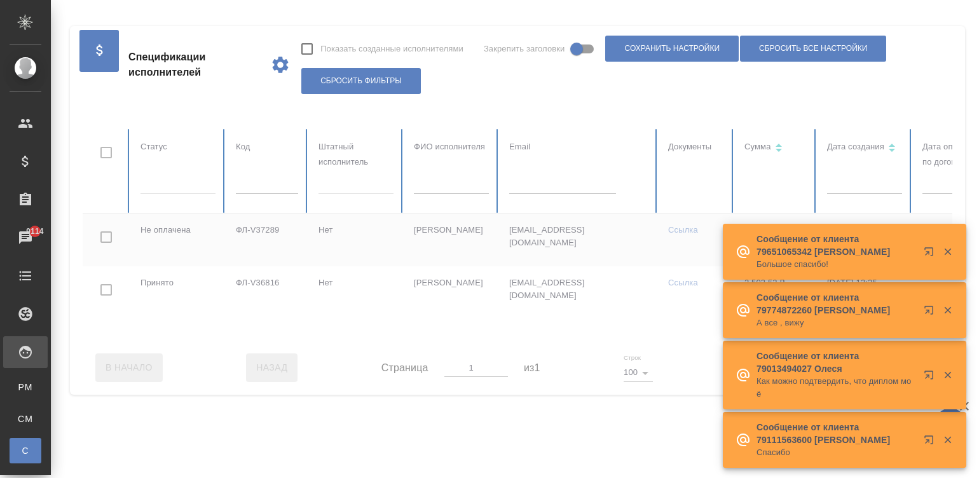
click at [339, 181] on div at bounding box center [763, 235] width 1361 height 212
click at [344, 181] on div at bounding box center [355, 181] width 75 height 18
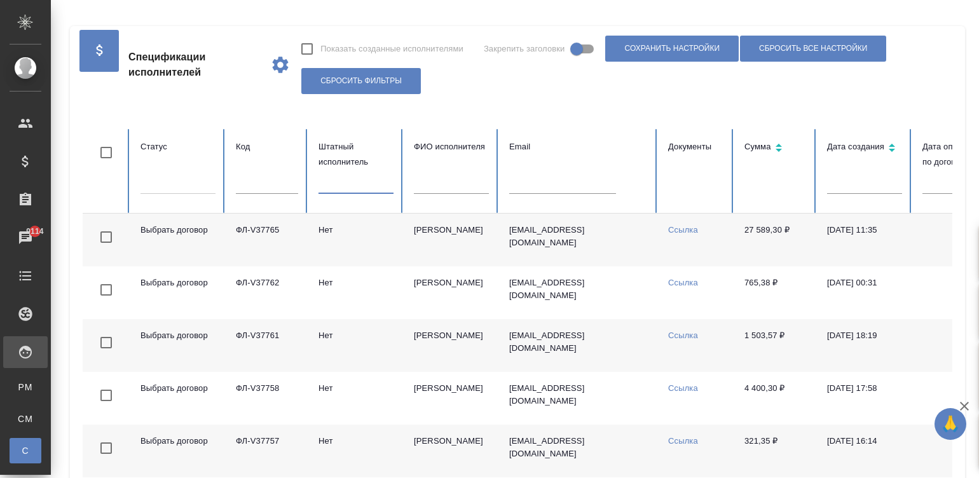
click at [344, 181] on div at bounding box center [355, 181] width 75 height 18
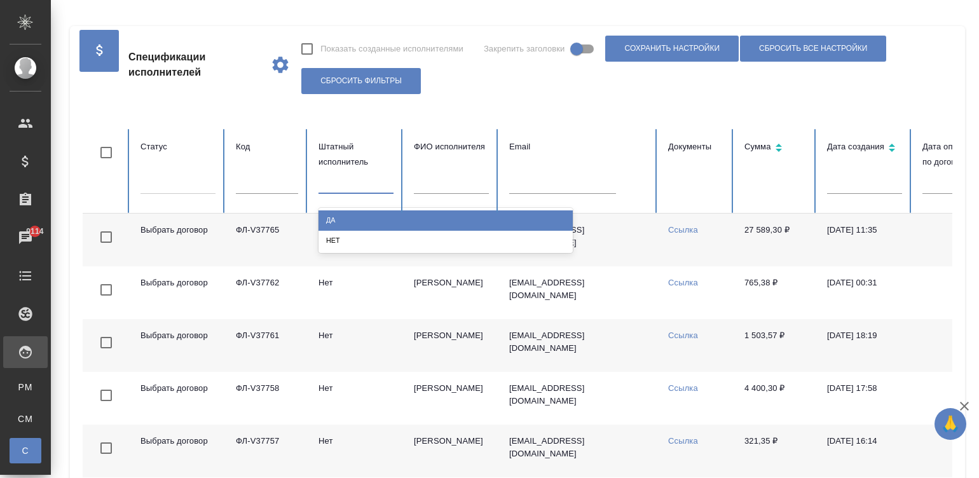
click at [355, 215] on div "Да" at bounding box center [445, 220] width 254 height 20
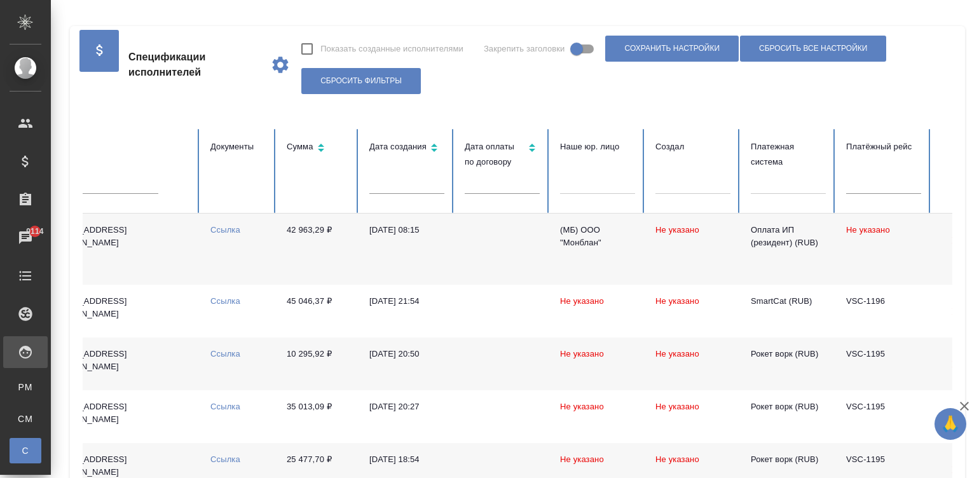
scroll to position [0, 491]
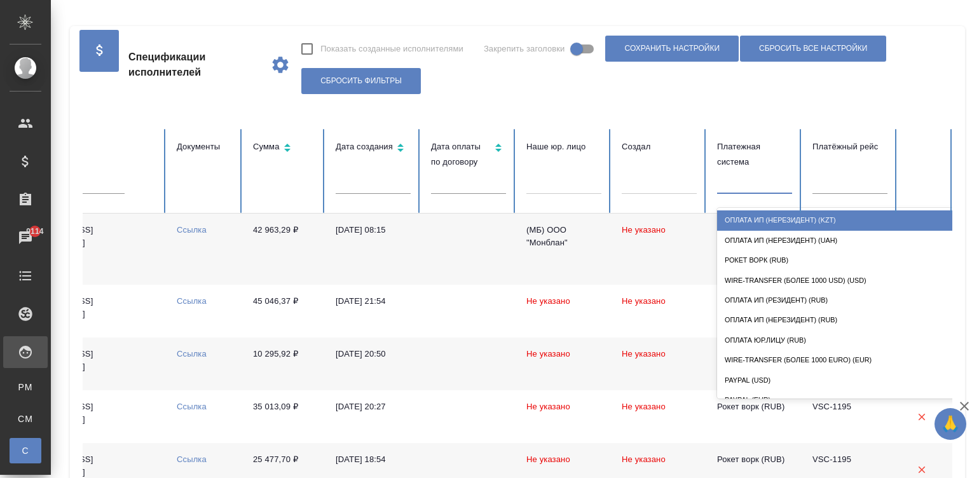
click at [741, 179] on div at bounding box center [754, 181] width 75 height 18
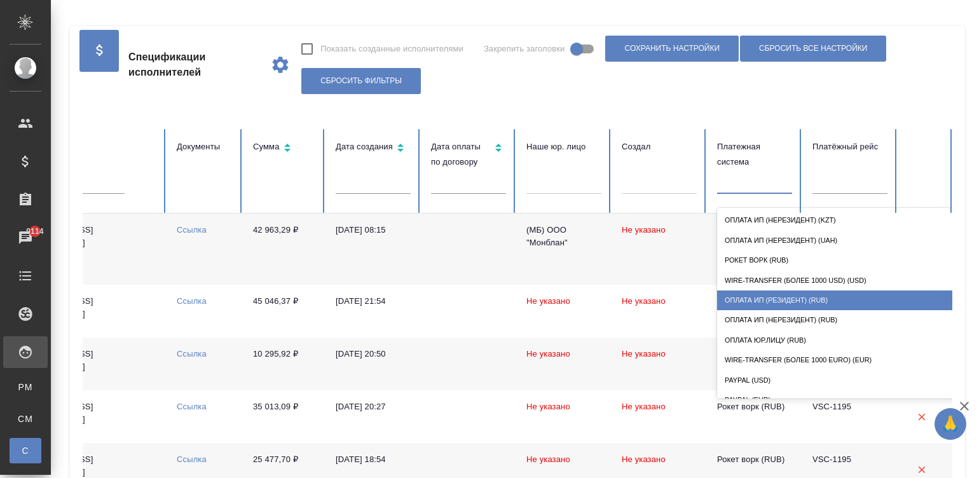
click at [858, 294] on div "Оплата ИП (резидент) (RUB)" at bounding box center [844, 300] width 254 height 20
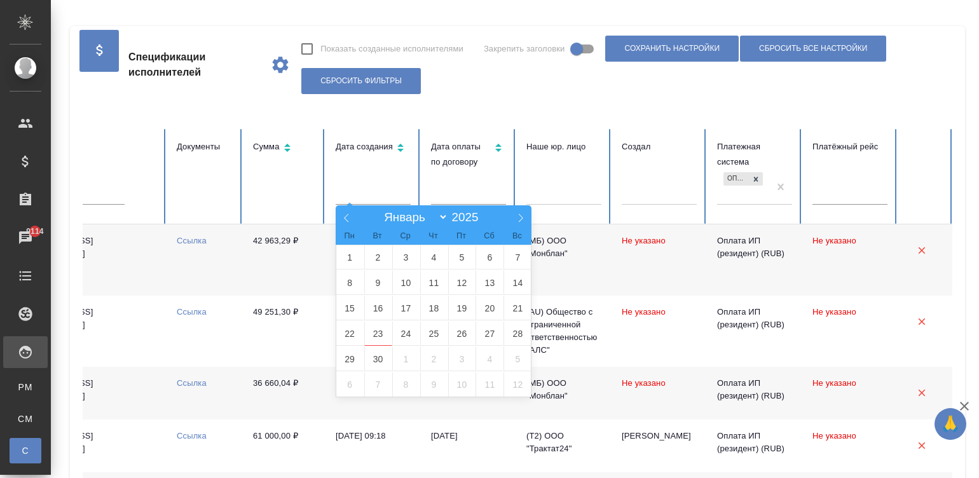
click at [389, 195] on input "text" at bounding box center [373, 196] width 75 height 18
click at [339, 277] on span "8" at bounding box center [350, 282] width 28 height 25
type input "08.09"
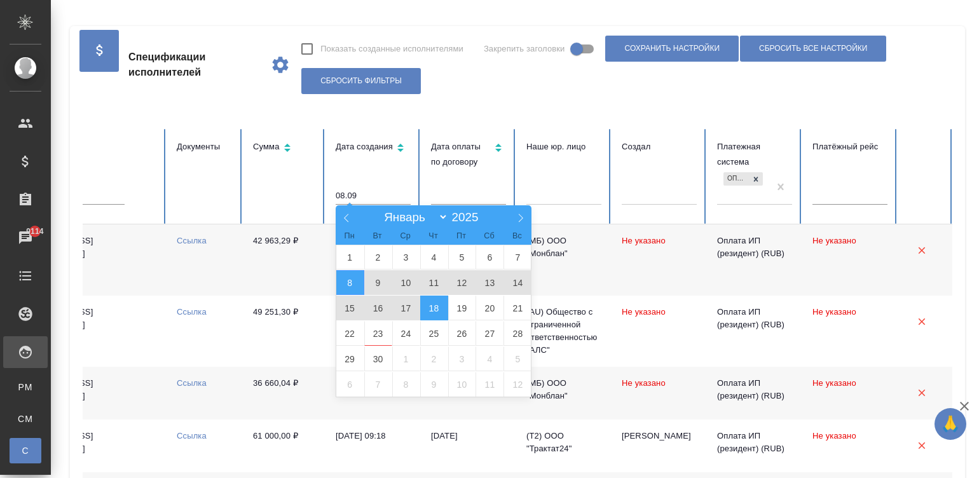
click at [429, 309] on span "18" at bounding box center [434, 307] width 28 height 25
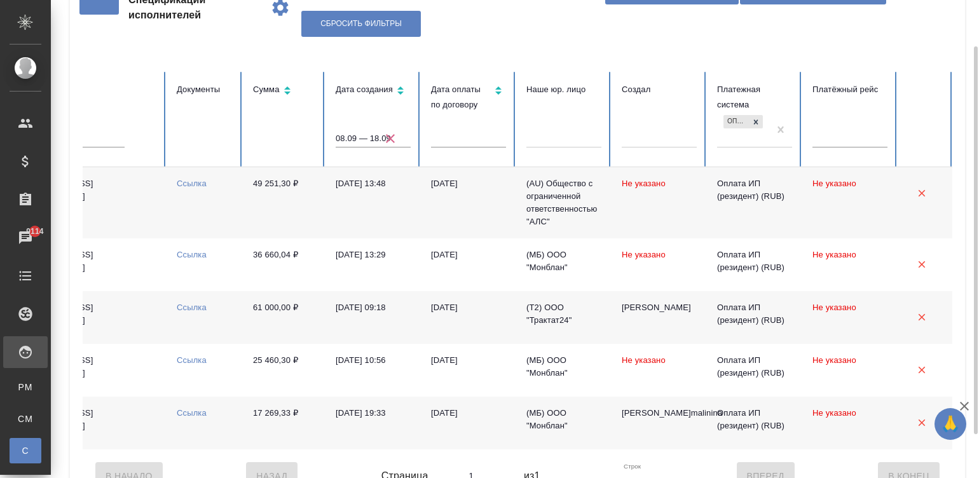
scroll to position [0, 0]
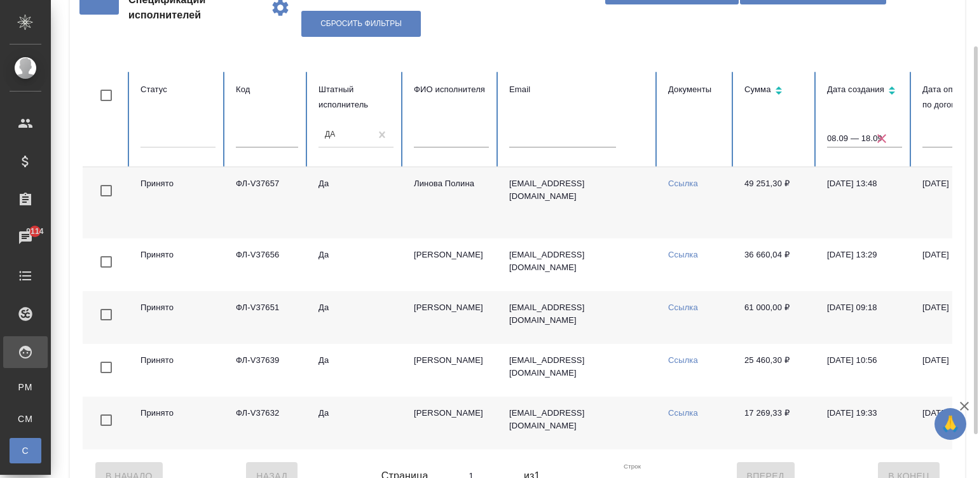
click at [685, 417] on link "Ссылка" at bounding box center [683, 413] width 30 height 10
drag, startPoint x: 731, startPoint y: 416, endPoint x: 782, endPoint y: 419, distance: 50.3
click at [782, 419] on tr "Принято ФЛ-V37632 Да [PERSON_NAME] [EMAIL_ADDRESS][DOMAIN_NAME] Ссылка 17 269,3…" at bounding box center [763, 423] width 1361 height 53
copy tr "Ссылка 17 269,33"
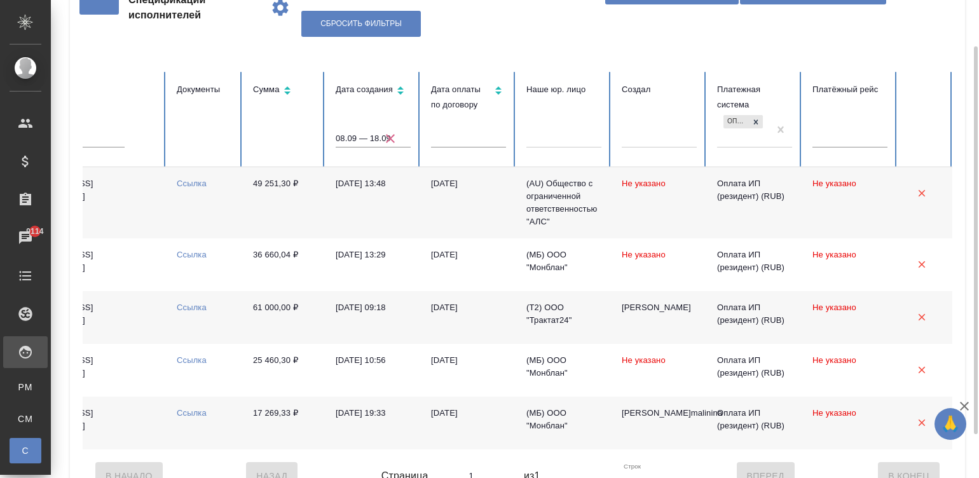
click at [651, 449] on tr "Принято ФЛ-V37632 Да [PERSON_NAME] [EMAIL_ADDRESS][DOMAIN_NAME] Ссылка 17 269,3…" at bounding box center [271, 423] width 1361 height 53
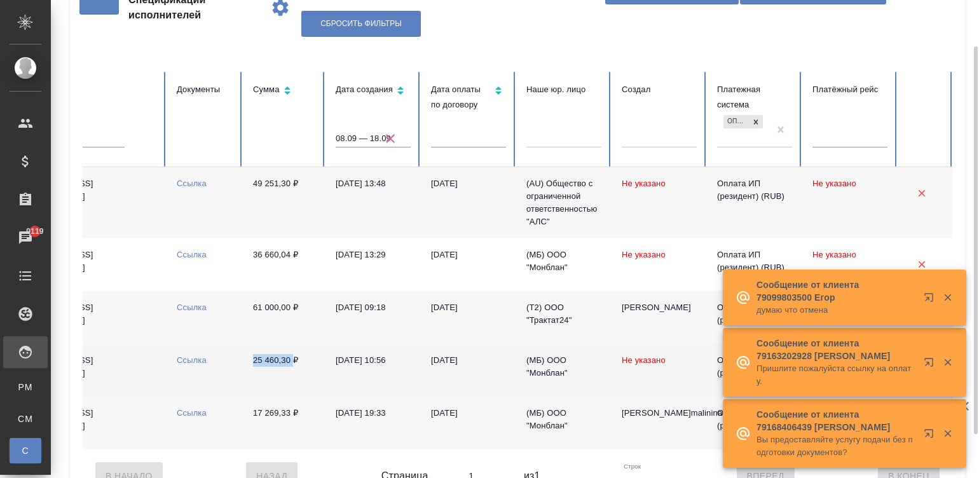
drag, startPoint x: 247, startPoint y: 360, endPoint x: 292, endPoint y: 367, distance: 45.8
click at [292, 367] on td "25 460,30 ₽" at bounding box center [284, 370] width 83 height 53
copy td "25 460,30"
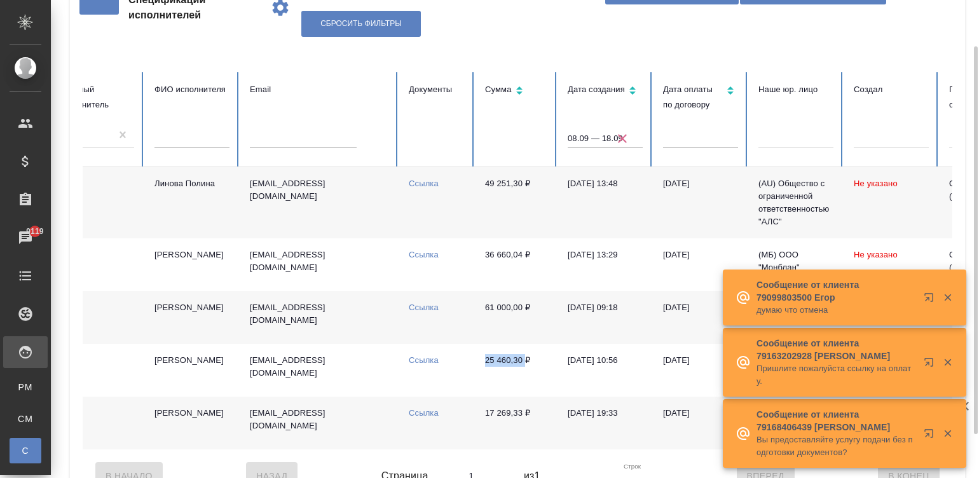
scroll to position [0, 254]
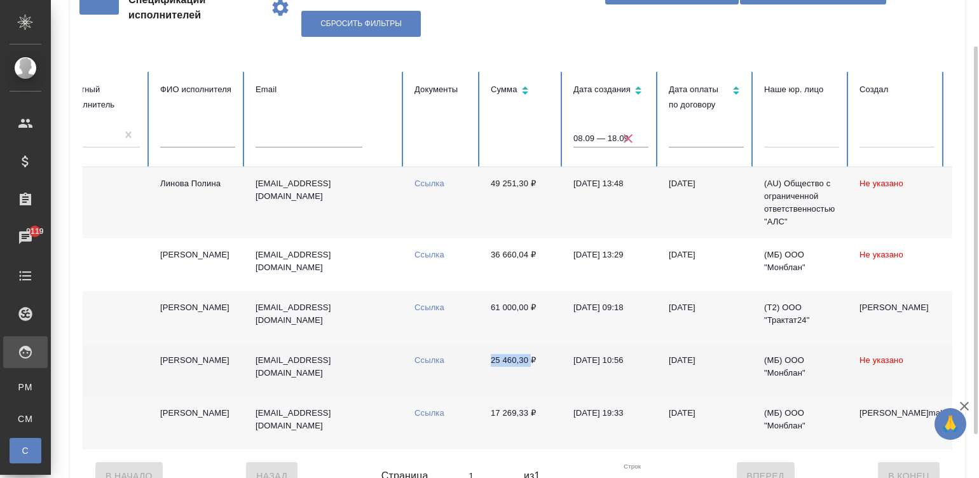
click at [427, 359] on link "Ссылка" at bounding box center [429, 360] width 30 height 10
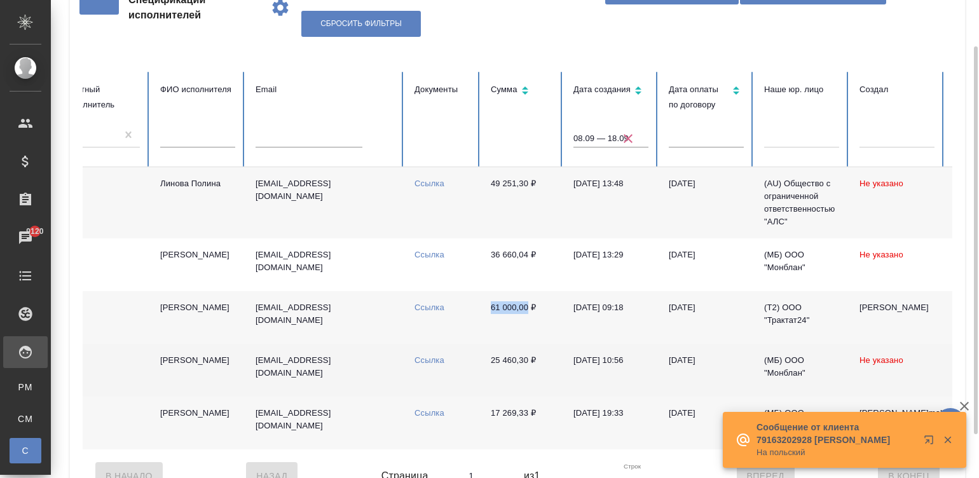
drag, startPoint x: 482, startPoint y: 303, endPoint x: 526, endPoint y: 306, distance: 44.6
click at [526, 306] on td "61 000,00 ₽" at bounding box center [521, 317] width 83 height 53
copy td "61 000,00"
click at [424, 300] on td "Ссылка" at bounding box center [442, 317] width 76 height 53
click at [428, 304] on link "Ссылка" at bounding box center [429, 307] width 30 height 10
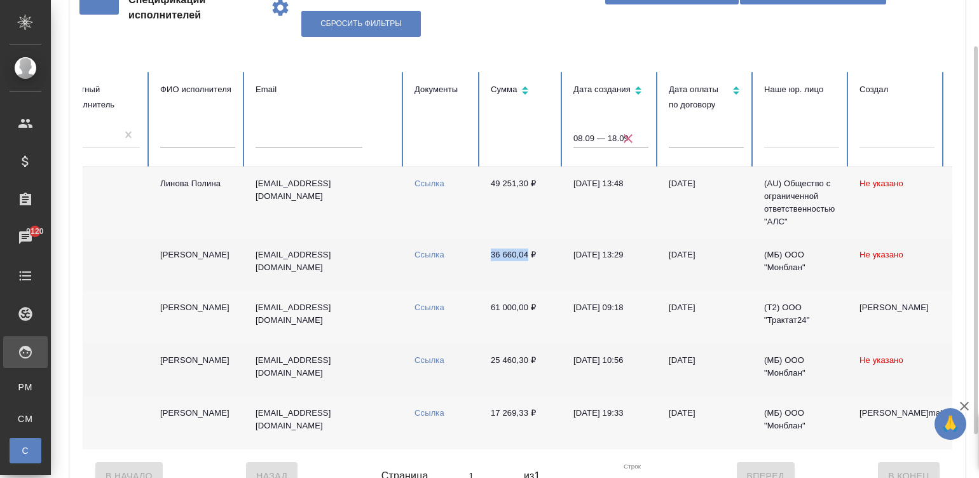
drag, startPoint x: 478, startPoint y: 252, endPoint x: 525, endPoint y: 258, distance: 47.4
click at [525, 258] on tr "Принято ФЛ-V37656 Да [PERSON_NAME] [EMAIL_ADDRESS][DOMAIN_NAME] Ссылка 36 660,0…" at bounding box center [509, 264] width 1361 height 53
copy tr "Ссылка 36 660,04"
click at [427, 251] on link "Ссылка" at bounding box center [429, 255] width 30 height 10
drag, startPoint x: 480, startPoint y: 186, endPoint x: 528, endPoint y: 187, distance: 47.7
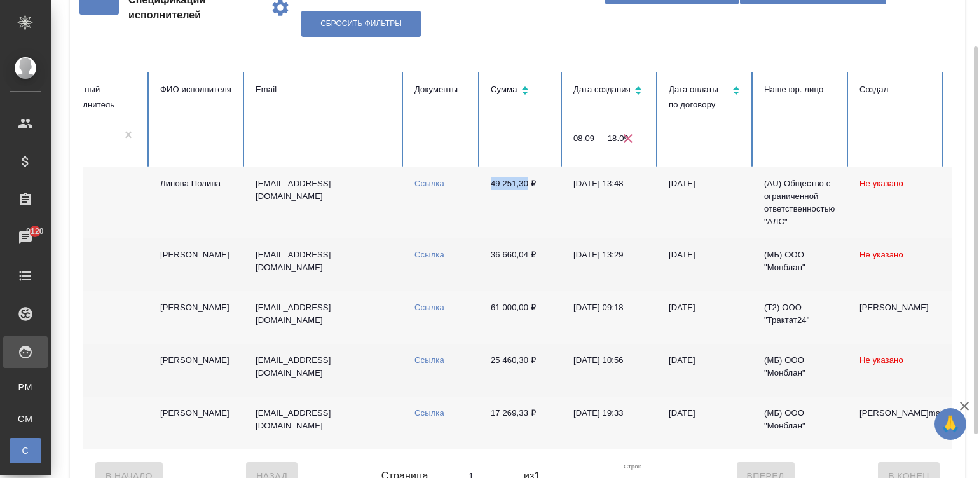
click at [528, 187] on td "49 251,30 ₽" at bounding box center [521, 202] width 83 height 71
copy td "49 251,30"
click at [421, 183] on link "Ссылка" at bounding box center [429, 184] width 30 height 10
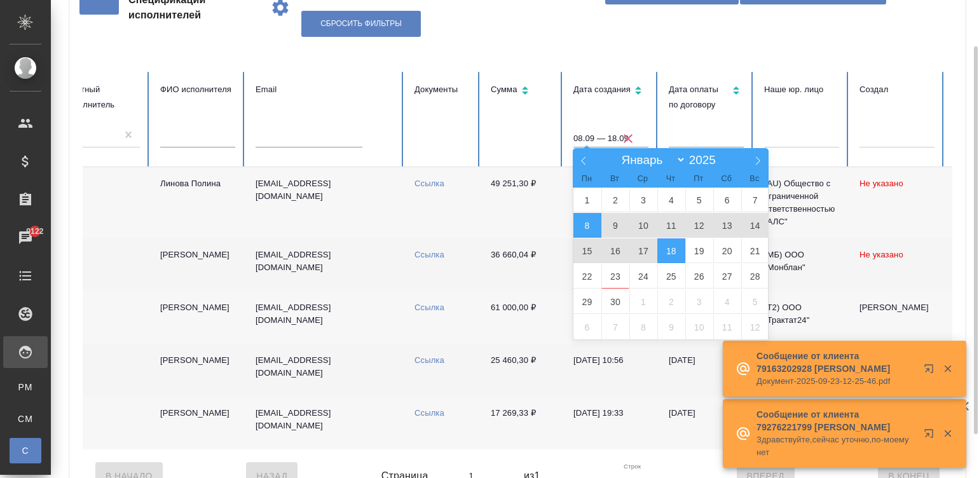
click at [621, 130] on input "08.09 — 18.09" at bounding box center [610, 139] width 75 height 18
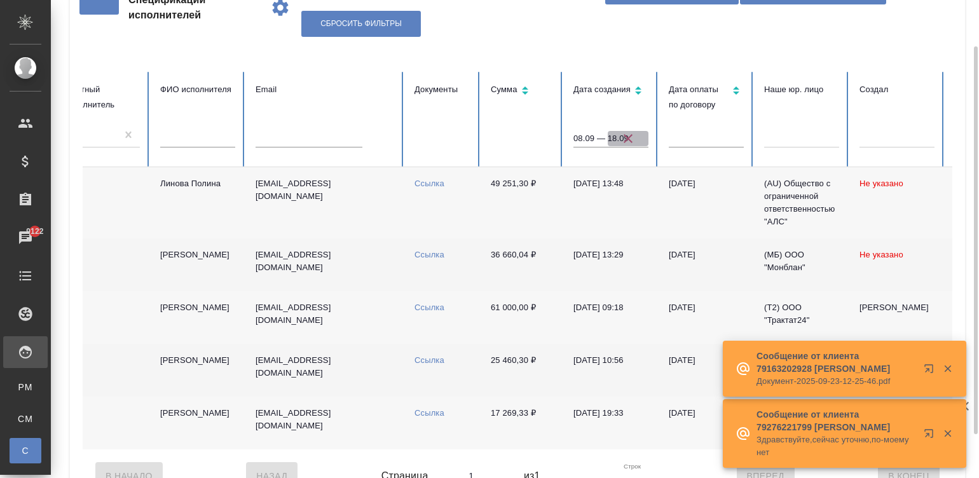
click at [623, 132] on icon "button" at bounding box center [627, 138] width 15 height 15
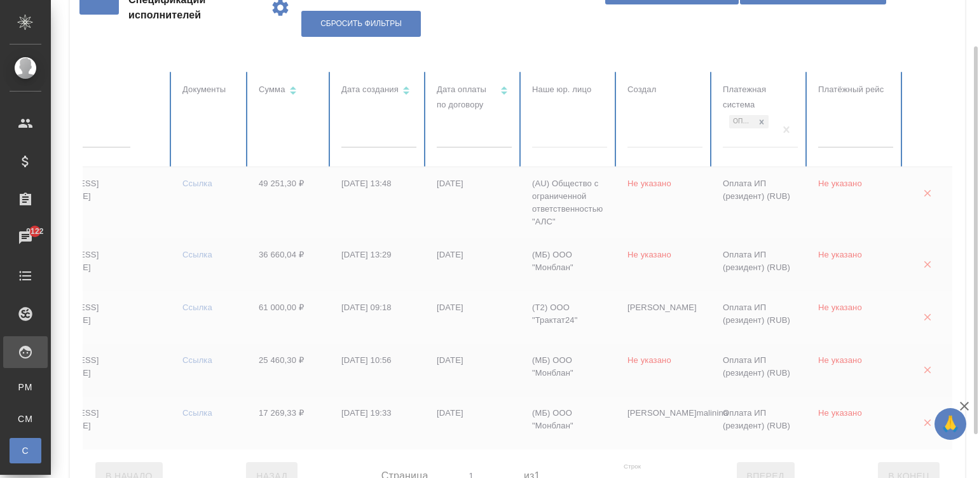
scroll to position [0, 491]
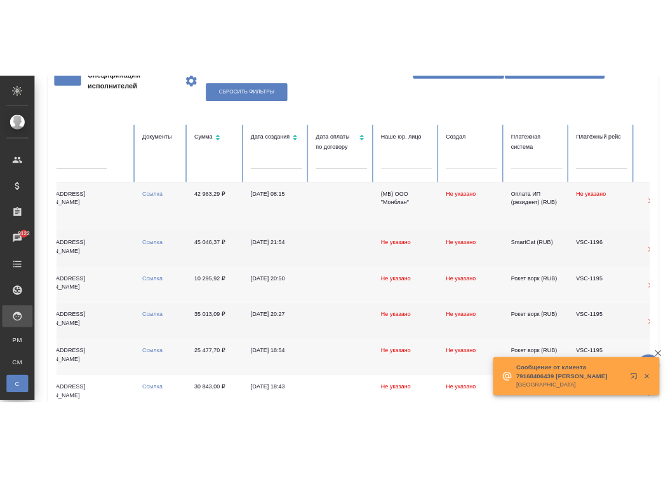
scroll to position [0, 0]
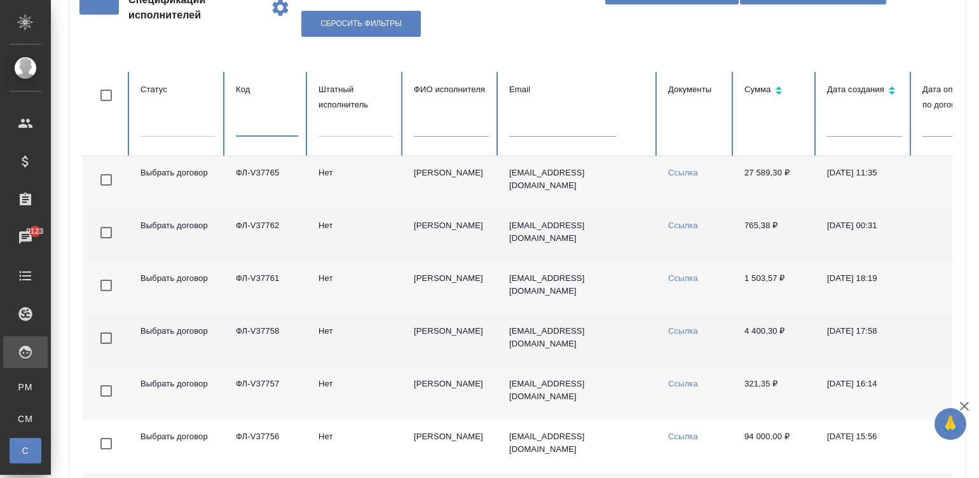
click at [271, 125] on input "text" at bounding box center [267, 128] width 62 height 18
paste input "ФЛ-V36924"
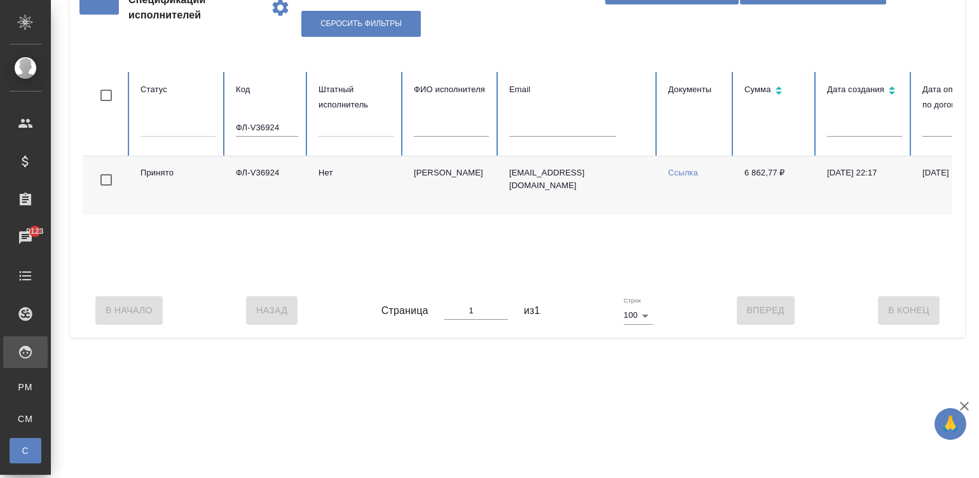
click at [685, 170] on link "Ссылка" at bounding box center [683, 173] width 30 height 10
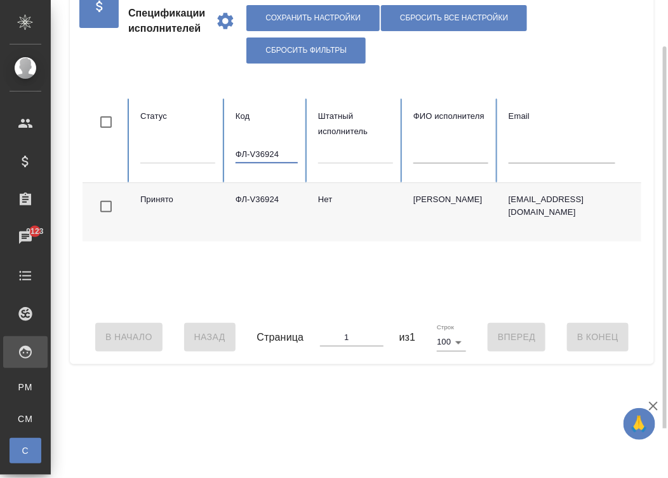
click at [271, 153] on input "ФЛ-V36924" at bounding box center [267, 155] width 62 height 18
paste input "423"
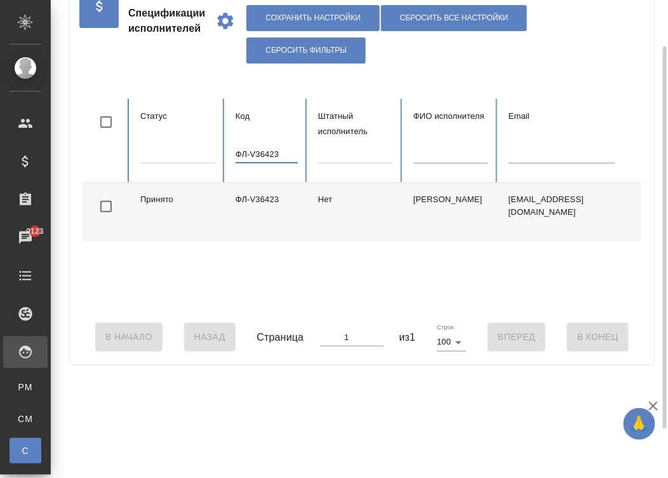
scroll to position [0, 489]
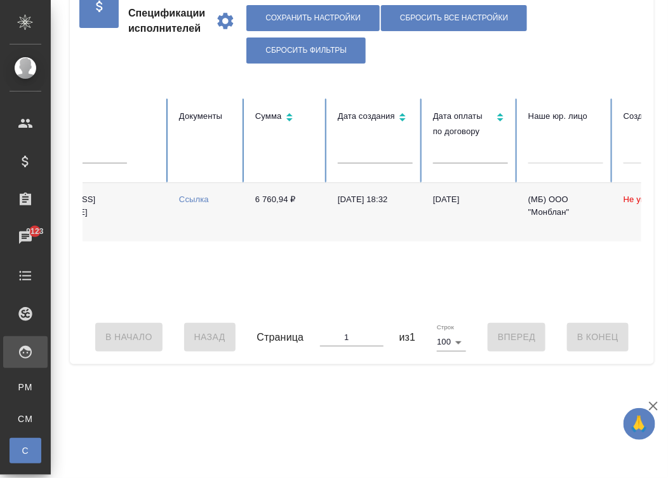
click at [193, 197] on link "Ссылка" at bounding box center [194, 199] width 30 height 10
click at [147, 322] on div "В Начало Назад Страница 1 из 1 Строк 100 100 Вперед В [GEOGRAPHIC_DATA]" at bounding box center [362, 336] width 559 height 53
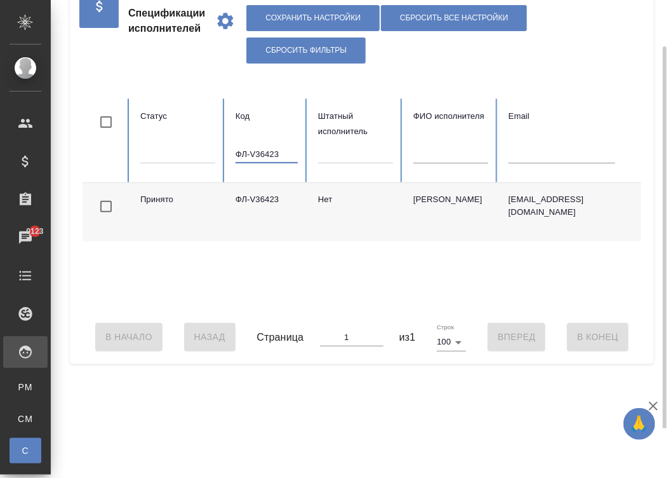
click at [287, 152] on input "ФЛ-V36423" at bounding box center [267, 155] width 62 height 18
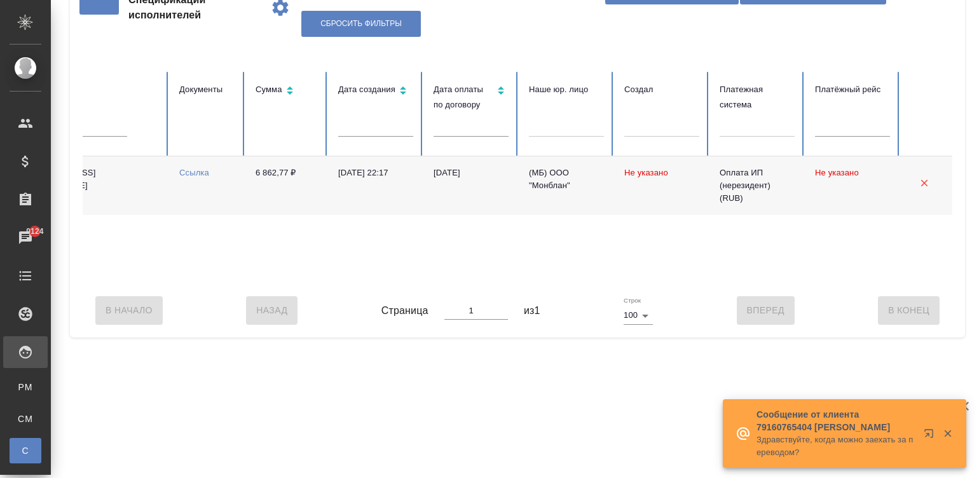
click at [180, 168] on link "Ссылка" at bounding box center [194, 173] width 30 height 10
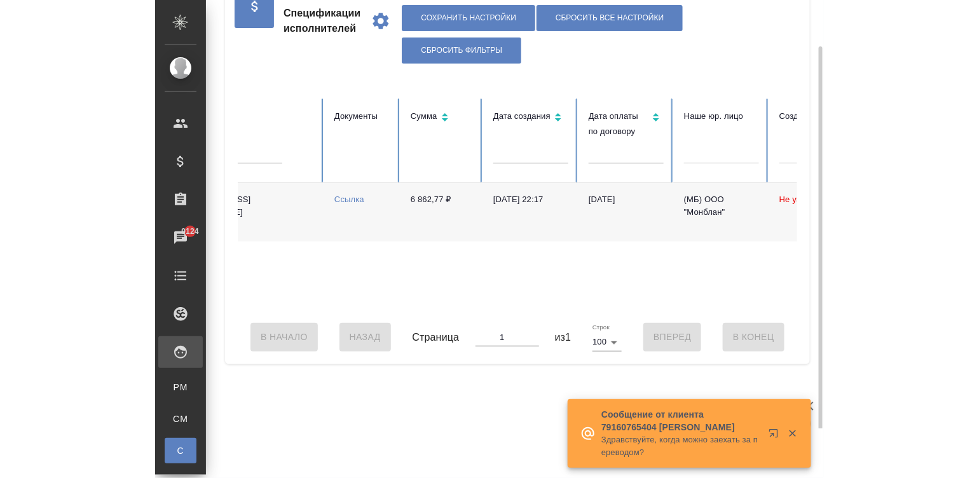
scroll to position [0, 0]
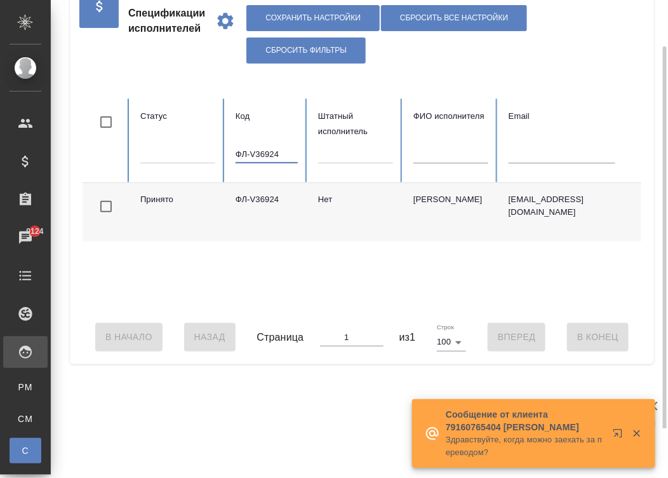
click at [287, 150] on input "ФЛ-V36924" at bounding box center [267, 155] width 62 height 18
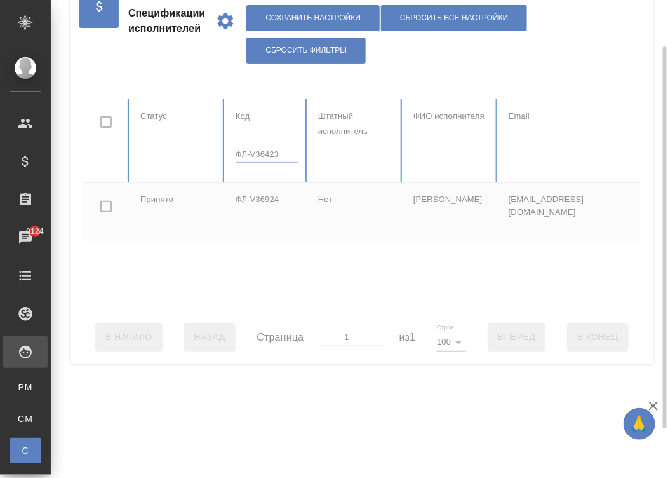
type input "ФЛ-V36423"
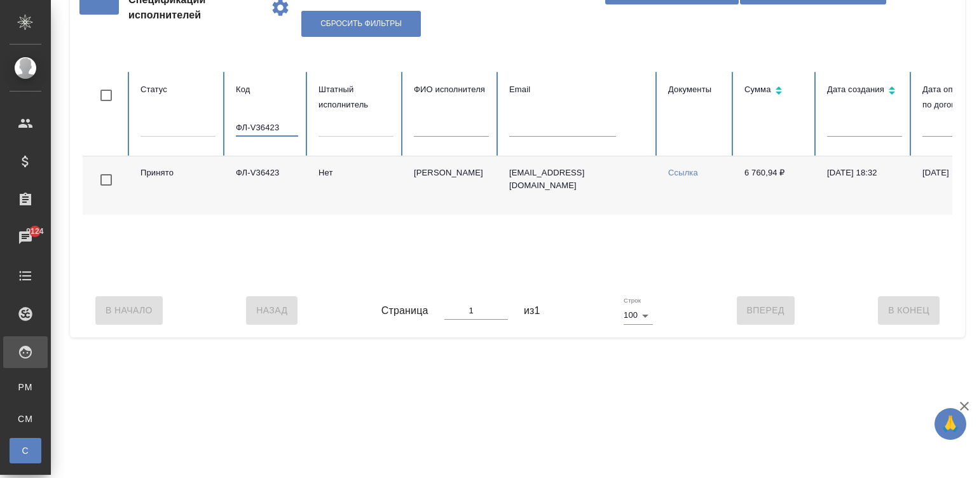
click at [679, 172] on link "Ссылка" at bounding box center [683, 173] width 30 height 10
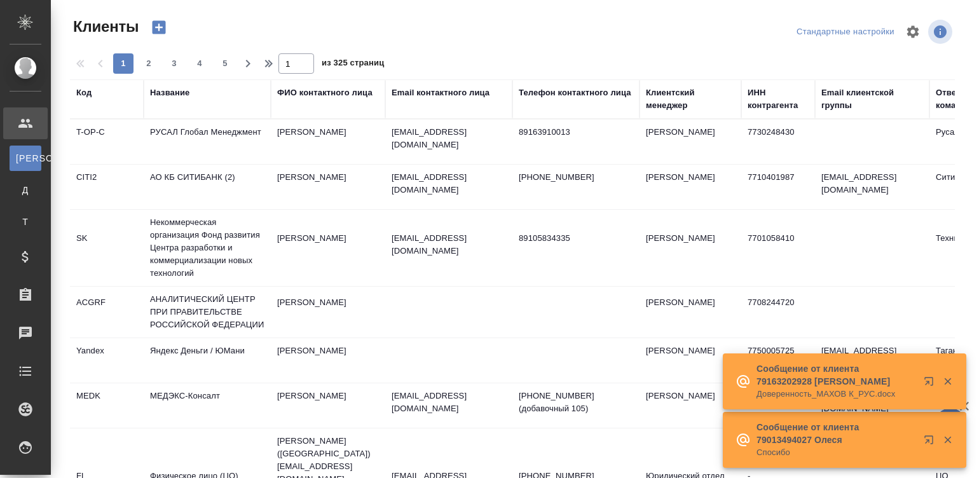
select select "RU"
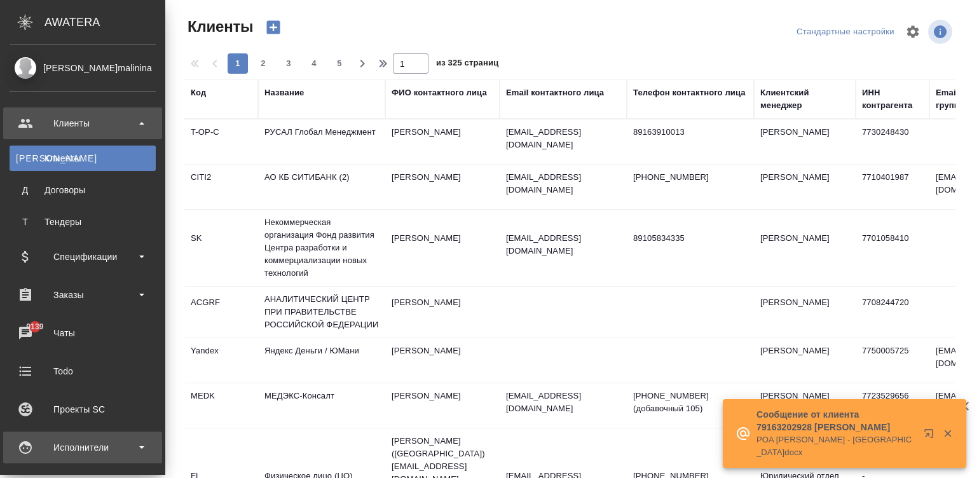
click at [86, 451] on div "Исполнители" at bounding box center [83, 447] width 146 height 19
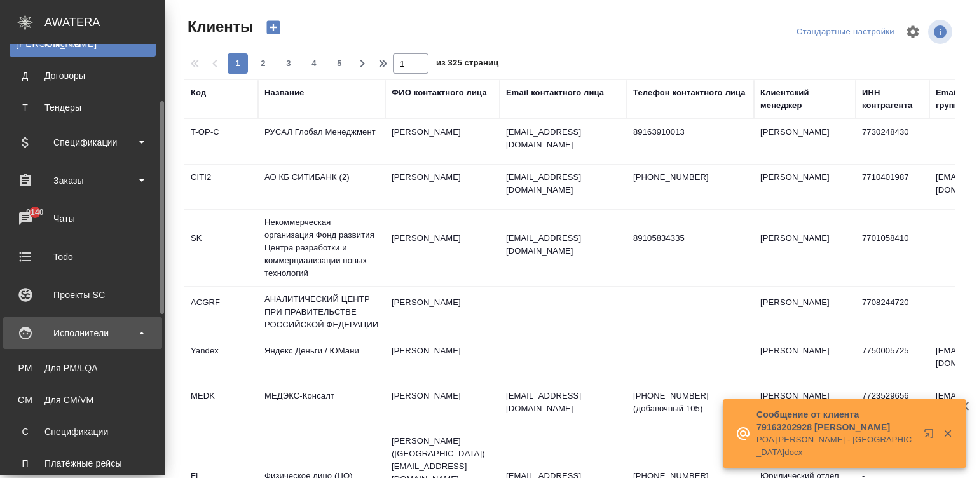
scroll to position [133, 0]
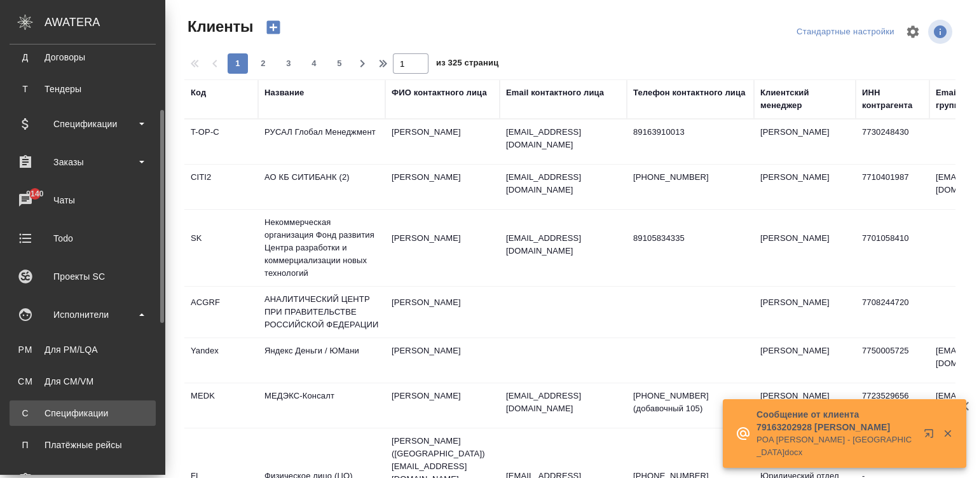
click at [62, 405] on link "С Спецификации" at bounding box center [83, 412] width 146 height 25
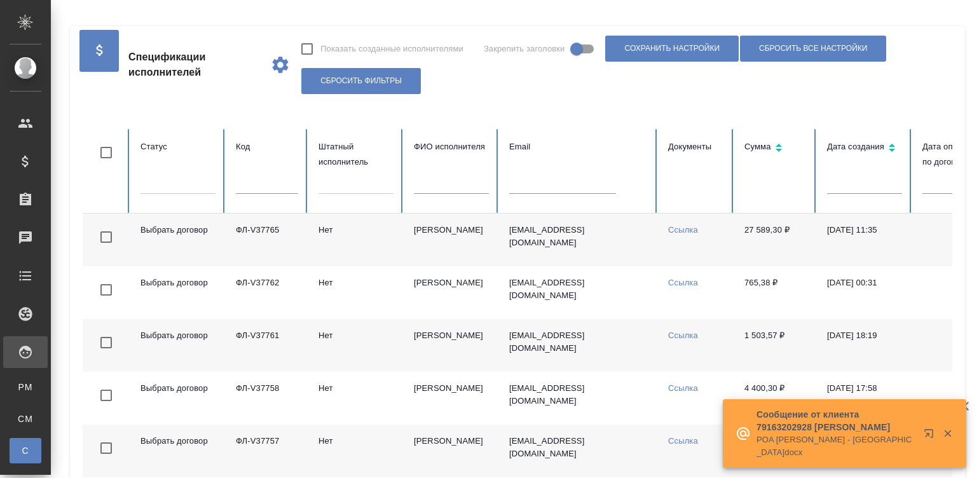
checkbox input "false"
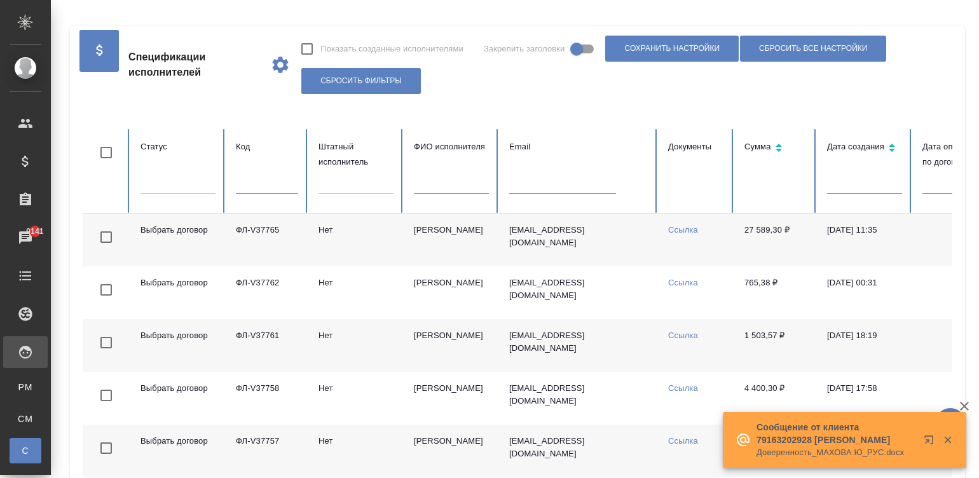
drag, startPoint x: 228, startPoint y: 180, endPoint x: 261, endPoint y: 189, distance: 33.6
click at [261, 189] on th "Код" at bounding box center [267, 171] width 83 height 85
click at [261, 189] on input "text" at bounding box center [267, 185] width 62 height 18
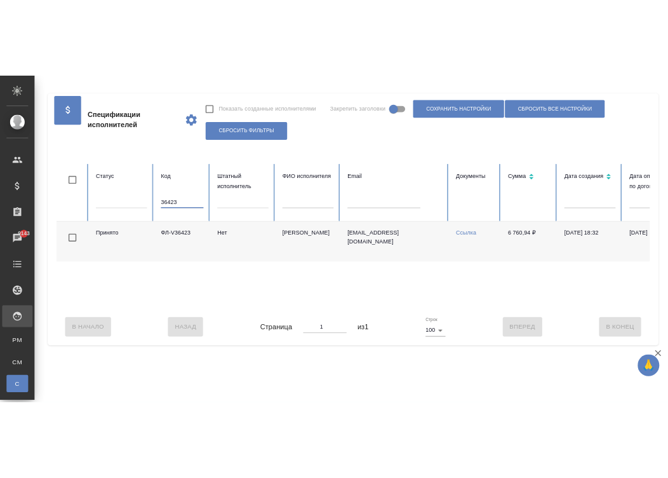
scroll to position [0, 491]
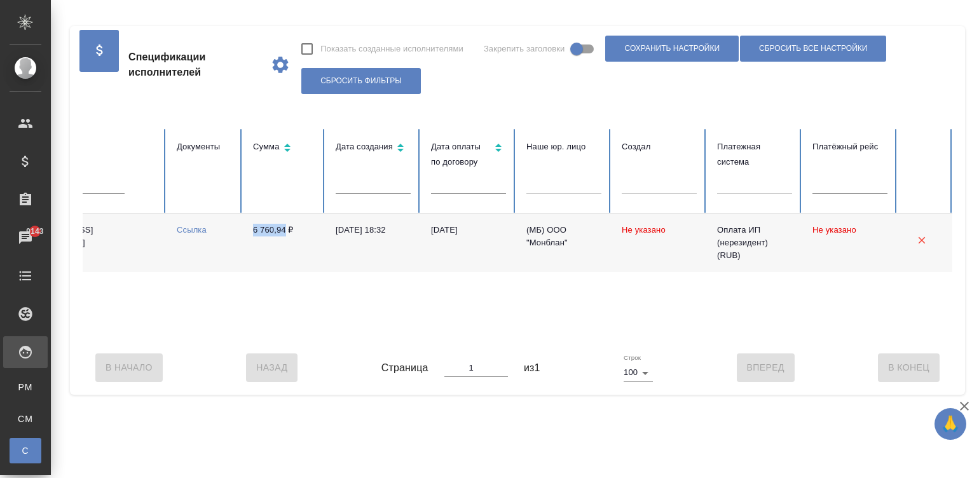
drag, startPoint x: 245, startPoint y: 228, endPoint x: 283, endPoint y: 231, distance: 38.9
click at [283, 231] on td "6 760,94 ₽" at bounding box center [284, 243] width 83 height 58
click at [187, 225] on link "Ссылка" at bounding box center [192, 230] width 30 height 10
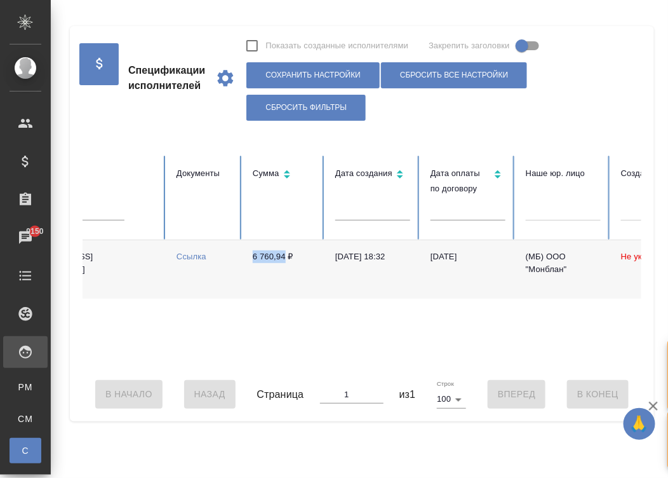
copy td "6 760,94"
click at [206, 383] on div "В Начало Назад Страница 1 из 1 Строк 100 100 Вперед В Конец" at bounding box center [362, 393] width 559 height 53
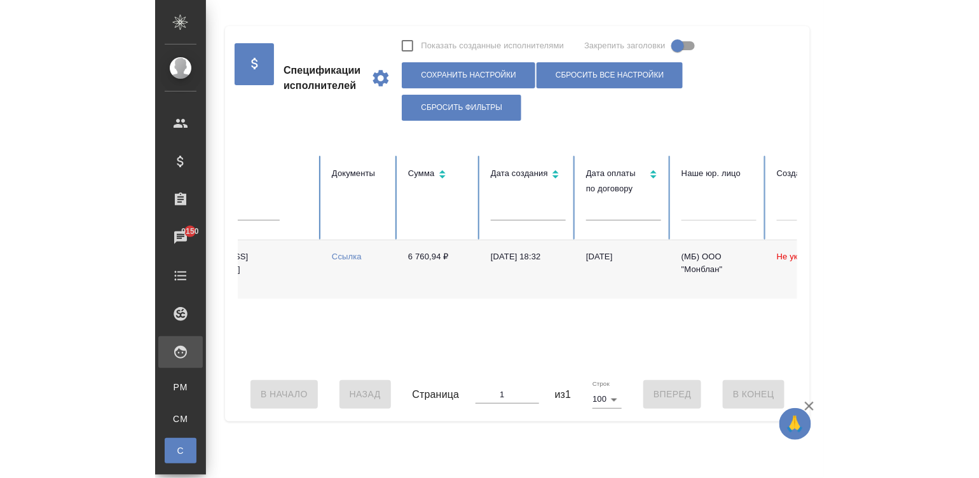
scroll to position [0, 2]
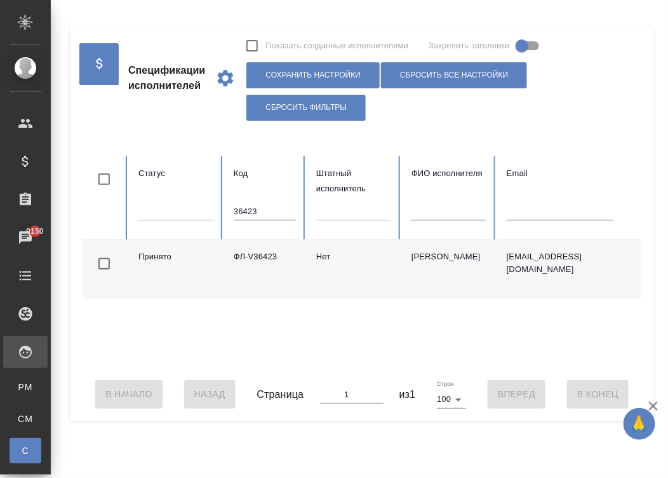
click at [258, 207] on input "36423" at bounding box center [265, 212] width 62 height 18
type input "36924"
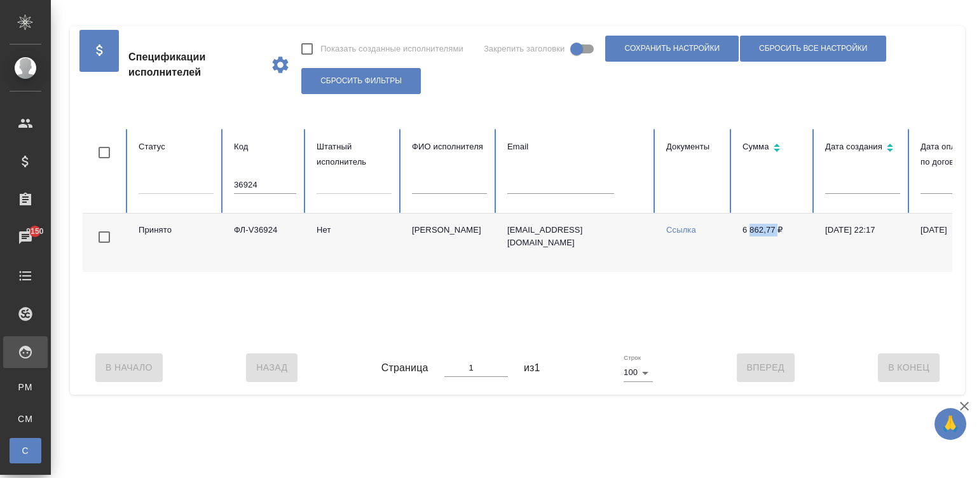
drag, startPoint x: 752, startPoint y: 228, endPoint x: 776, endPoint y: 233, distance: 25.3
click at [776, 233] on td "6 862,77 ₽" at bounding box center [773, 243] width 83 height 58
drag, startPoint x: 740, startPoint y: 315, endPoint x: 731, endPoint y: 224, distance: 90.7
click at [731, 224] on div "Принято ФЛ-V36924 Нет Домнич Татьяна Александровна tatyana8domnich@gmail.com Сс…" at bounding box center [761, 277] width 1361 height 127
drag, startPoint x: 731, startPoint y: 224, endPoint x: 773, endPoint y: 233, distance: 42.7
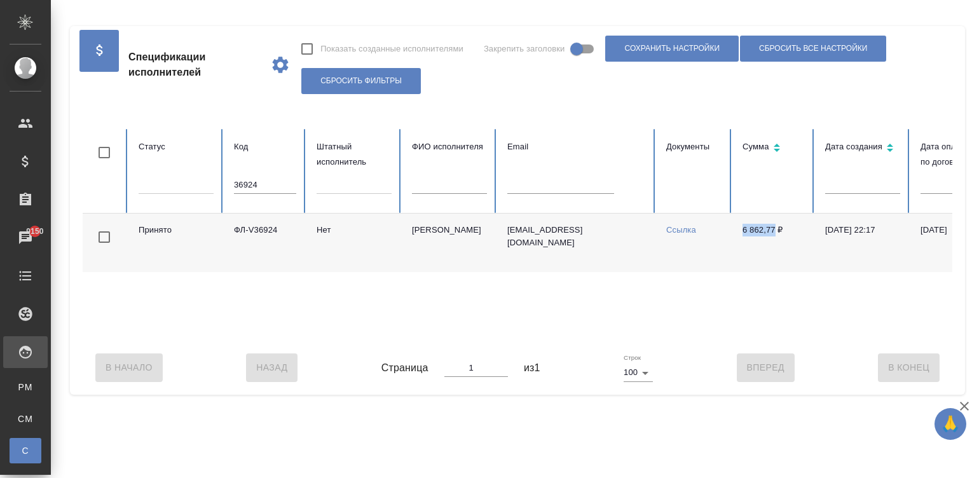
click at [773, 233] on td "6 862,77 ₽" at bounding box center [773, 243] width 83 height 58
copy td "6 862,77"
click at [649, 355] on div "В Начало Назад Страница 1 из 1 Строк 100 100 Вперед В Конец" at bounding box center [517, 367] width 869 height 53
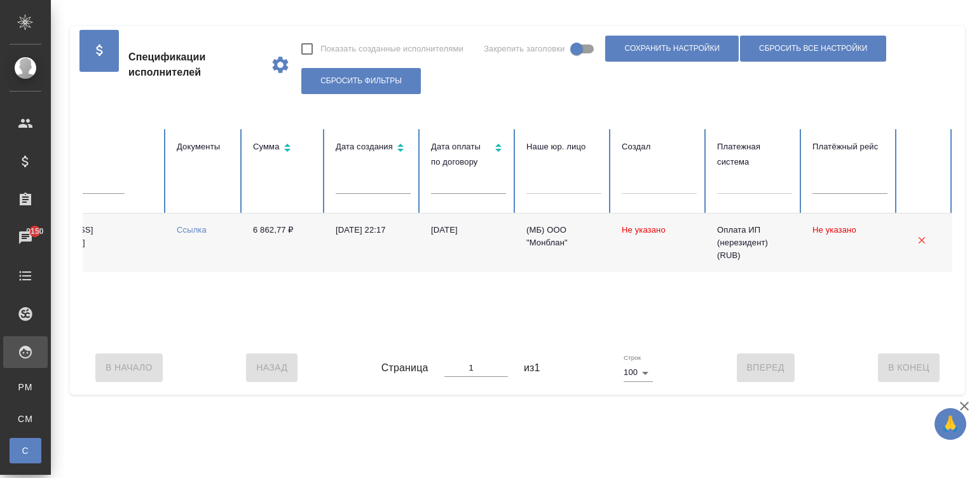
scroll to position [0, 0]
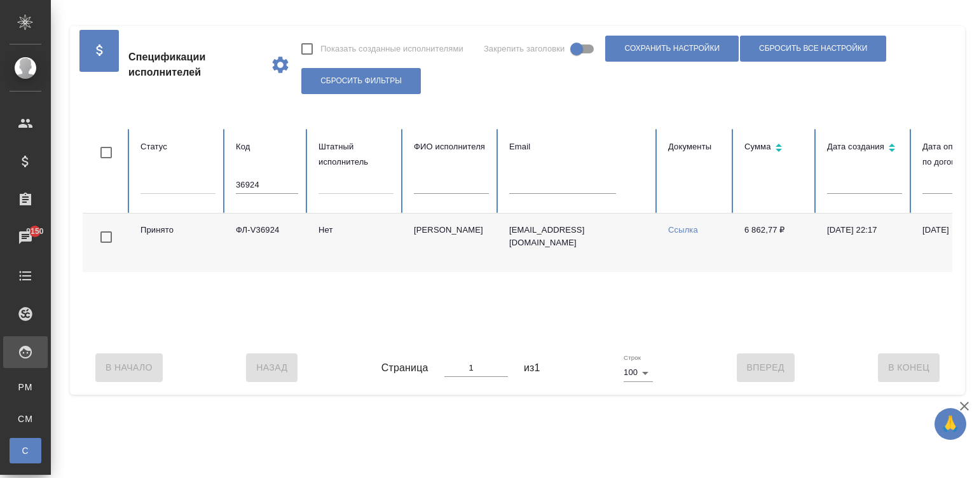
click at [266, 340] on div "Принято ФЛ-V36924 Нет Домнич Татьяна Александровна tatyana8domnich@gmail.com Сс…" at bounding box center [763, 277] width 1361 height 127
click at [683, 225] on link "Ссылка" at bounding box center [683, 230] width 30 height 10
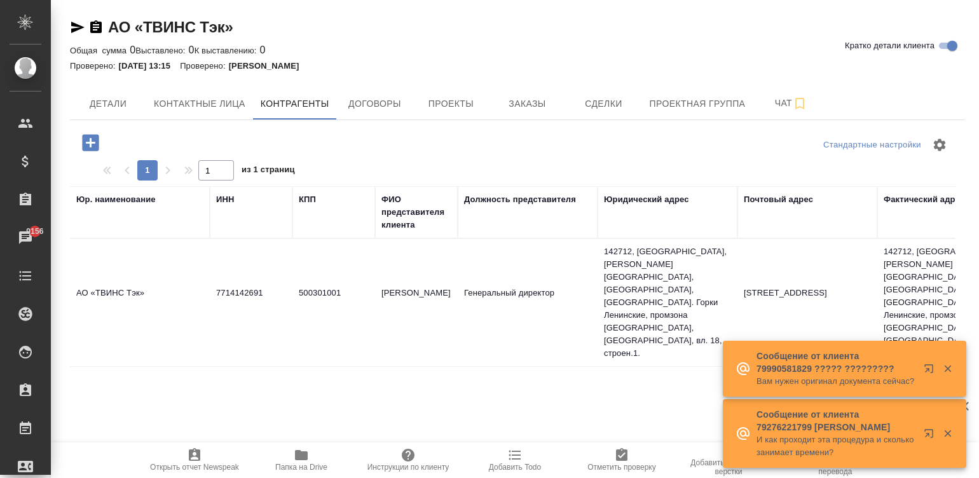
scroll to position [0, 773]
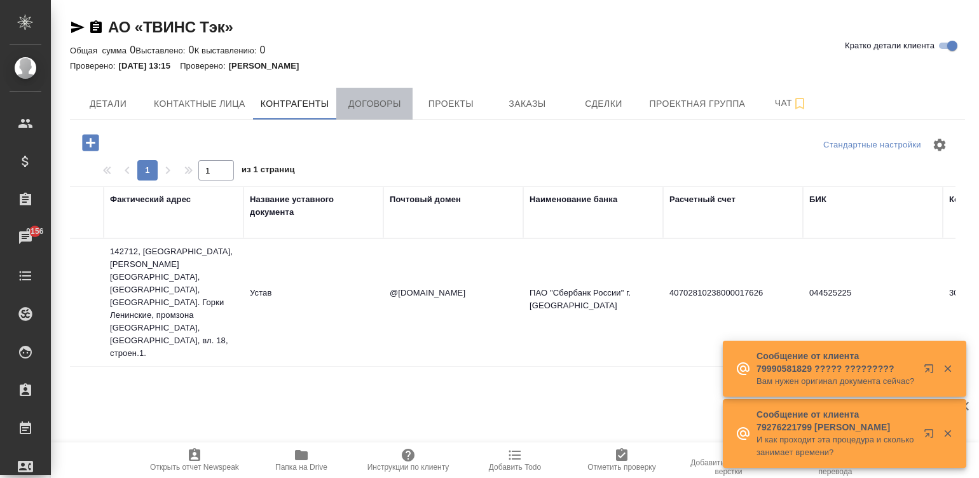
click at [363, 102] on span "Договоры" at bounding box center [374, 104] width 61 height 16
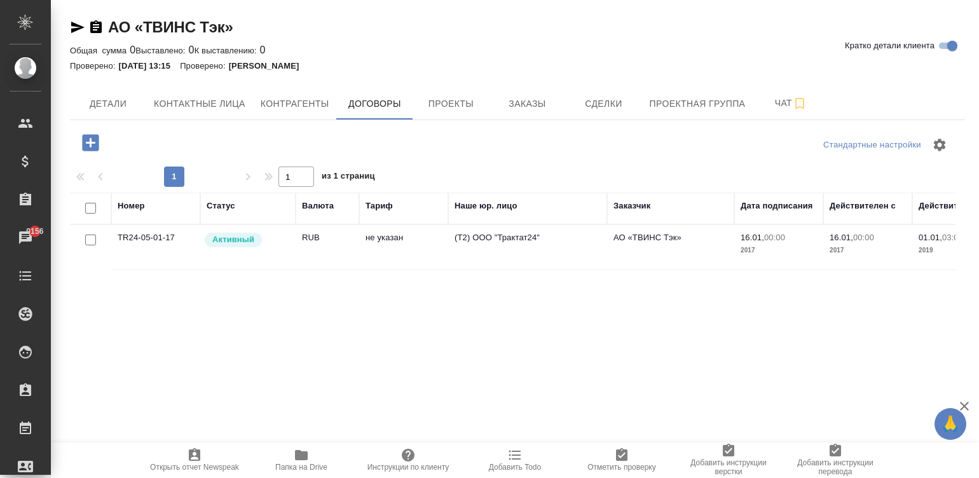
click at [418, 235] on td "не указан" at bounding box center [403, 247] width 89 height 44
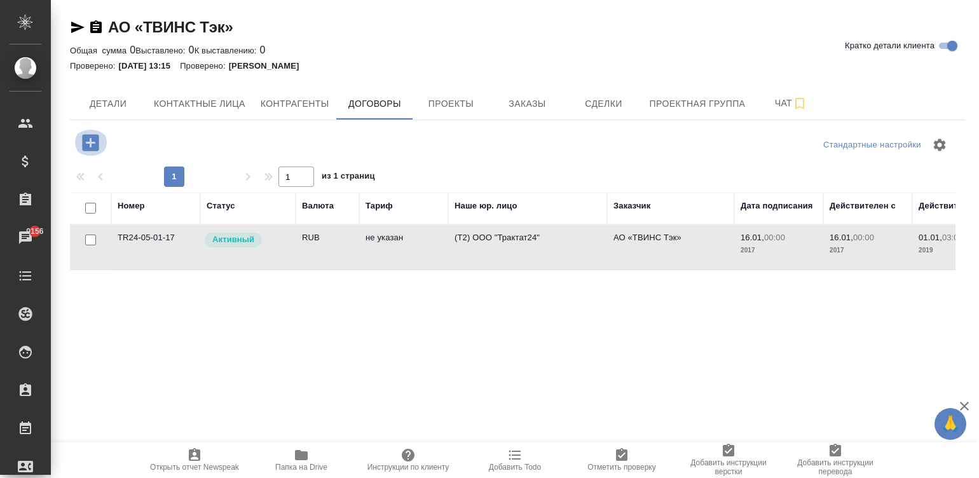
click at [91, 137] on icon "button" at bounding box center [90, 142] width 17 height 17
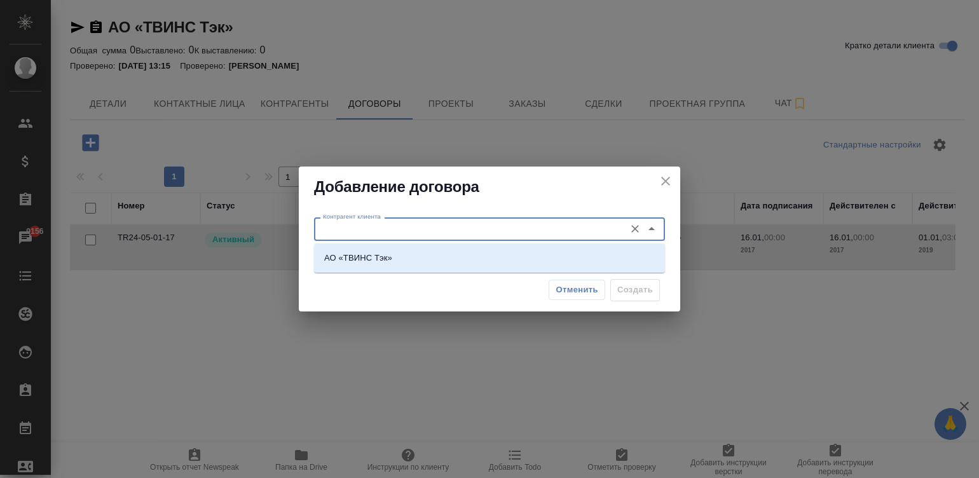
click at [381, 223] on input "Контрагент клиента" at bounding box center [468, 228] width 301 height 15
click at [422, 252] on li "АО «ТВИНС Тэк»" at bounding box center [489, 258] width 351 height 23
type input "АО «ТВИНС Тэк»"
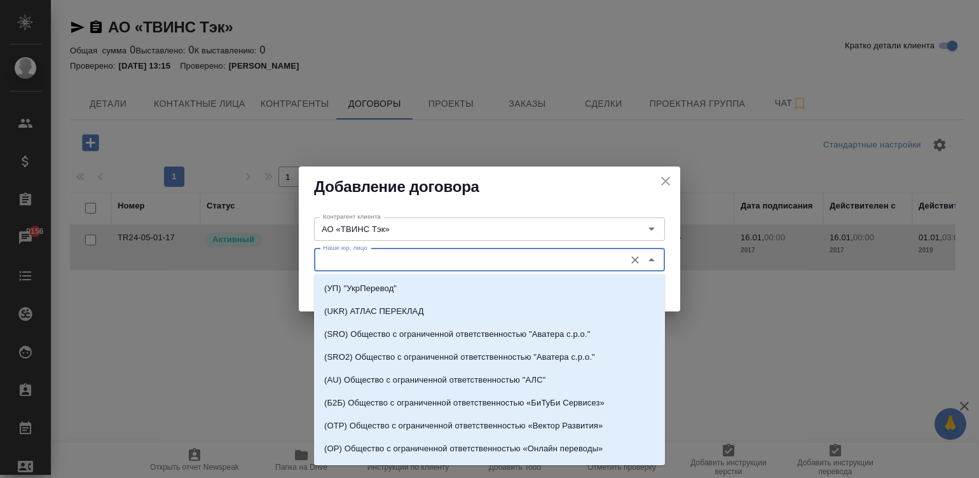
click at [399, 259] on input "Наше юр. лицо" at bounding box center [468, 259] width 301 height 15
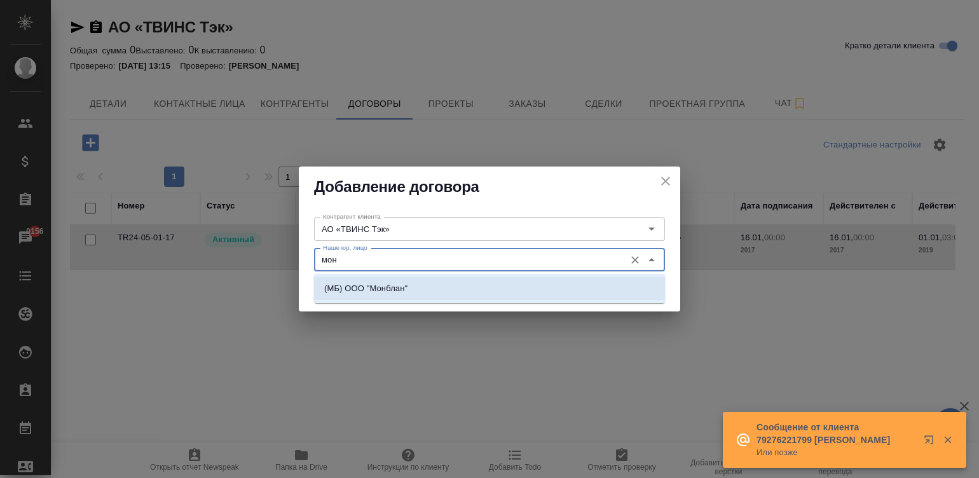
click at [436, 282] on li "(МБ) ООО "Монблан"" at bounding box center [489, 288] width 351 height 23
type input "(МБ) ООО "Монблан""
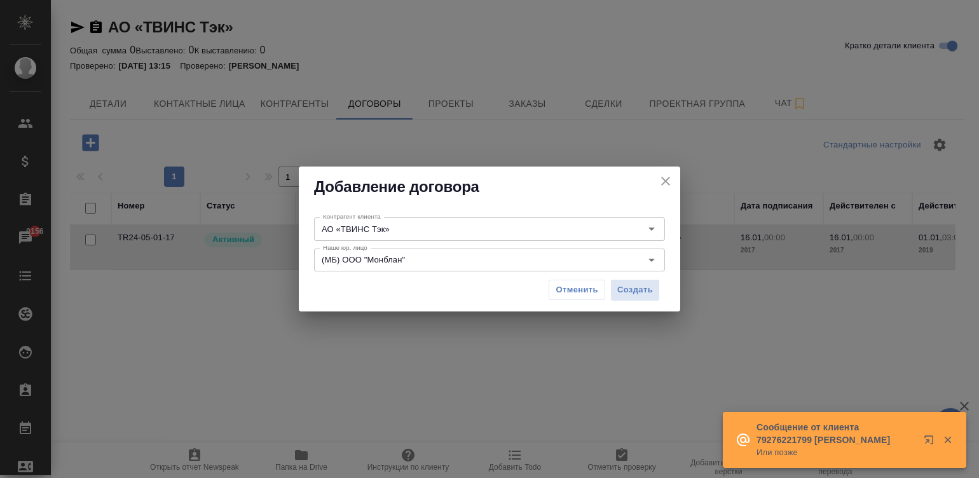
click at [436, 282] on div "Отменить Создать" at bounding box center [489, 290] width 351 height 32
click at [618, 286] on span "Создать" at bounding box center [635, 290] width 36 height 15
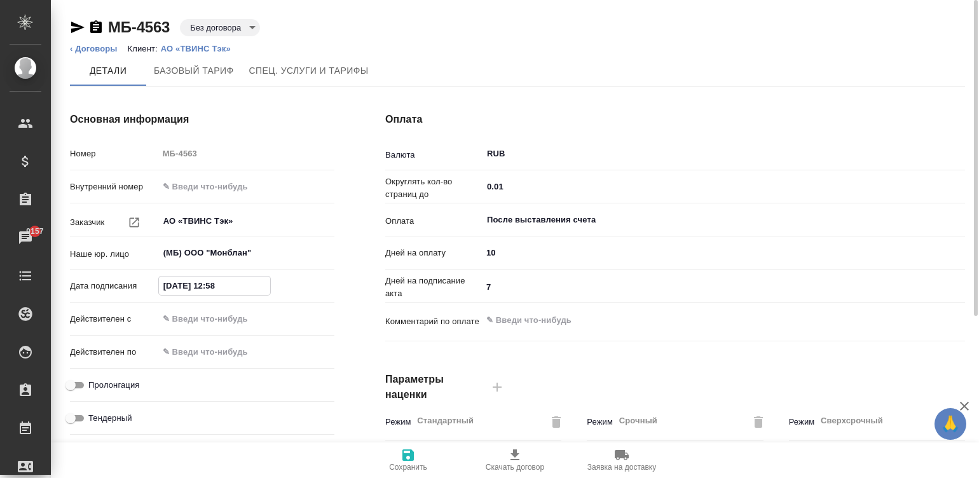
click at [265, 286] on input "[DATE] 12:58" at bounding box center [214, 285] width 111 height 18
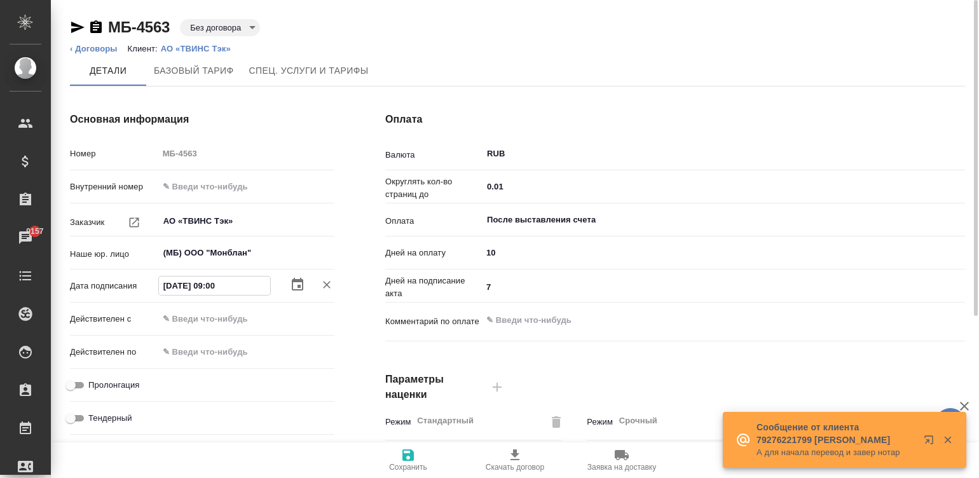
type input "[DATE] 09:00"
click at [219, 312] on input "text" at bounding box center [213, 318] width 111 height 18
click at [219, 312] on input "text" at bounding box center [214, 318] width 111 height 18
paste input "[DATE] 09:00"
type input "[DATE] 09:00"
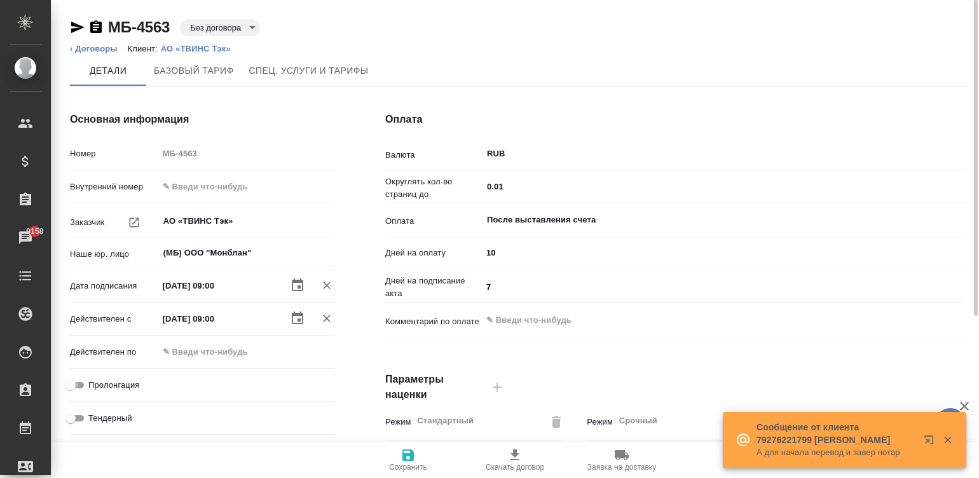
click at [77, 381] on input "Пролонгация" at bounding box center [71, 384] width 46 height 15
checkbox input "true"
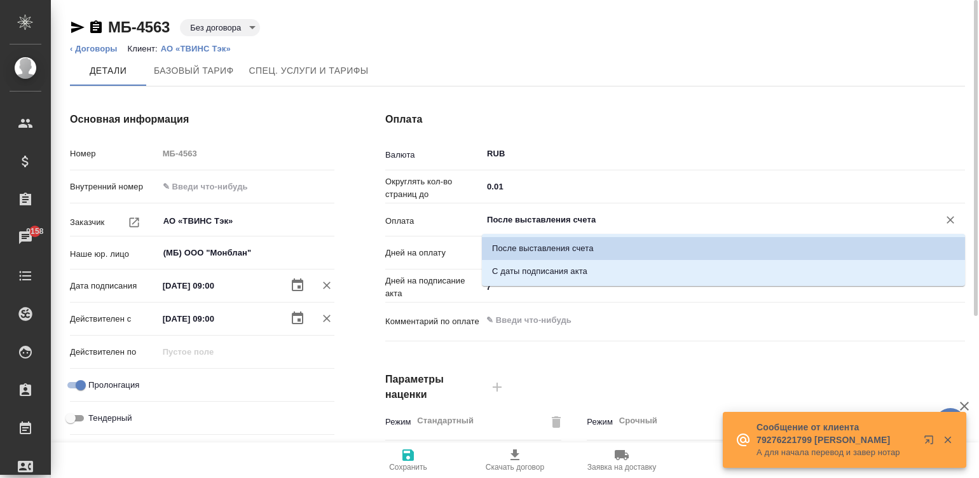
click at [595, 219] on input "После выставления счета" at bounding box center [701, 219] width 433 height 15
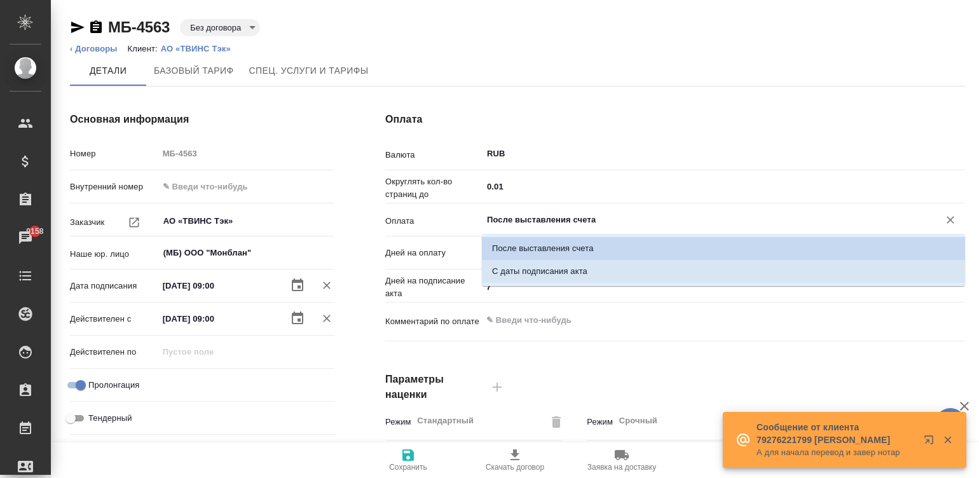
click at [572, 271] on p "С даты подписания акта" at bounding box center [539, 271] width 95 height 13
type input "С даты подписания акта"
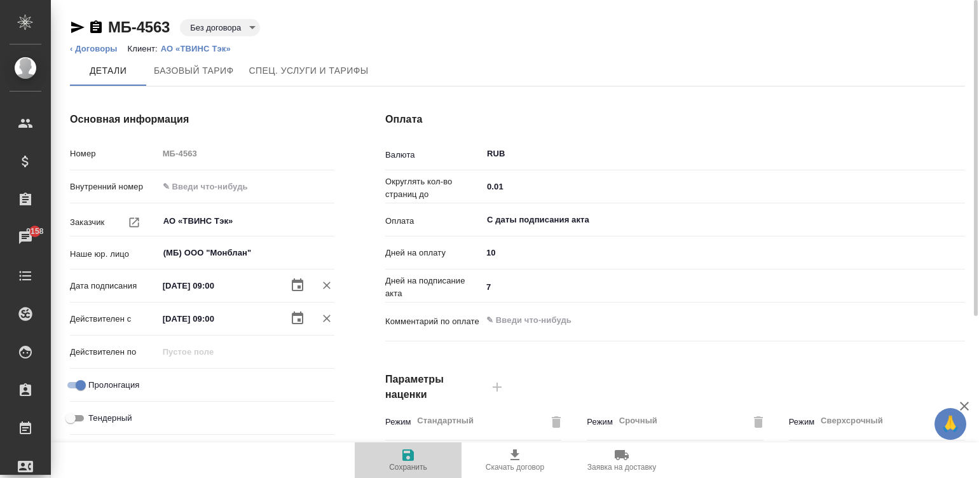
click at [410, 464] on span "Сохранить" at bounding box center [408, 467] width 38 height 9
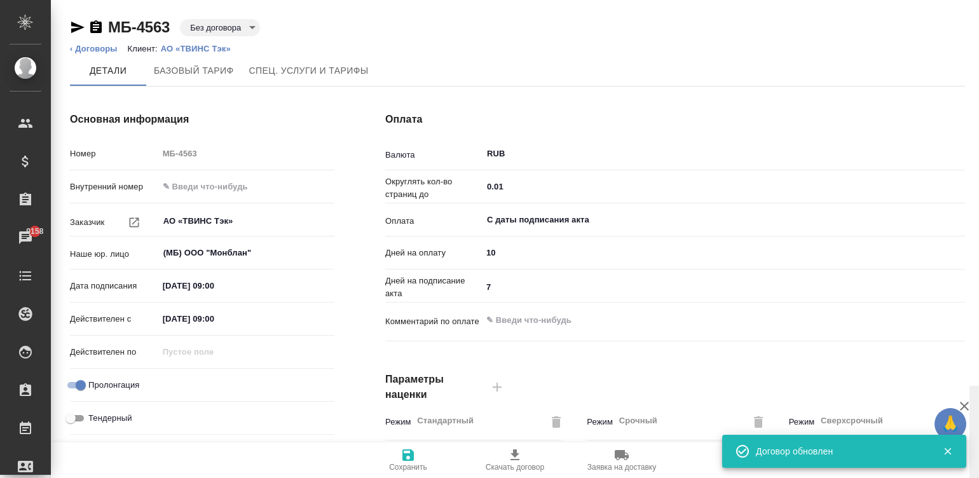
scroll to position [386, 0]
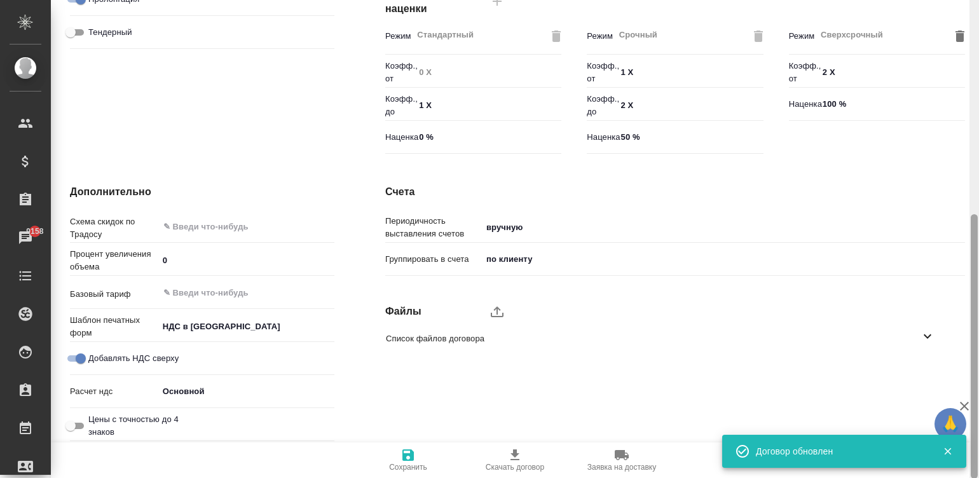
click at [975, 367] on div at bounding box center [974, 239] width 10 height 478
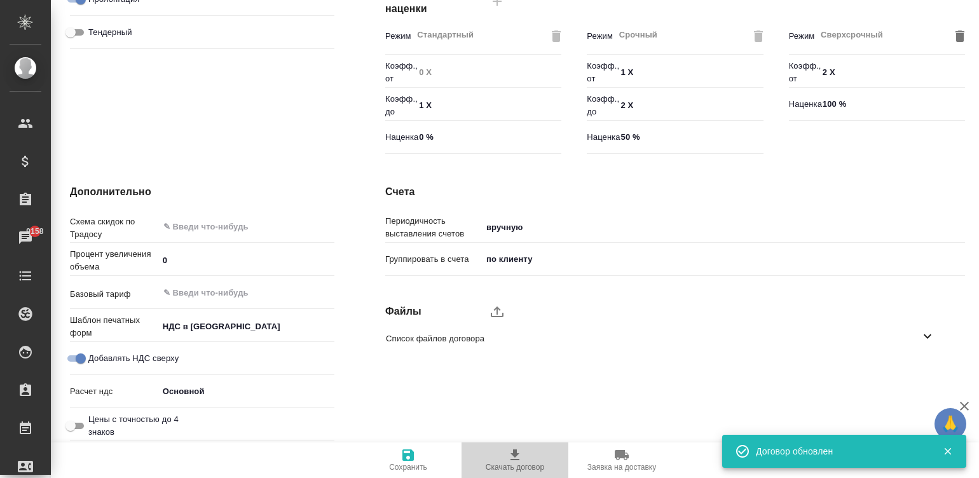
click at [539, 464] on span "Скачать договор" at bounding box center [514, 467] width 58 height 9
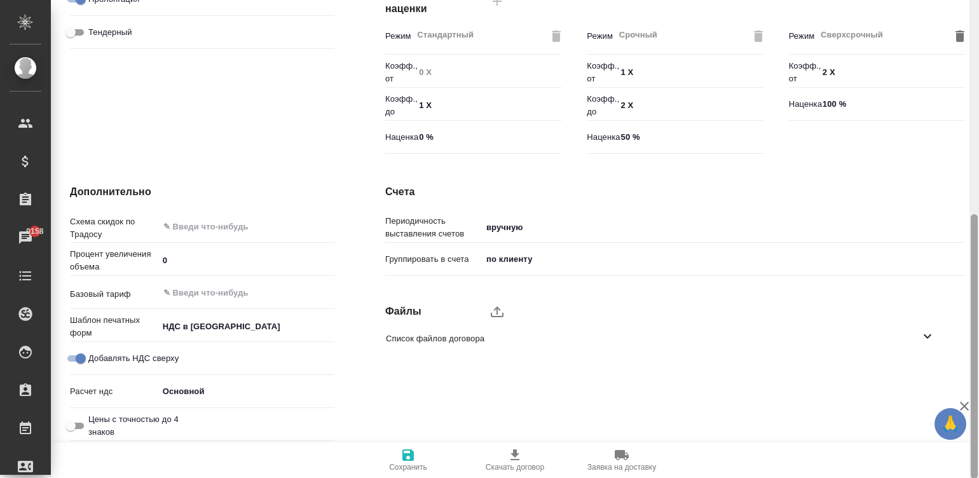
type textarea "x"
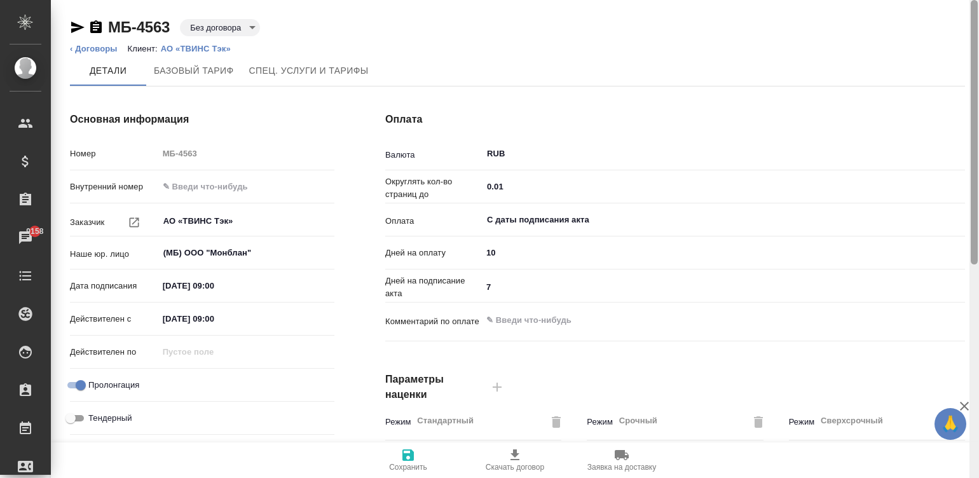
click at [972, 22] on div at bounding box center [974, 239] width 10 height 478
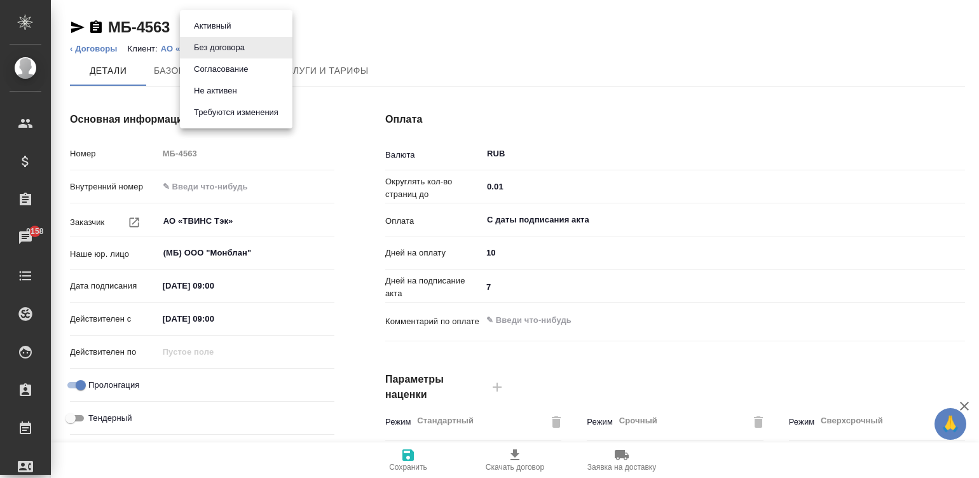
click at [223, 25] on body "🙏 .cls-1 fill:#fff; AWATERA [PERSON_NAME][PERSON_NAME] Спецификации Заказы 9158…" at bounding box center [489, 239] width 979 height 478
click at [222, 64] on button "Согласование" at bounding box center [221, 69] width 62 height 14
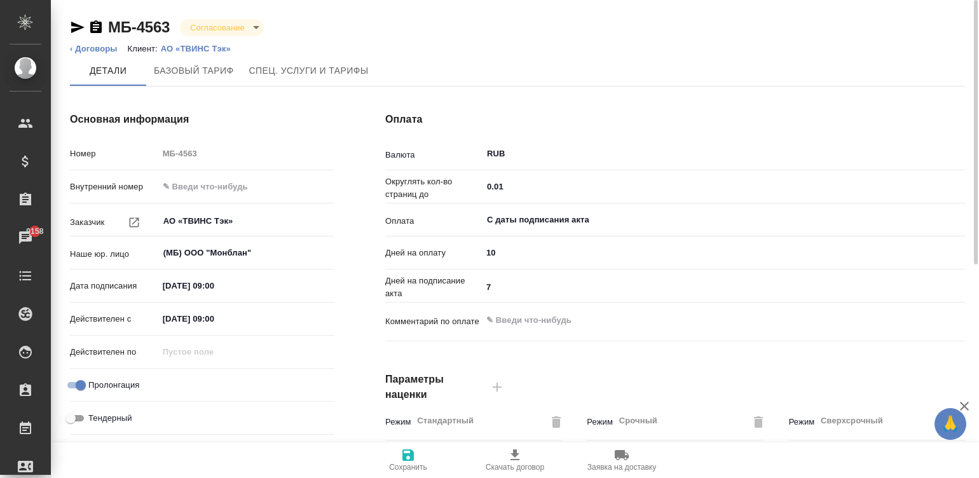
type textarea "x"
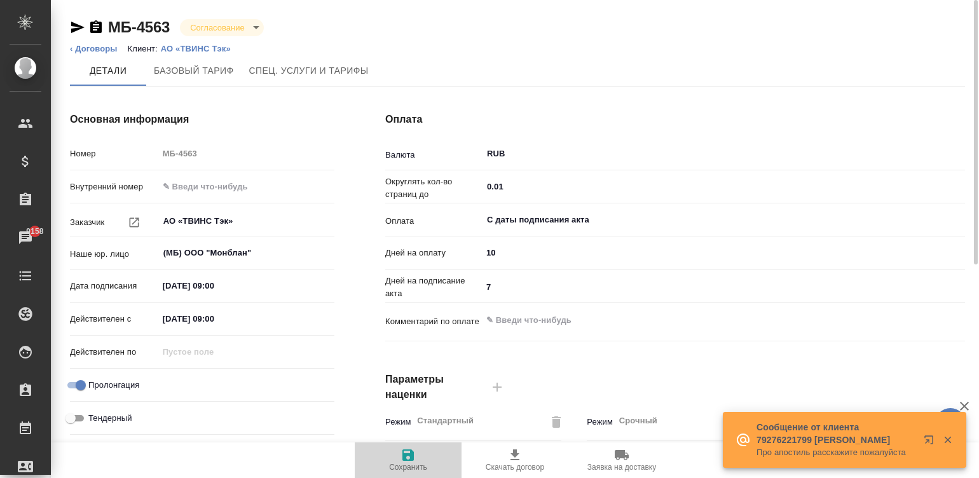
click at [407, 457] on icon "button" at bounding box center [407, 454] width 15 height 15
